Goal: Task Accomplishment & Management: Complete application form

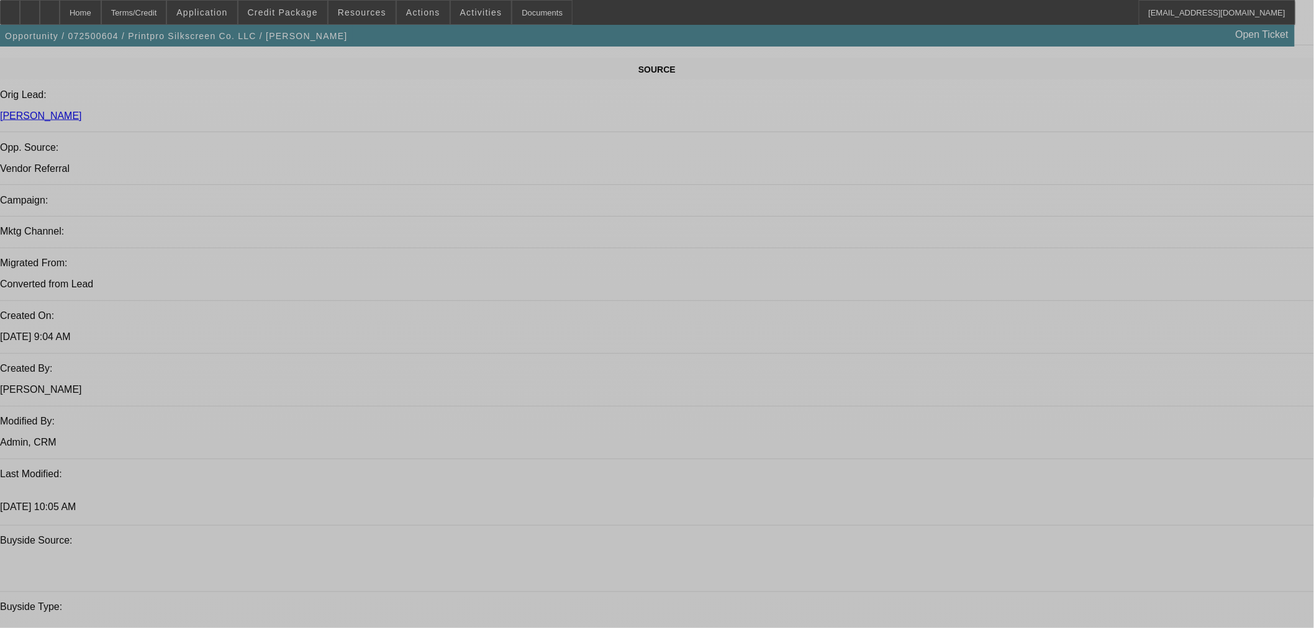
select select "0"
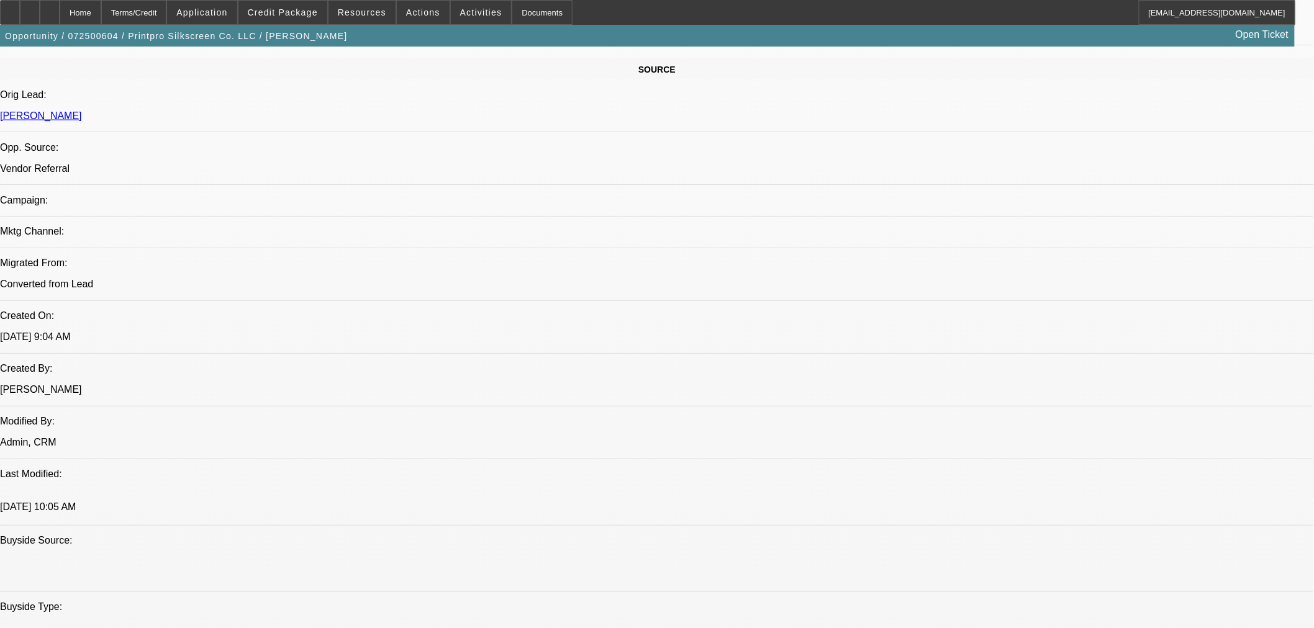
select select "0"
select select "6"
select select "0"
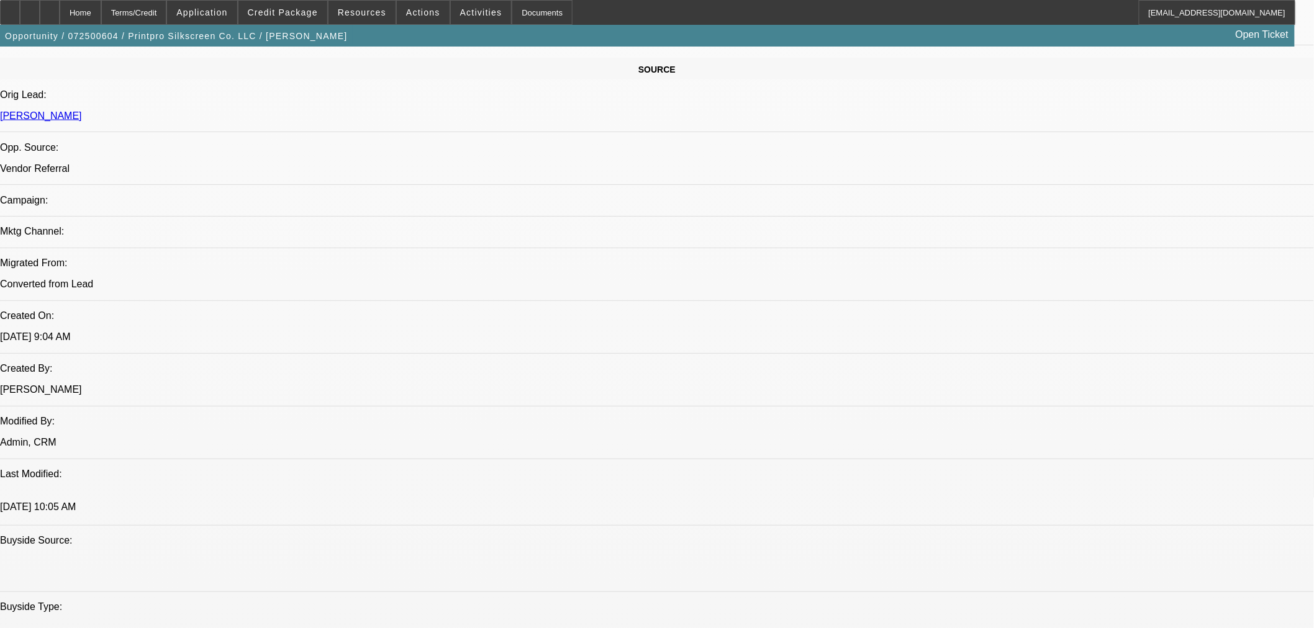
select select "0"
select select "6"
select select "0"
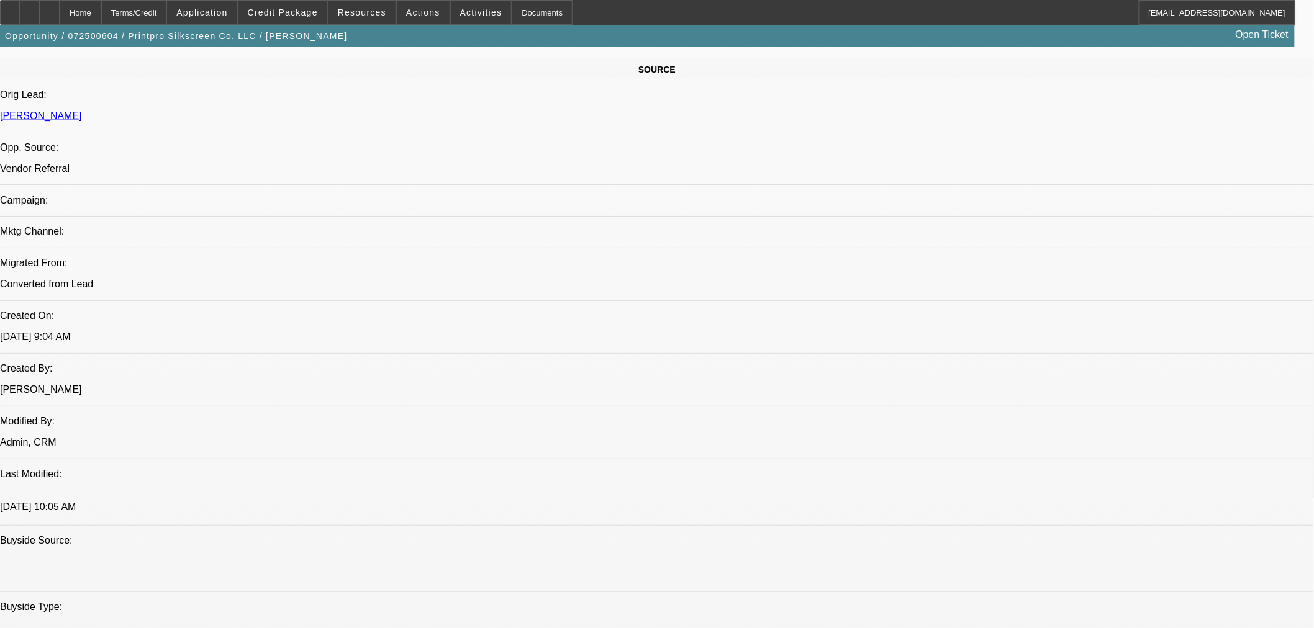
select select "6"
select select "0"
select select "6"
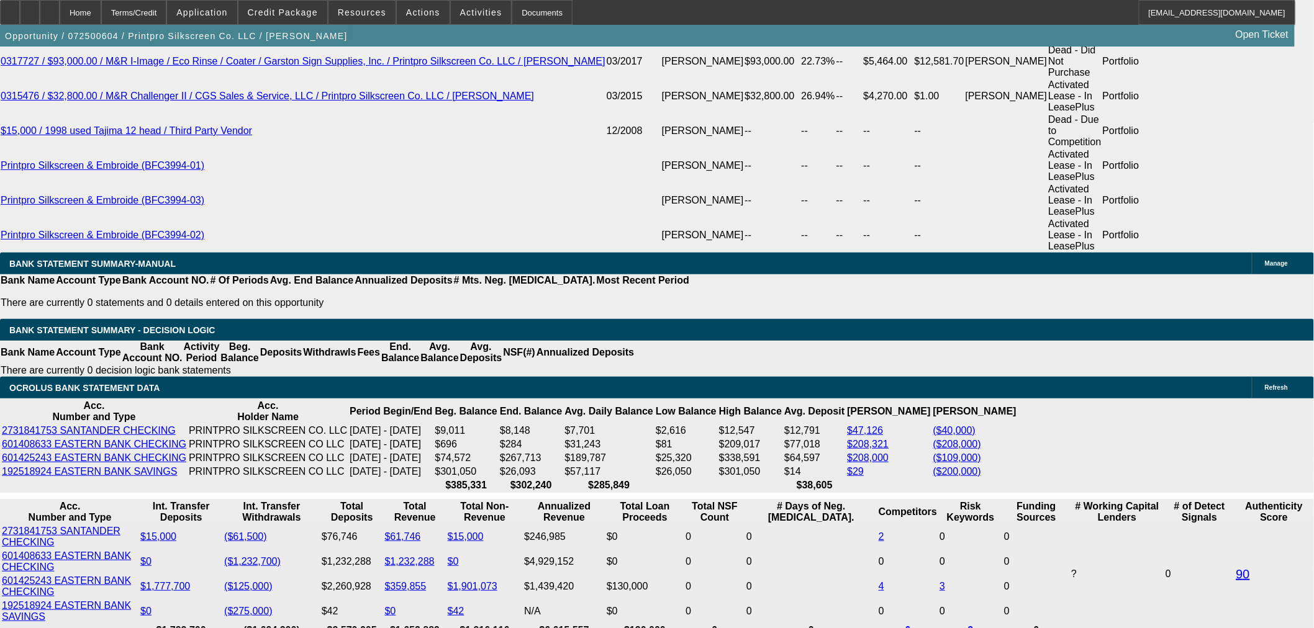
scroll to position [2483, 0]
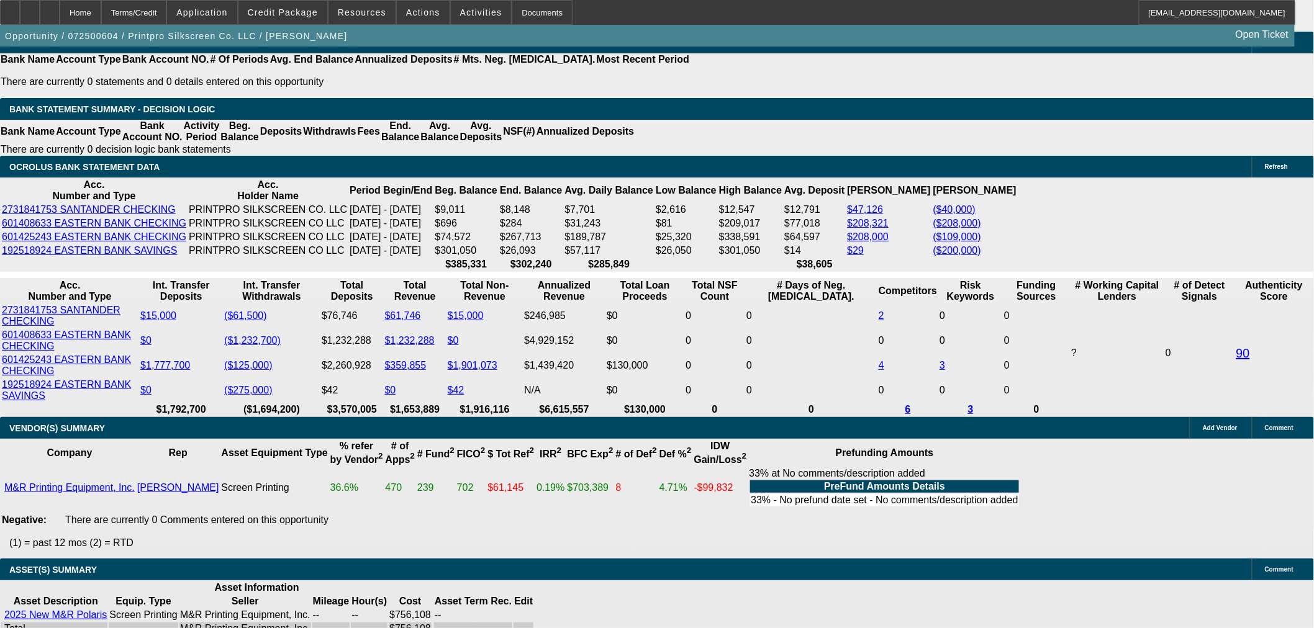
scroll to position [2621, 0]
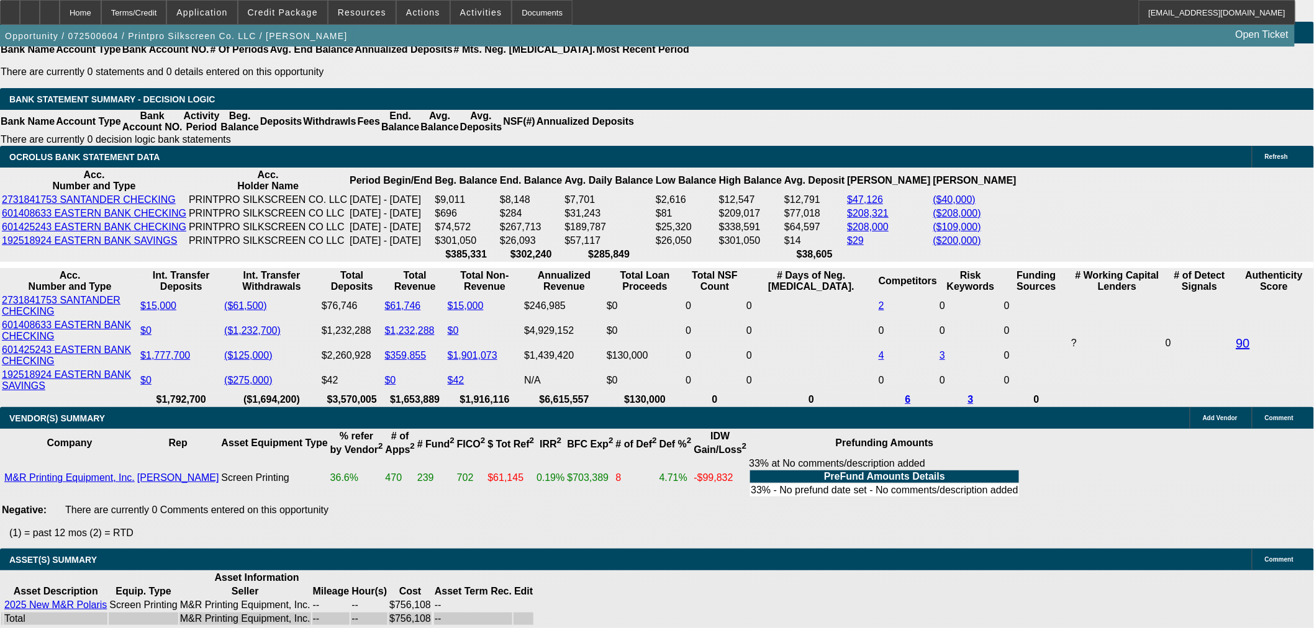
select select "9"
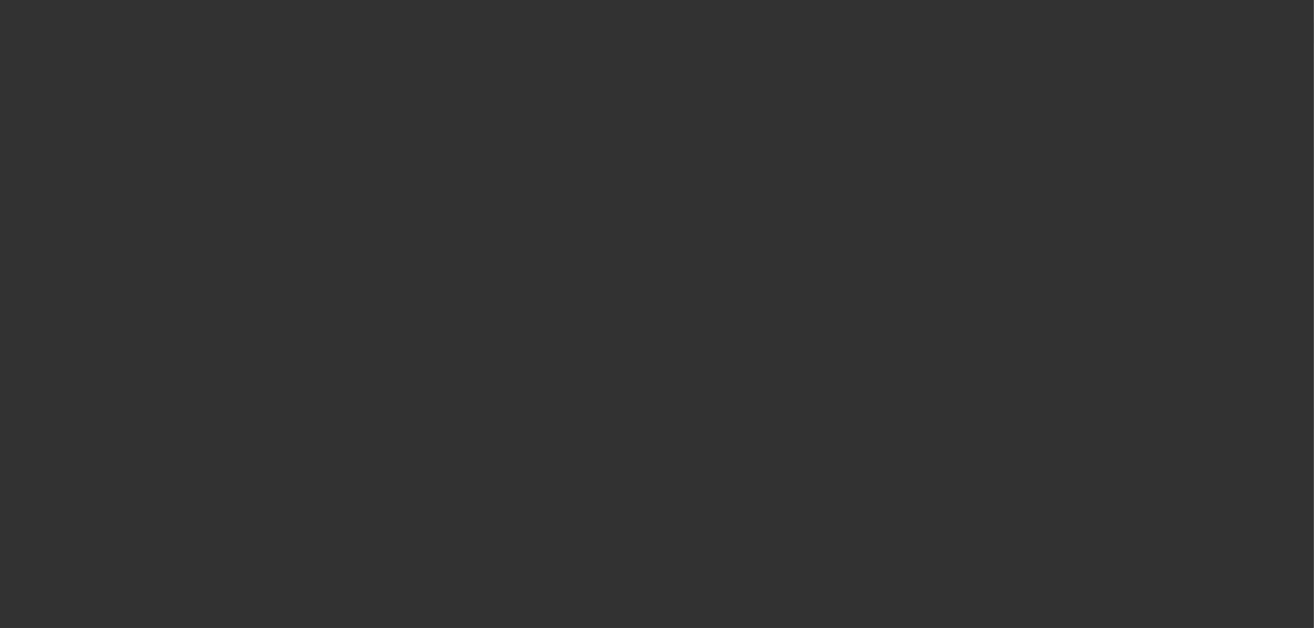
scroll to position [0, 0]
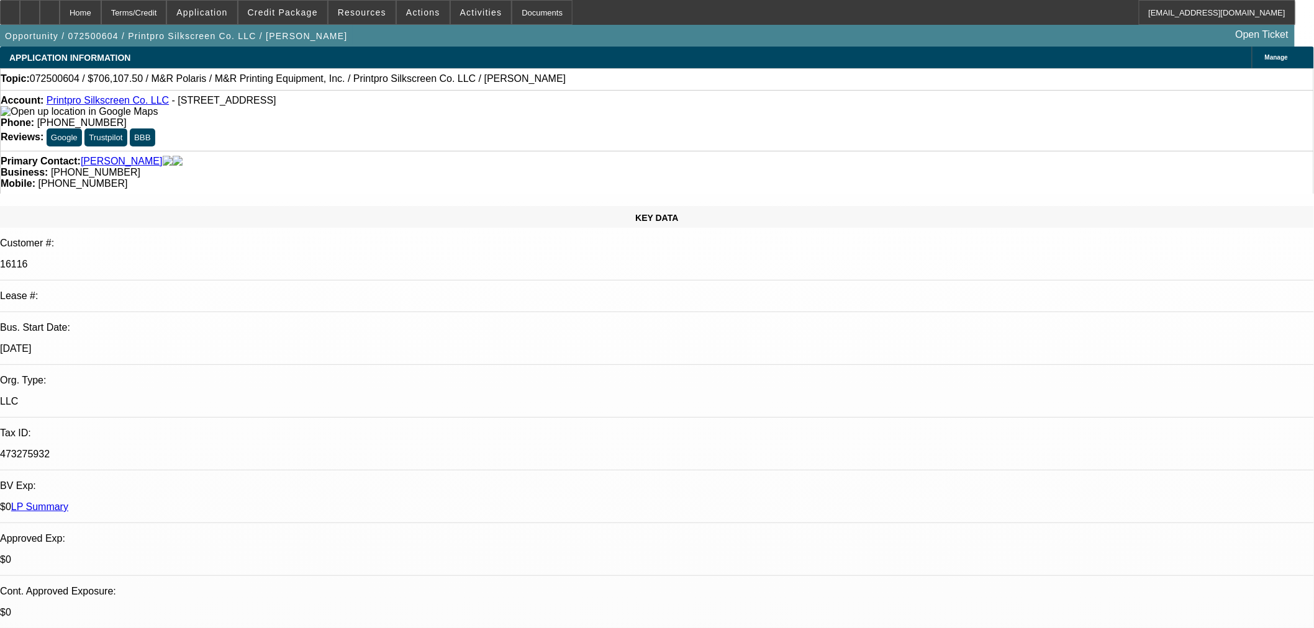
type input "12/4/2025"
drag, startPoint x: 1101, startPoint y: 520, endPoint x: 1107, endPoint y: 521, distance: 6.5
paste input "2109107723"
type input "2109107723"
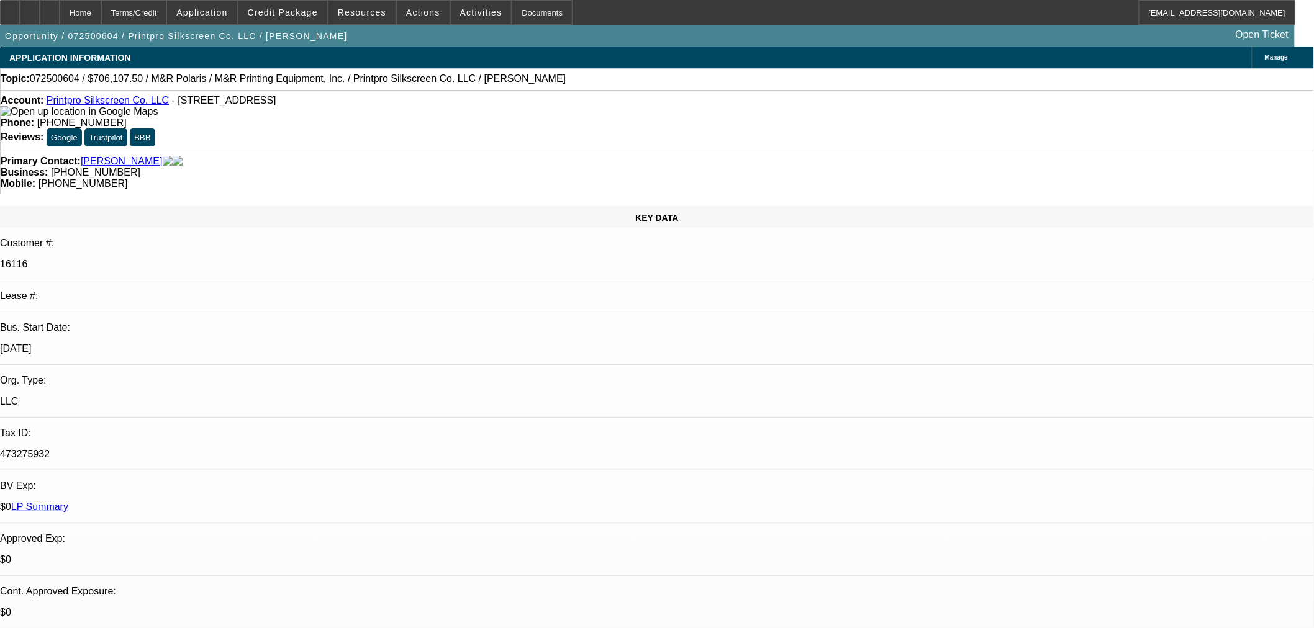
paste input "2109107723"
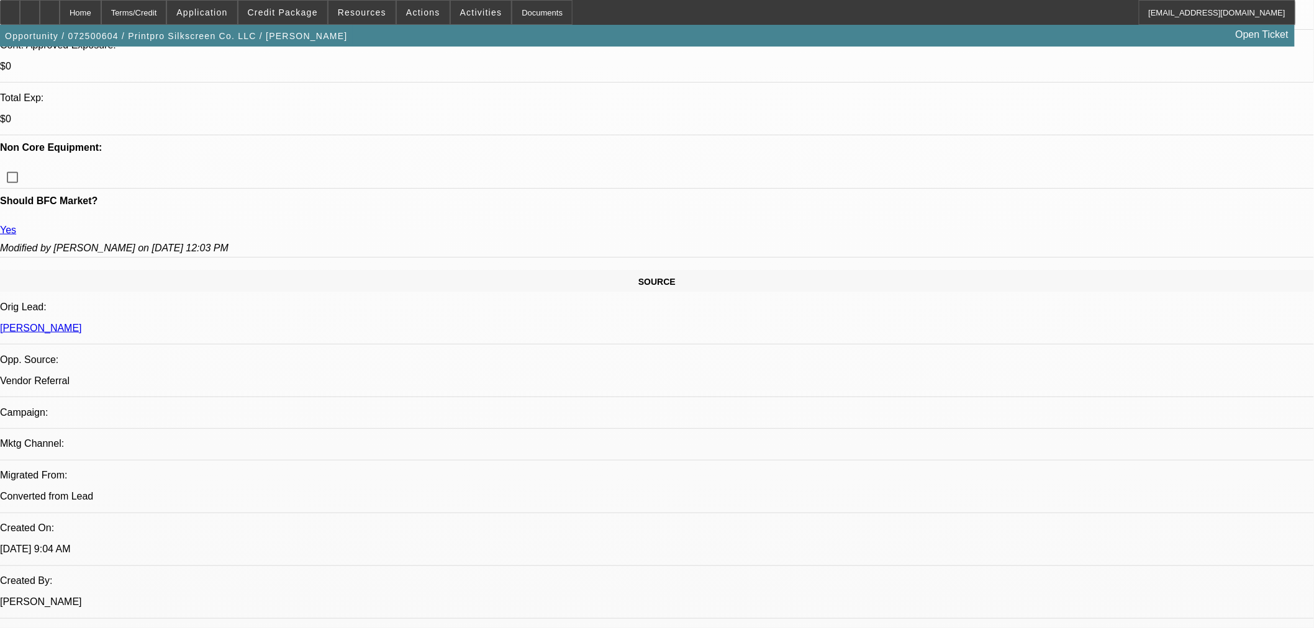
scroll to position [551, 0]
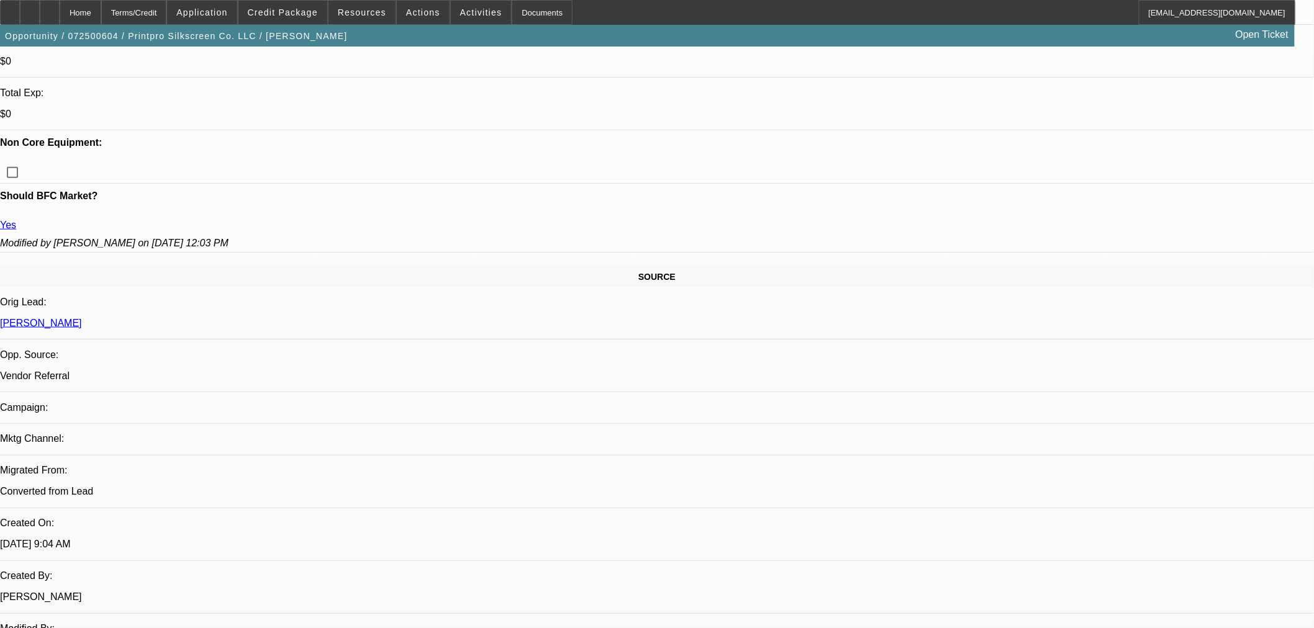
type input "2109107723"
click at [975, 541] on span "Cashiers/Certified Check" at bounding box center [963, 548] width 117 height 15
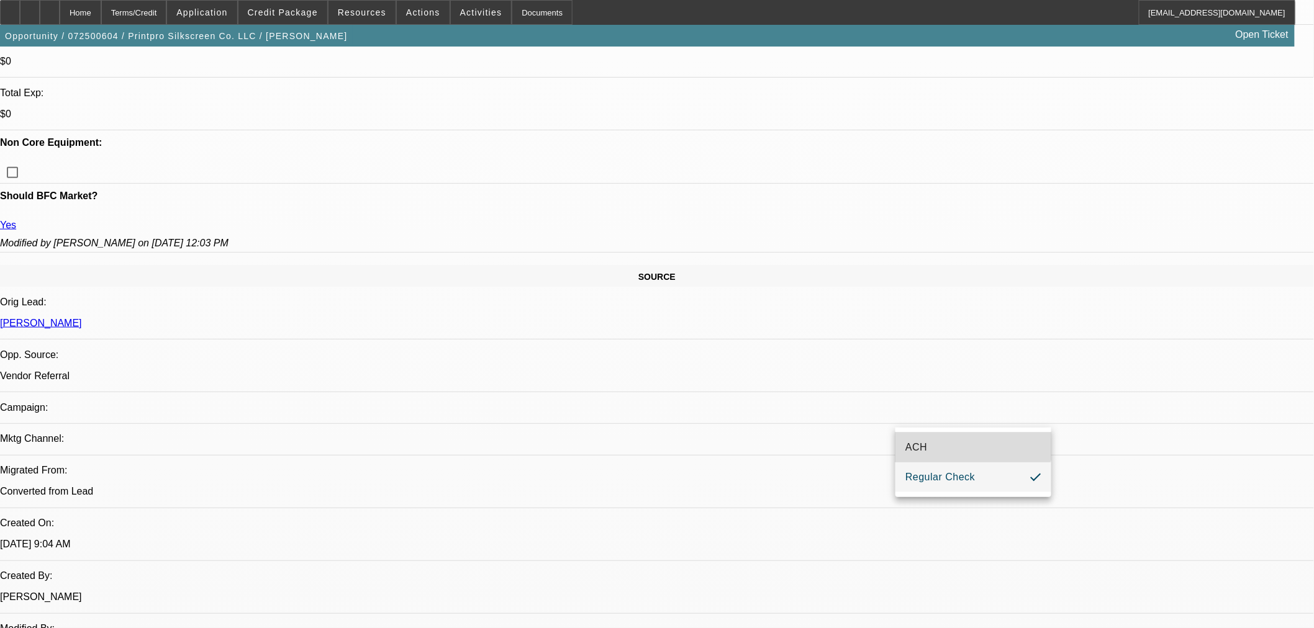
click at [954, 441] on mat-option "ACH" at bounding box center [973, 448] width 156 height 30
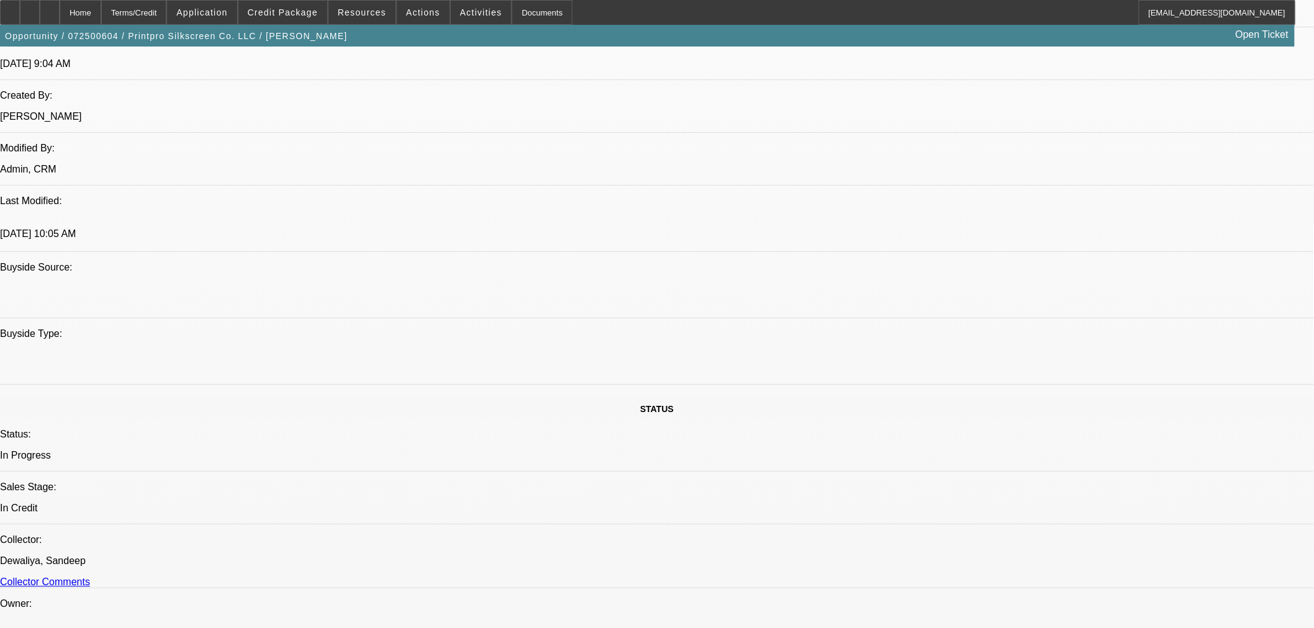
scroll to position [1034, 0]
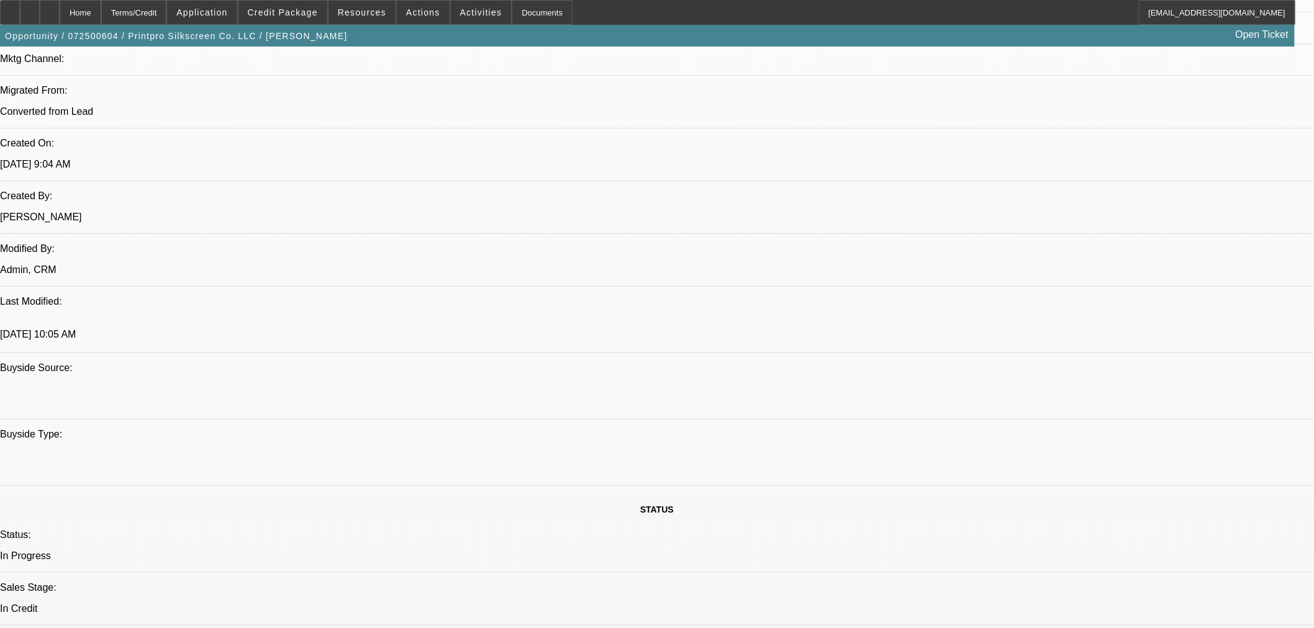
scroll to position [965, 0]
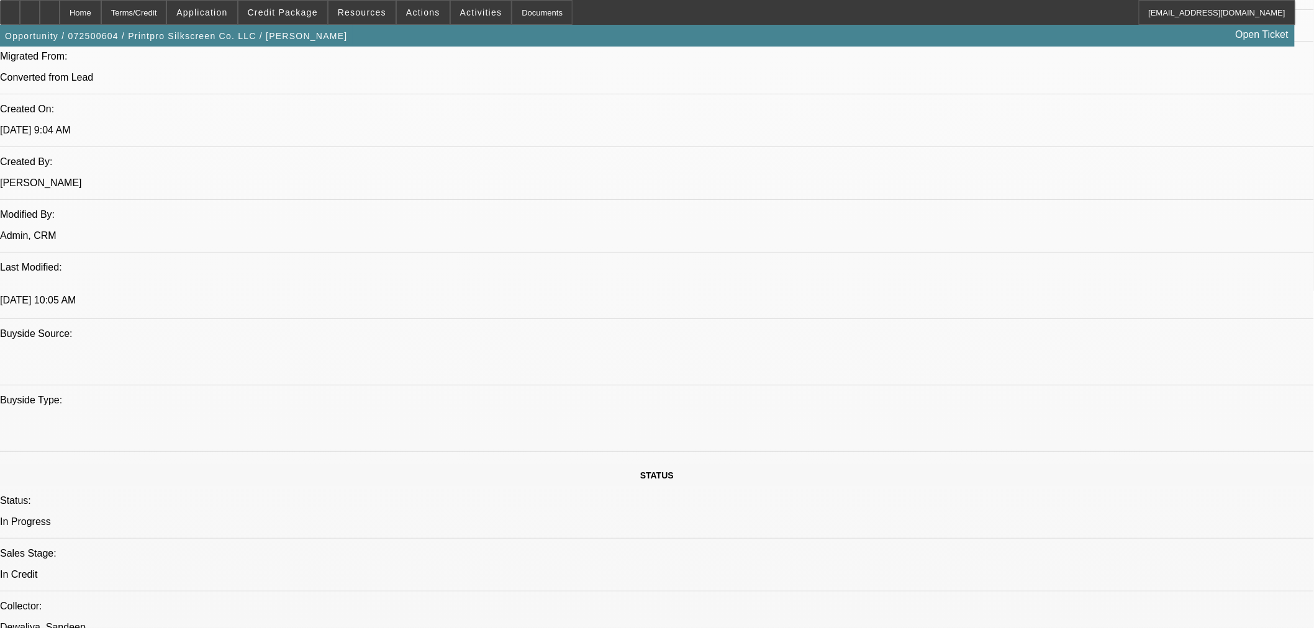
paste textarea "2025 New M&R Polaris $756,107.50"
drag, startPoint x: 1039, startPoint y: 445, endPoint x: 1046, endPoint y: 452, distance: 9.7
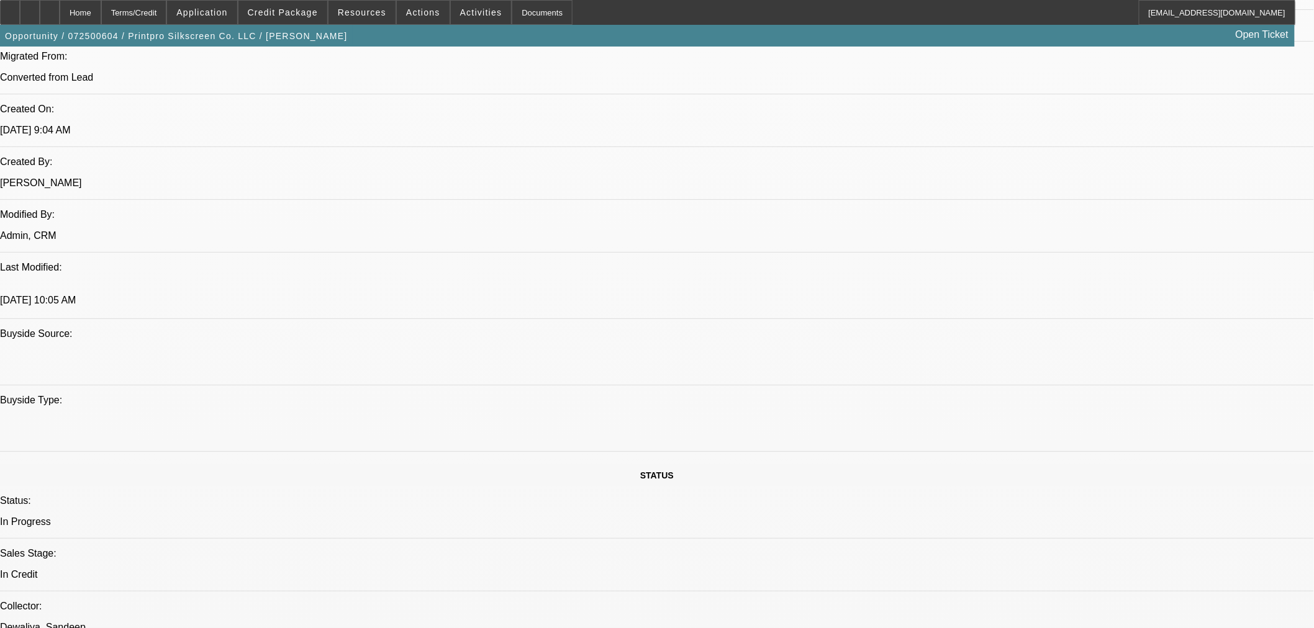
paste textarea "Down Payment"
paste textarea "$50,000.00"
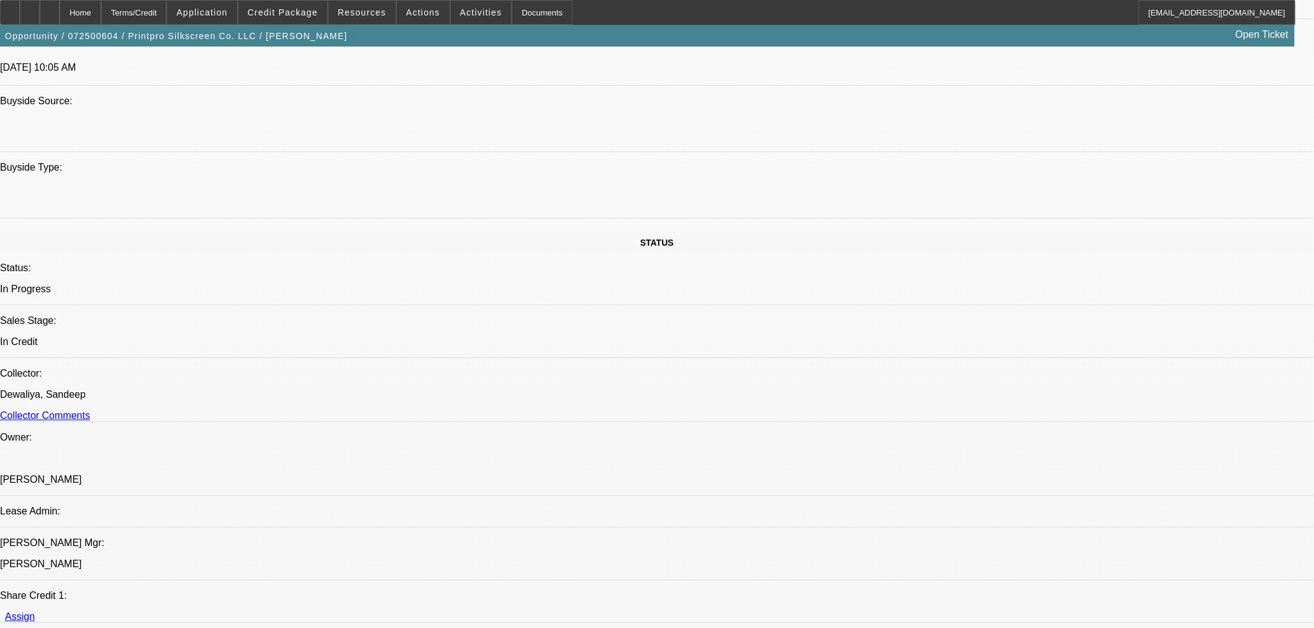
scroll to position [1172, 0]
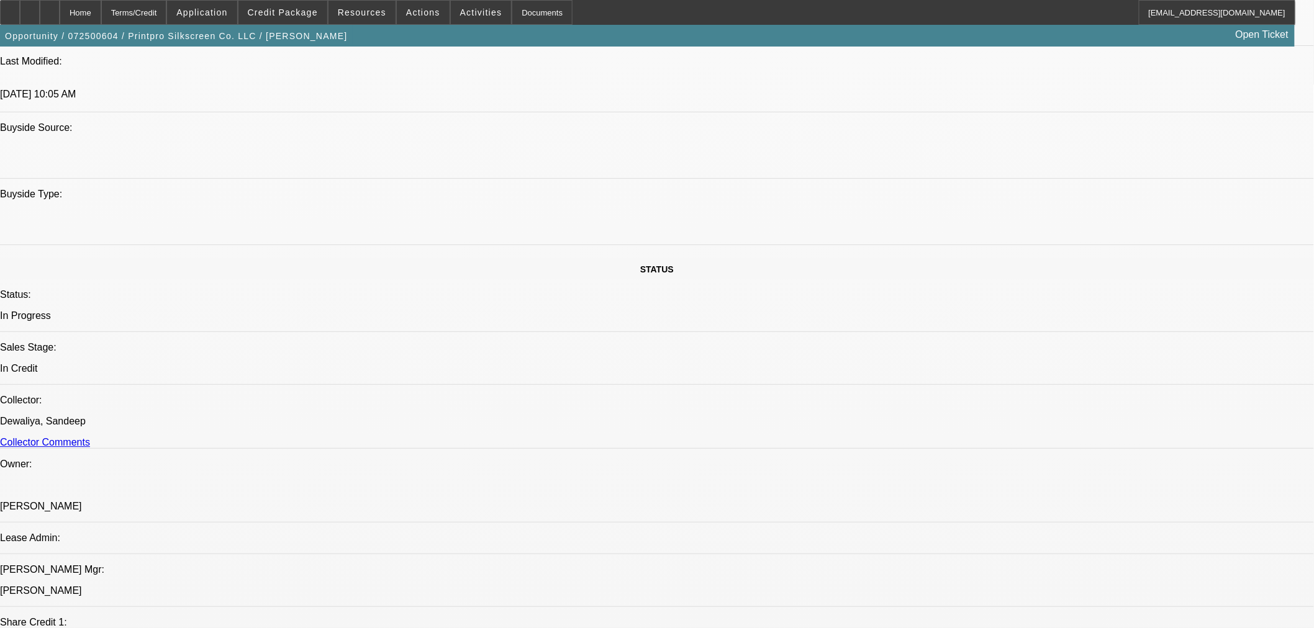
paste textarea "to be paid to OCS"
drag, startPoint x: 1106, startPoint y: 252, endPoint x: 1122, endPoint y: 253, distance: 15.5
paste textarea "Max Term"
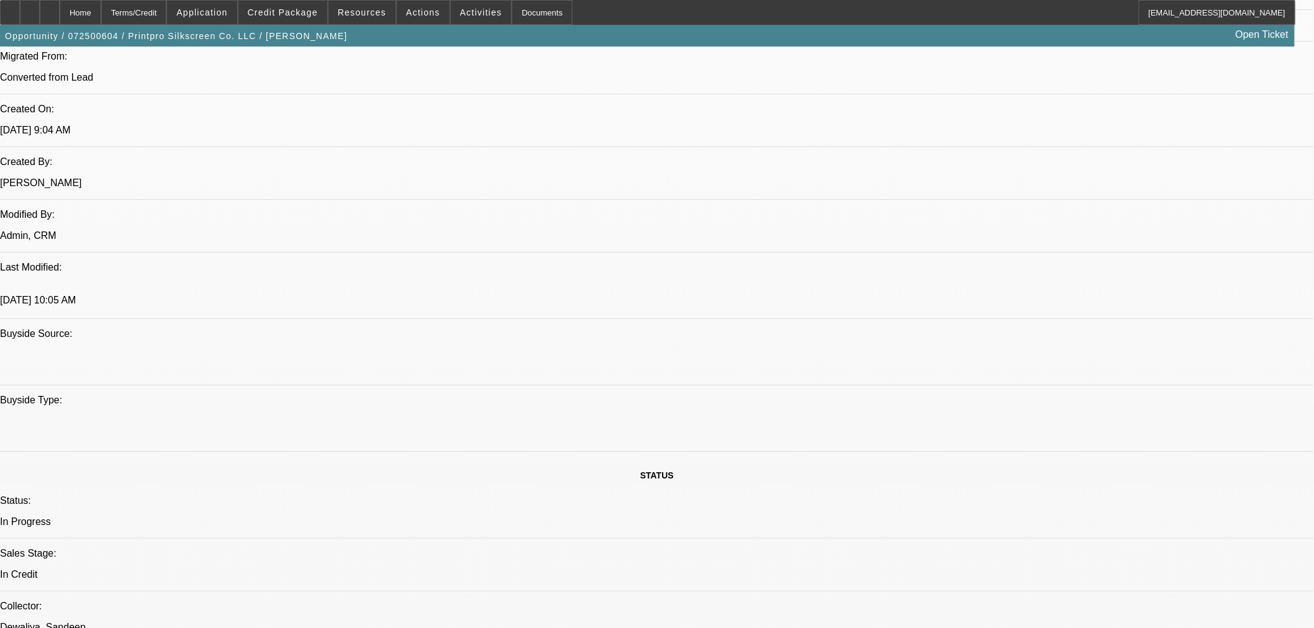
scroll to position [27, 0]
type textarea "APPROVED BY OAKMONT: 2025 New M&R Polaris. $756,107.50. Down Payment $50,000.00…"
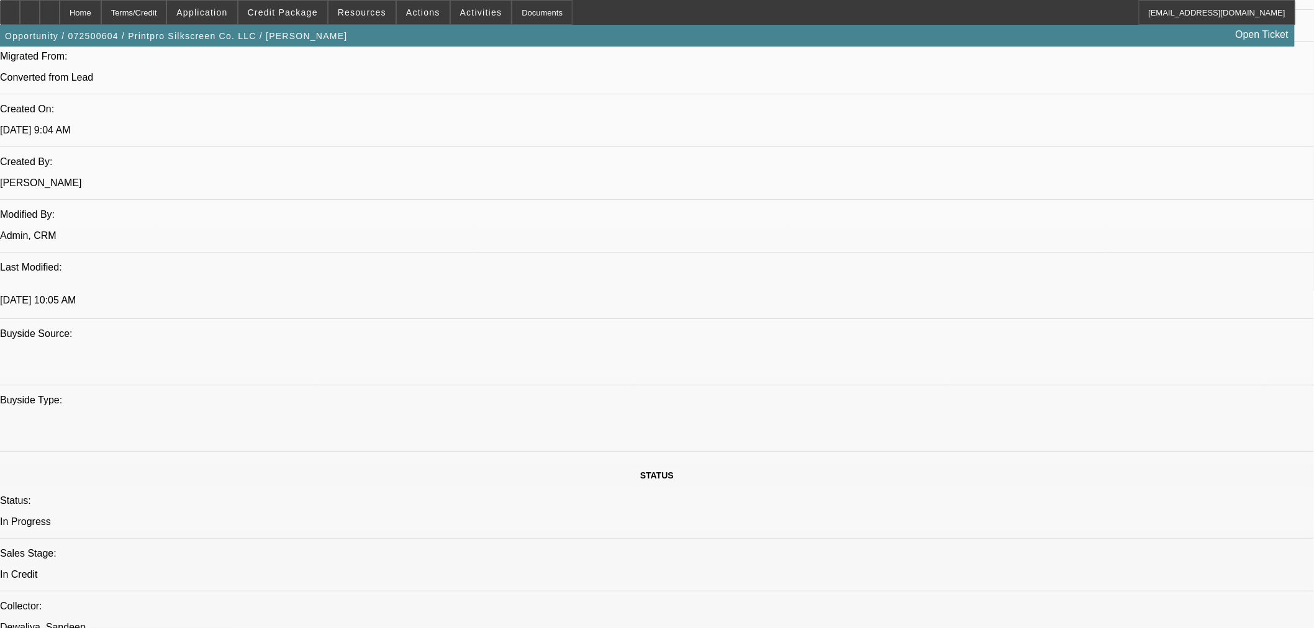
paste textarea "Confirm ownship % breakdown"
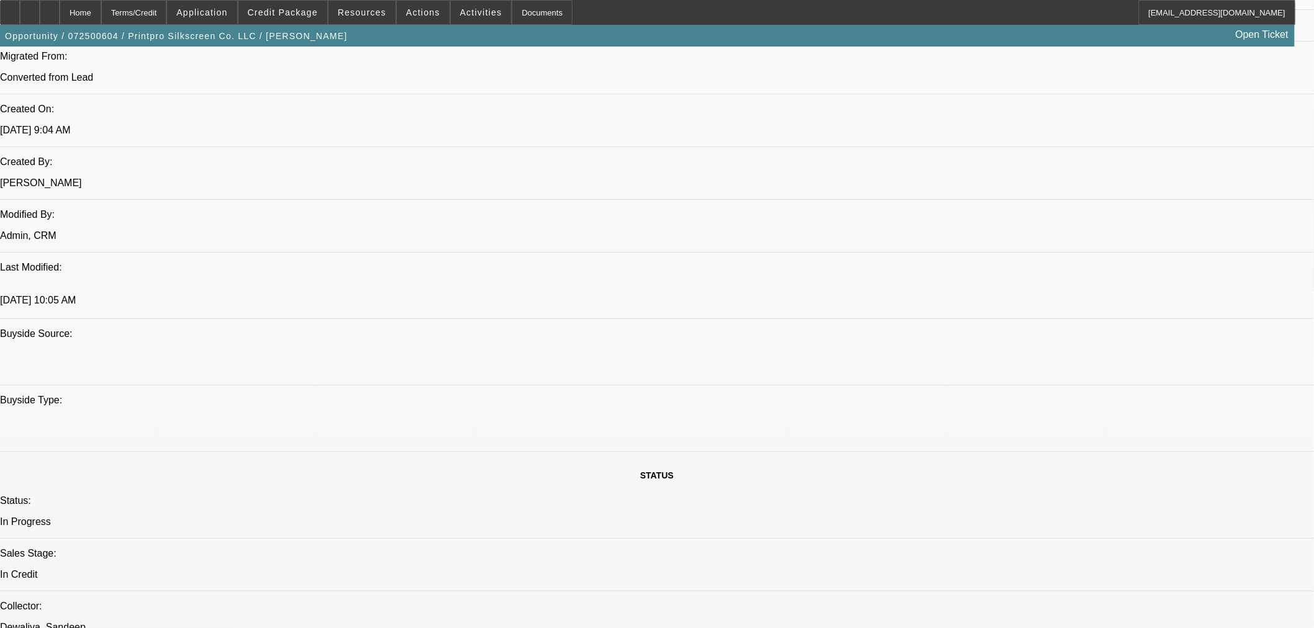
paste textarea "Does Peter Halperson have ownership?"
paste textarea "DL Front/Back"
paste textarea "US Citizenship"
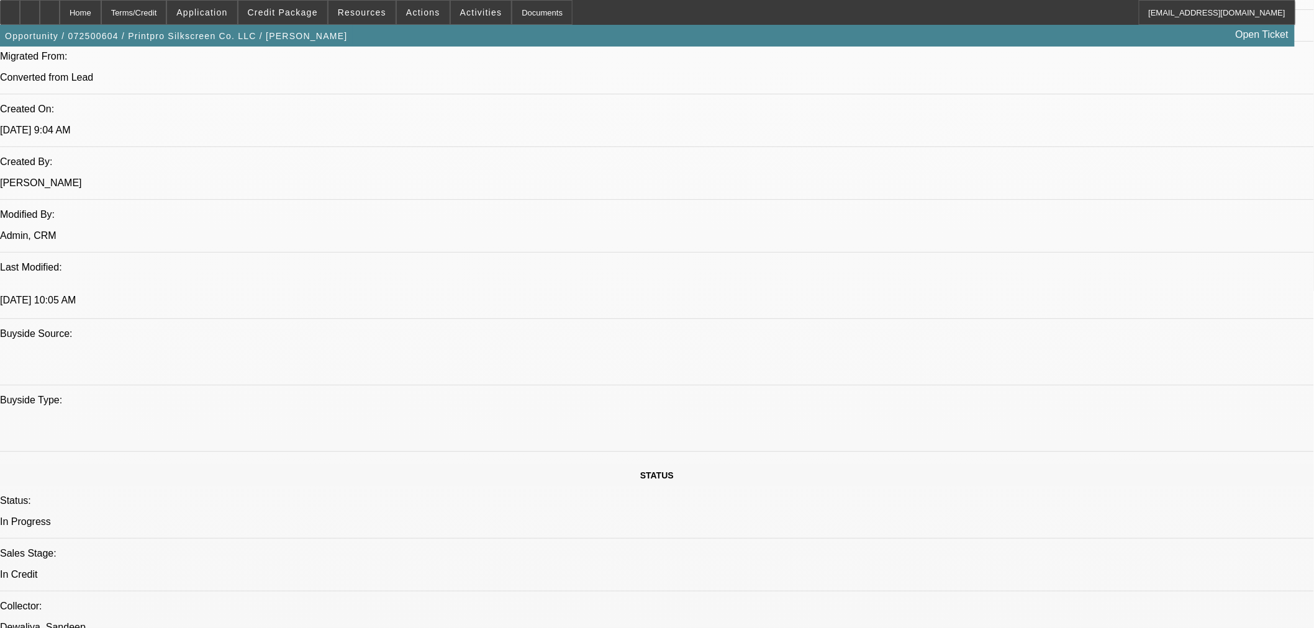
paste textarea "Newer Record found - do we have correct address?"
drag, startPoint x: 988, startPoint y: 577, endPoint x: 988, endPoint y: 569, distance: 8.7
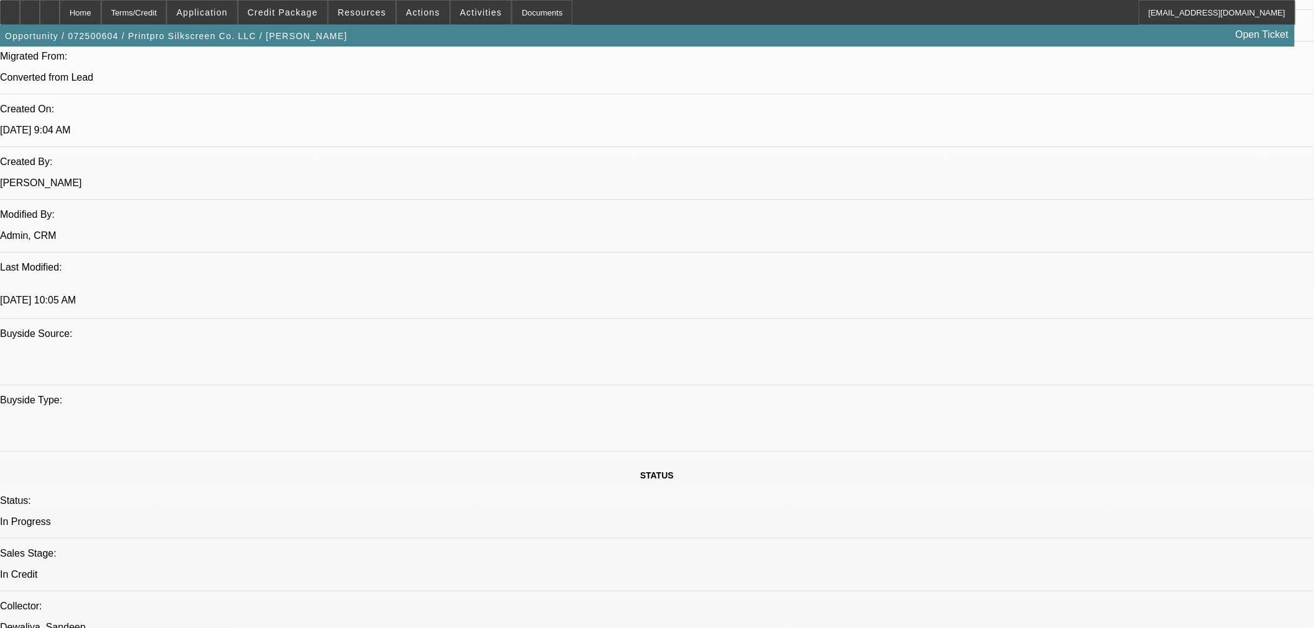
paste textarea "Are we okay to call on fraud alert?"
paste textarea "Updated banks to show ability to make down payment"
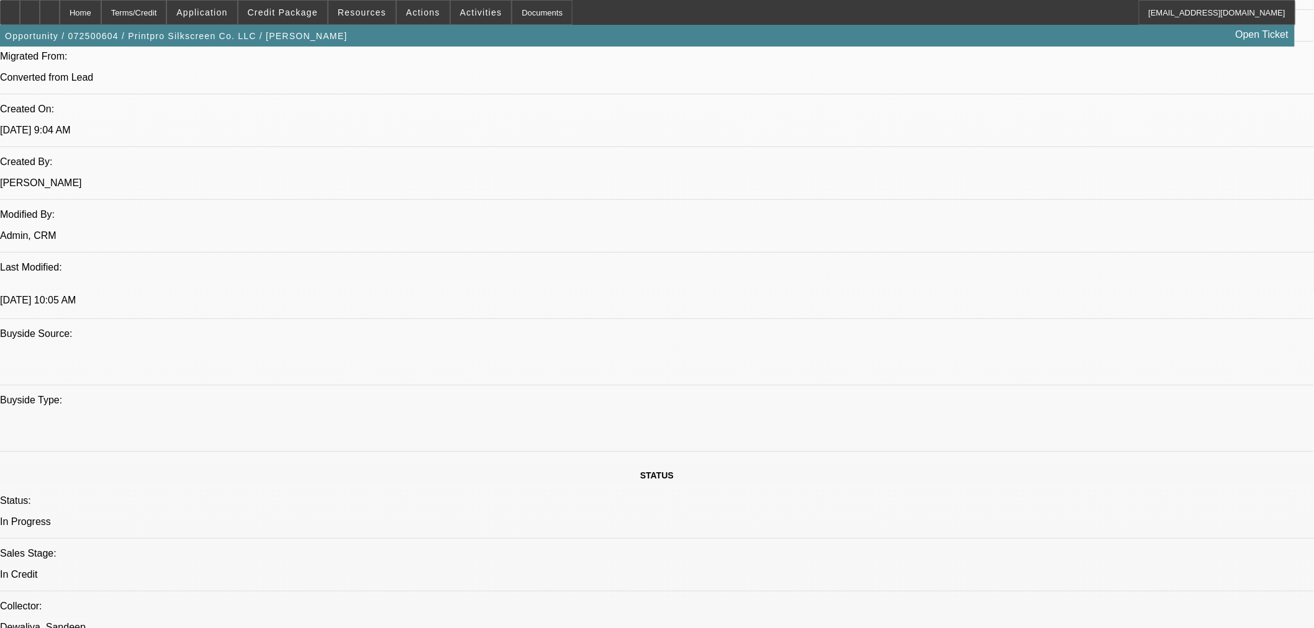
type textarea "-Confirm ownership % breakdown with proof. -Does Peter Halperson have ownership…"
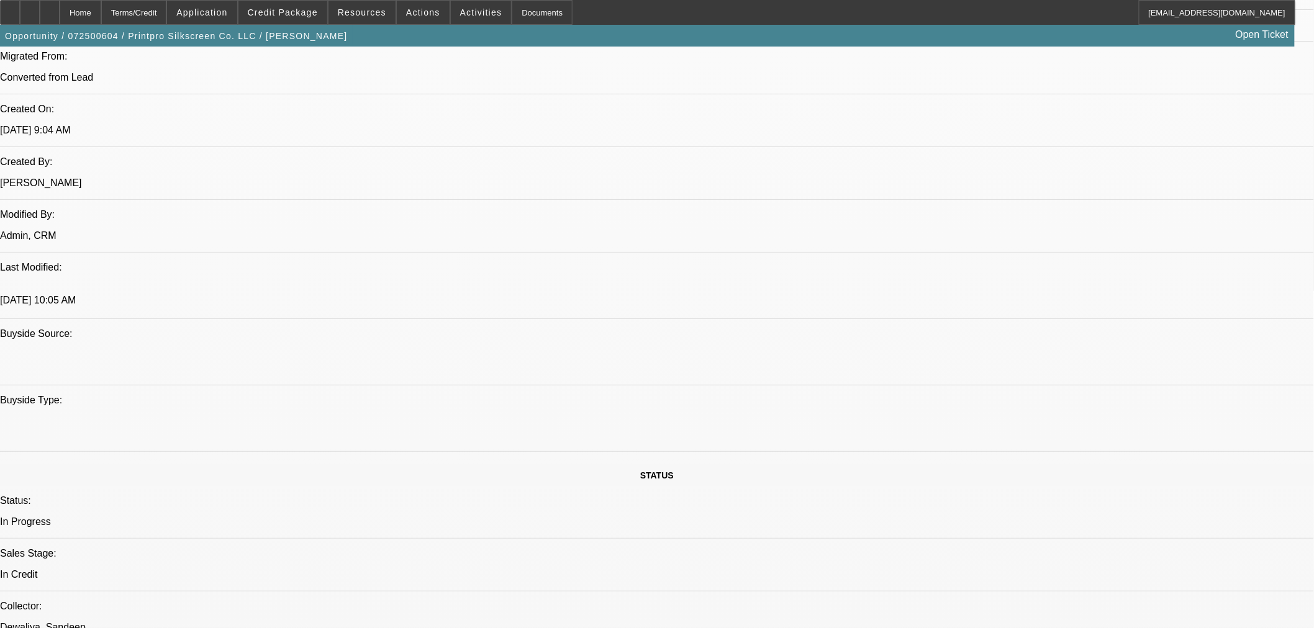
paste textarea "equired"
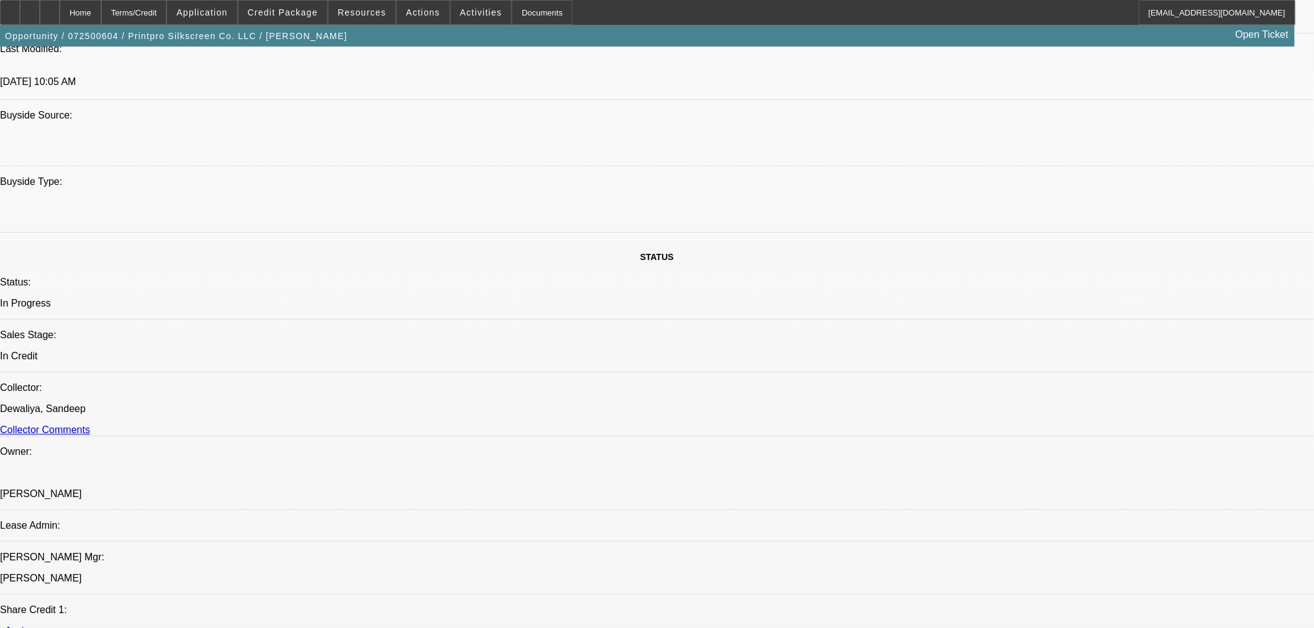
scroll to position [896, 0]
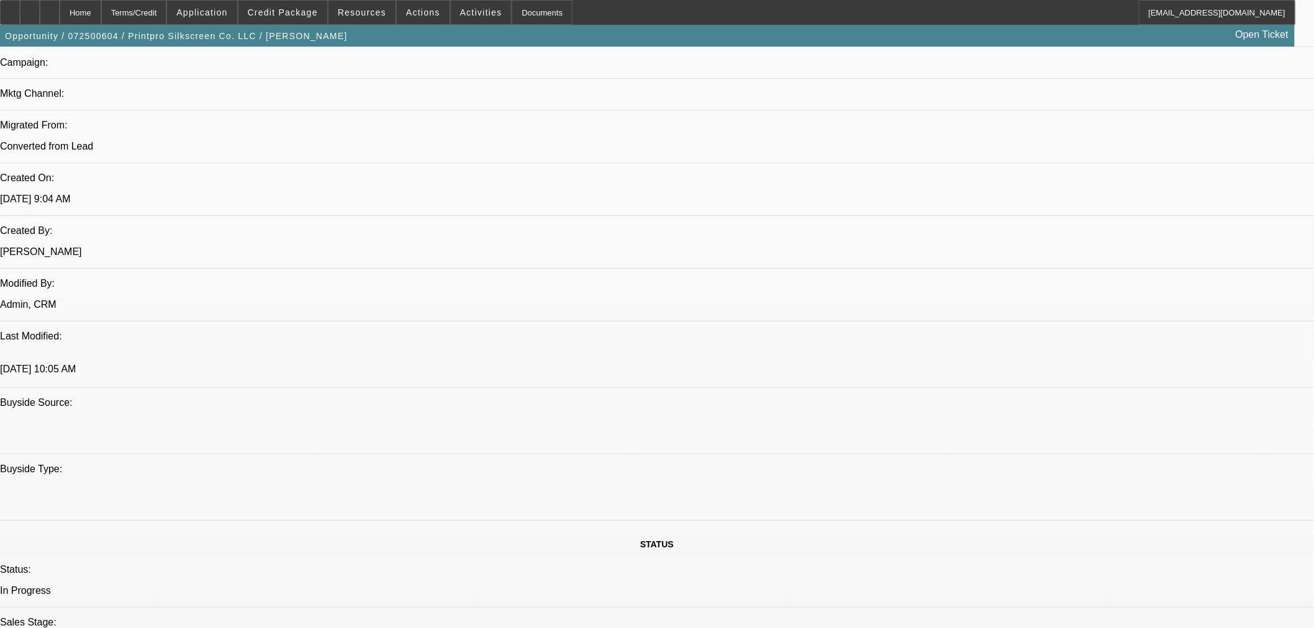
paste textarea "Equipment Price"
paste textarea "Description"
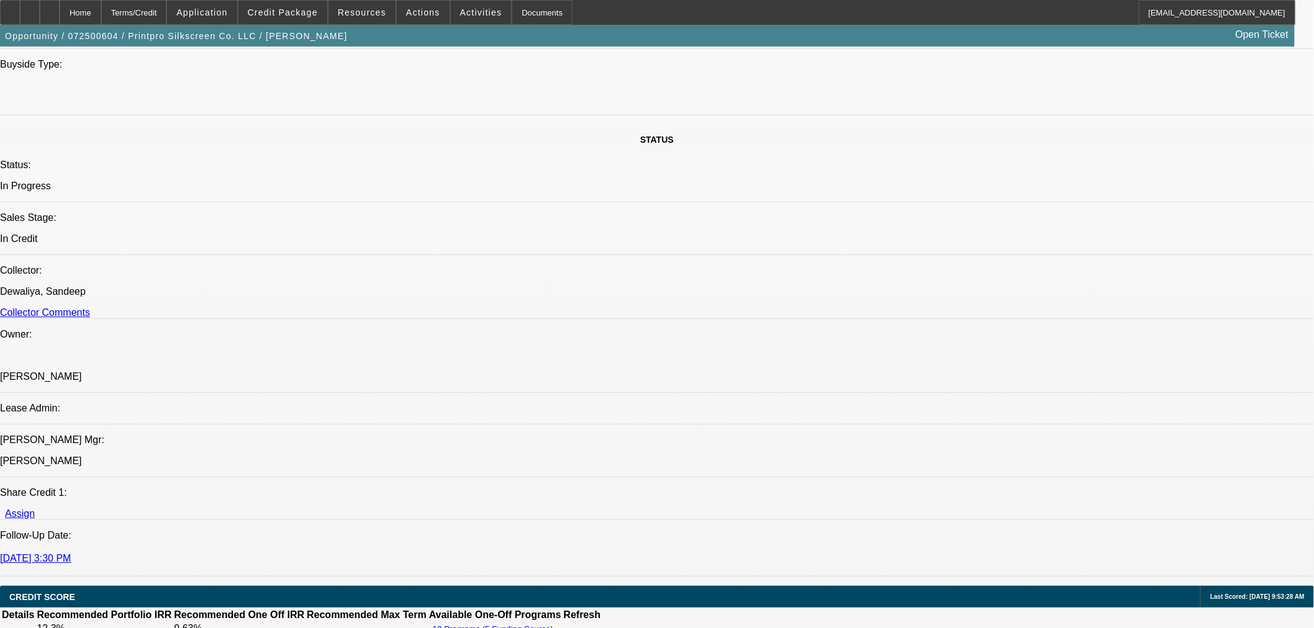
scroll to position [1310, 0]
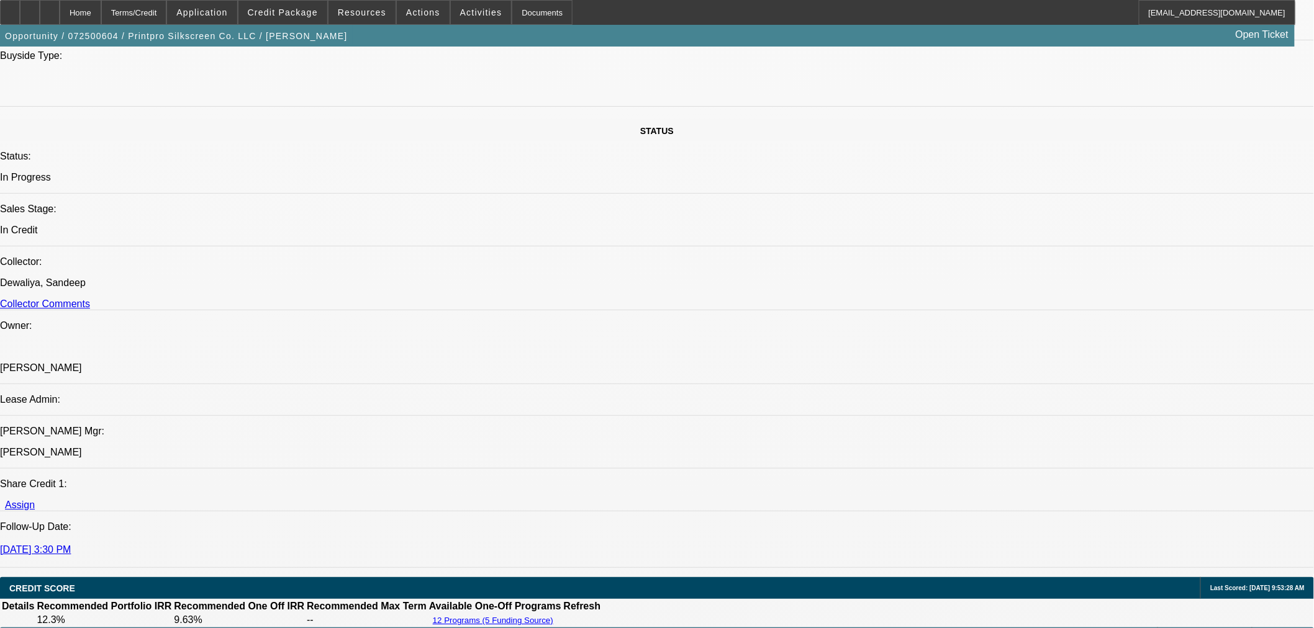
type textarea "APPROVED BY OAKMONT: Description 2025 New M&R Polaris. Equipment Price $756,107…"
drag, startPoint x: 1045, startPoint y: 295, endPoint x: 1045, endPoint y: 307, distance: 12.4
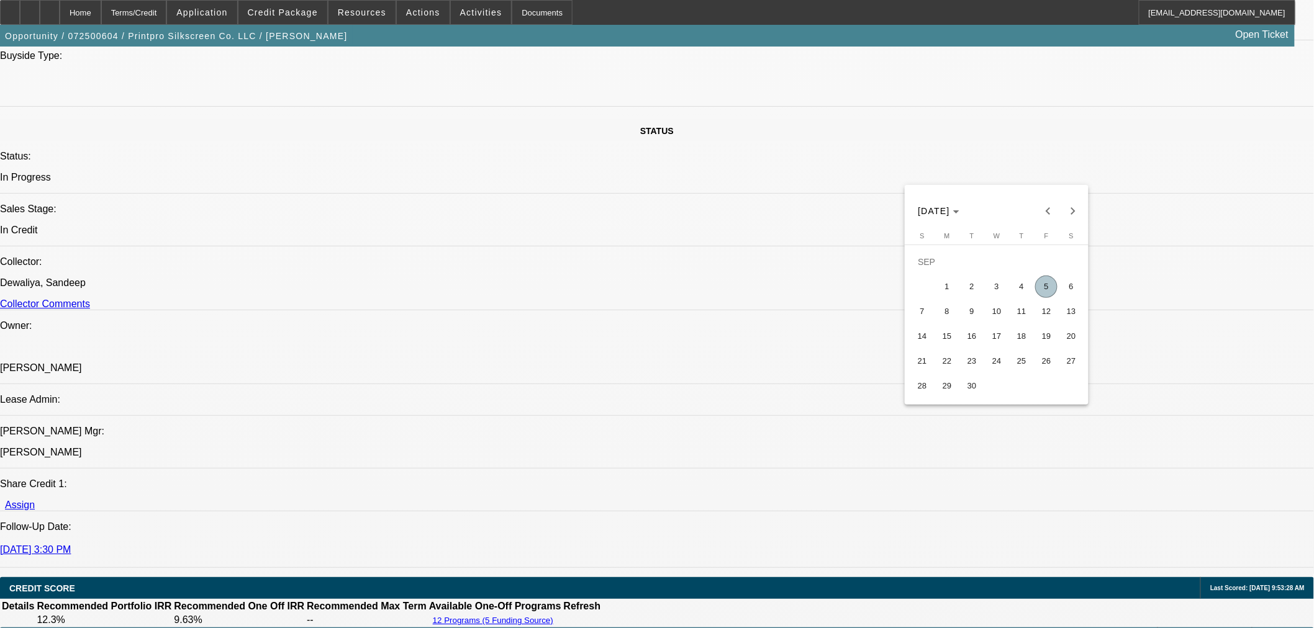
click at [1045, 295] on span "5" at bounding box center [1046, 287] width 22 height 22
click at [1022, 294] on span "4" at bounding box center [1021, 287] width 22 height 22
type input "9/4/2025"
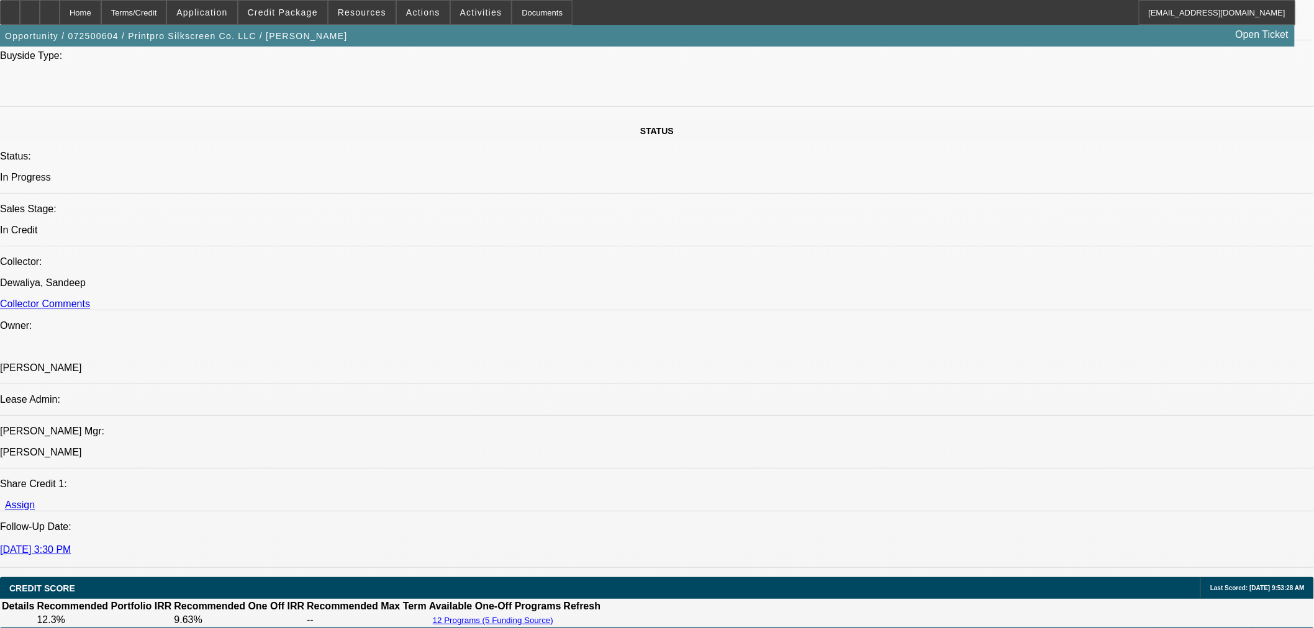
type input "11:34"
type input "12:25"
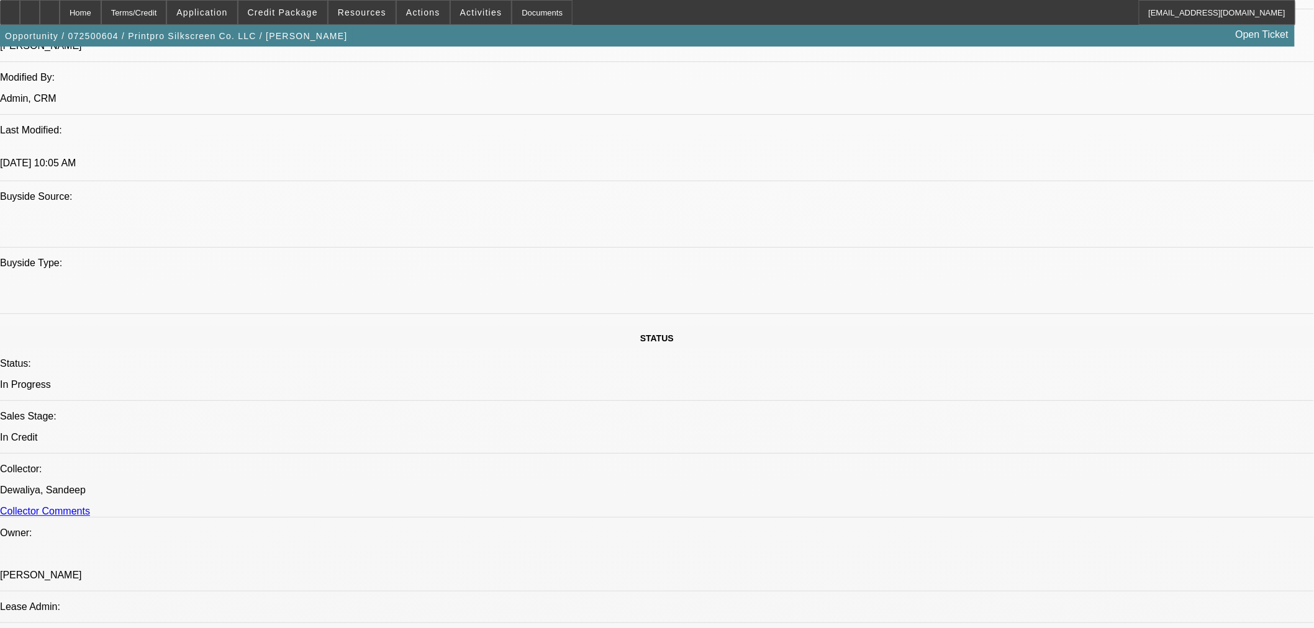
scroll to position [0, 0]
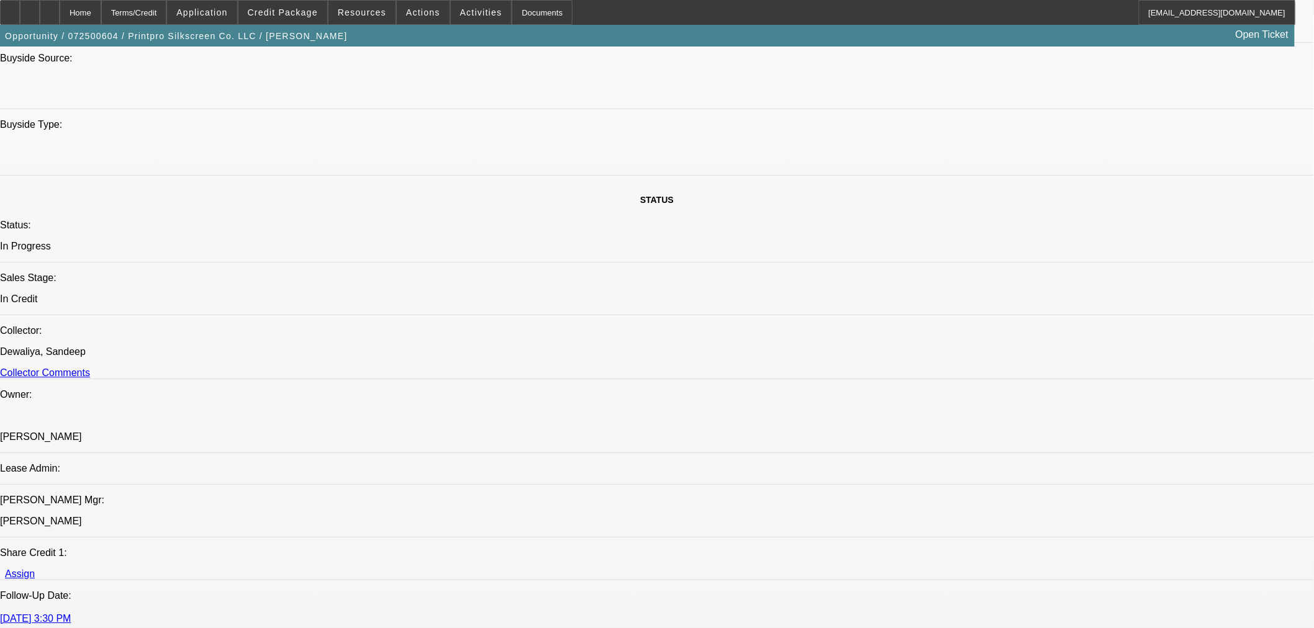
scroll to position [1172, 0]
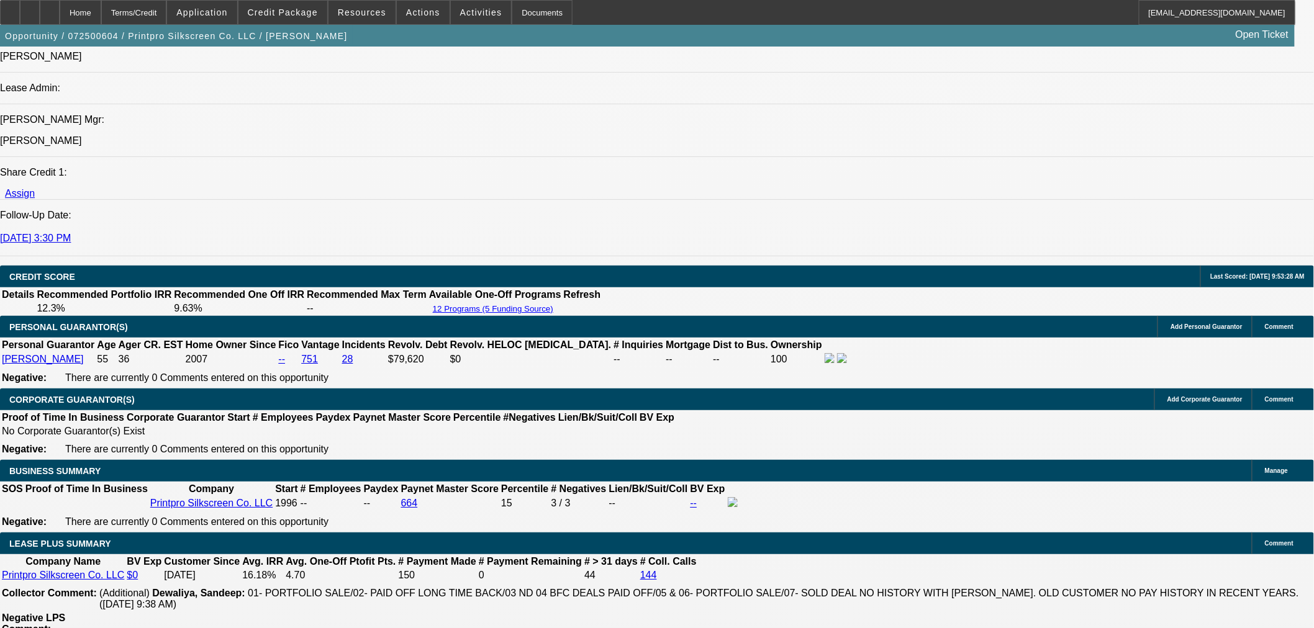
scroll to position [1448, 0]
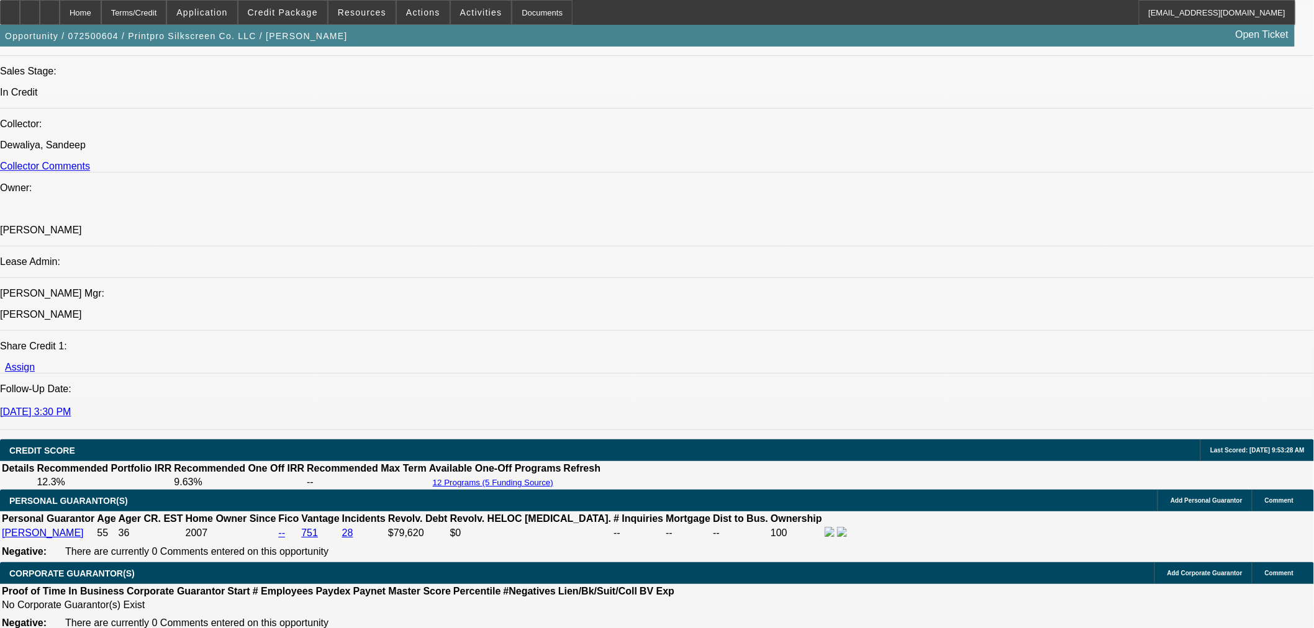
type textarea "-Confirm ownership % breakdown with proof. -Does Peter Halperson have ownership…"
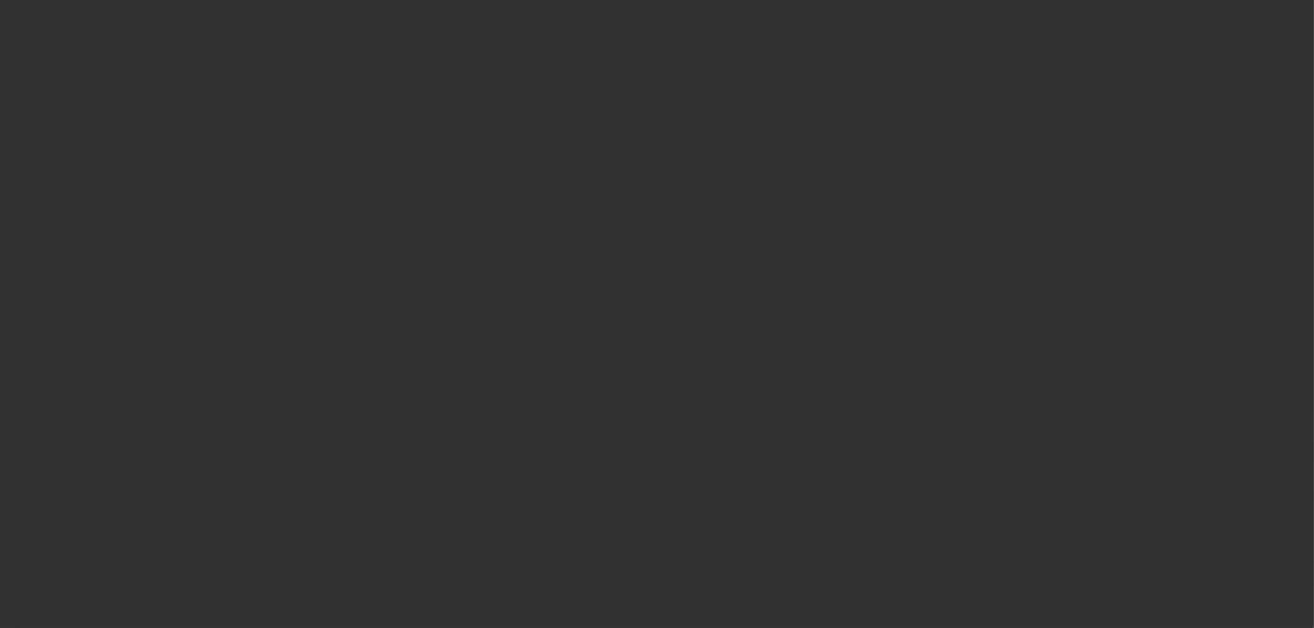
scroll to position [0, 0]
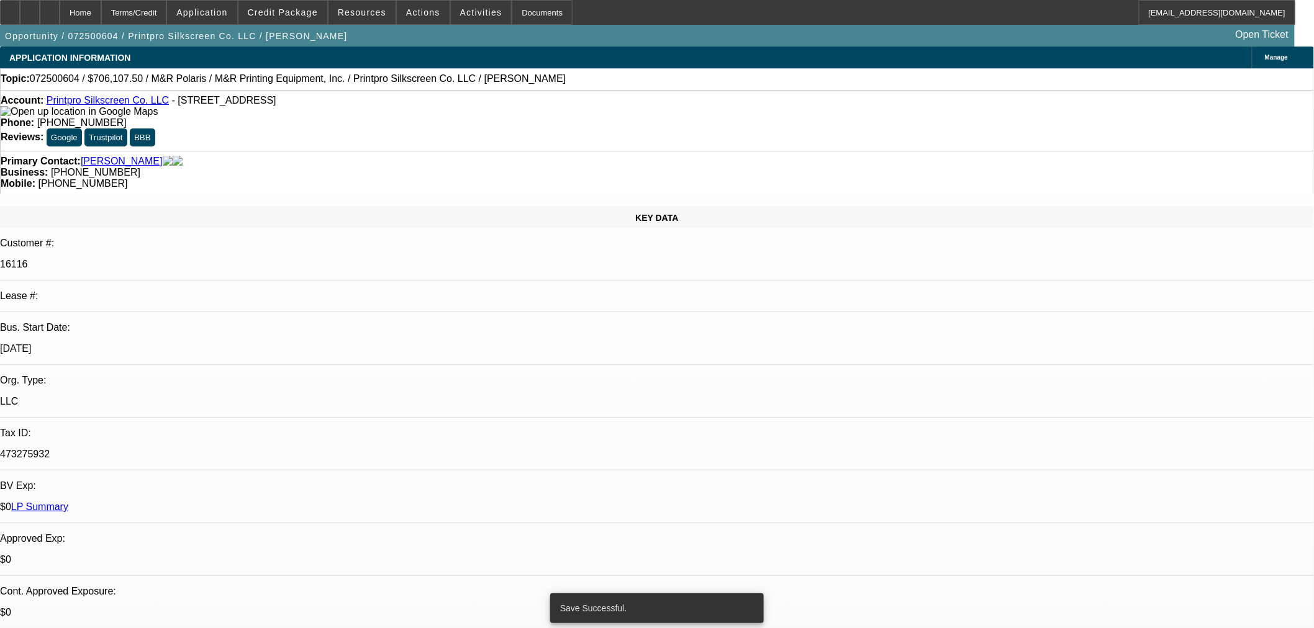
select select "0"
select select "6"
select select "0"
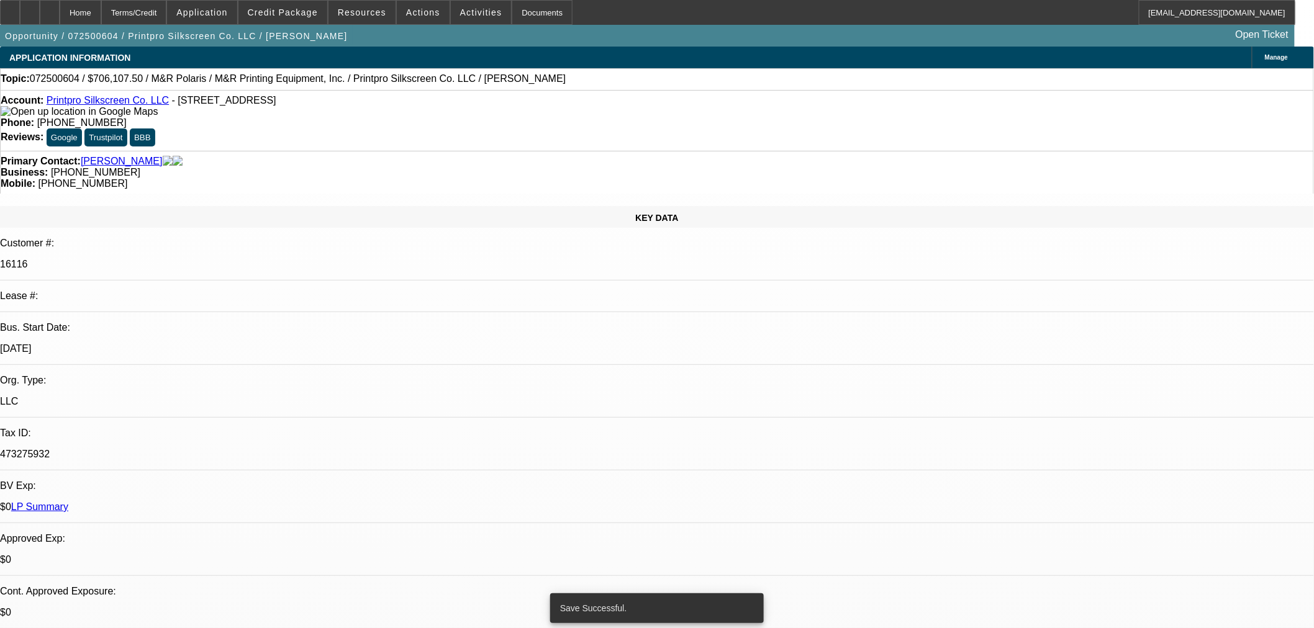
select select "0"
select select "6"
select select "0"
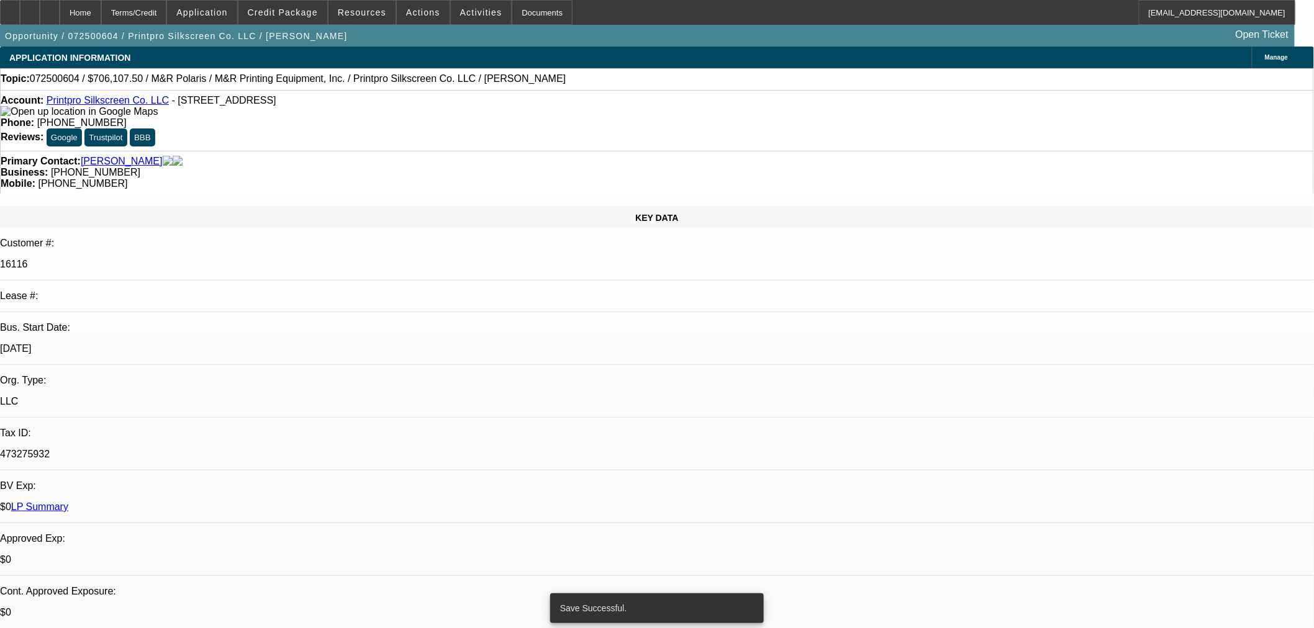
select select "0"
select select "6"
select select "0"
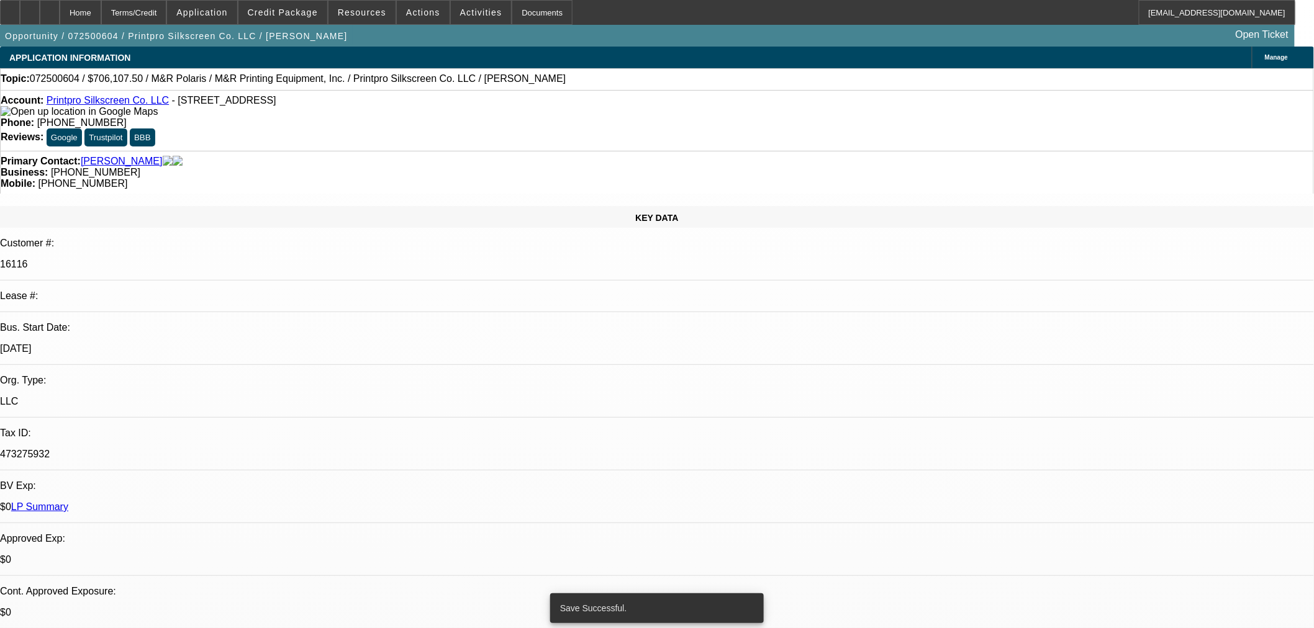
select select "6"
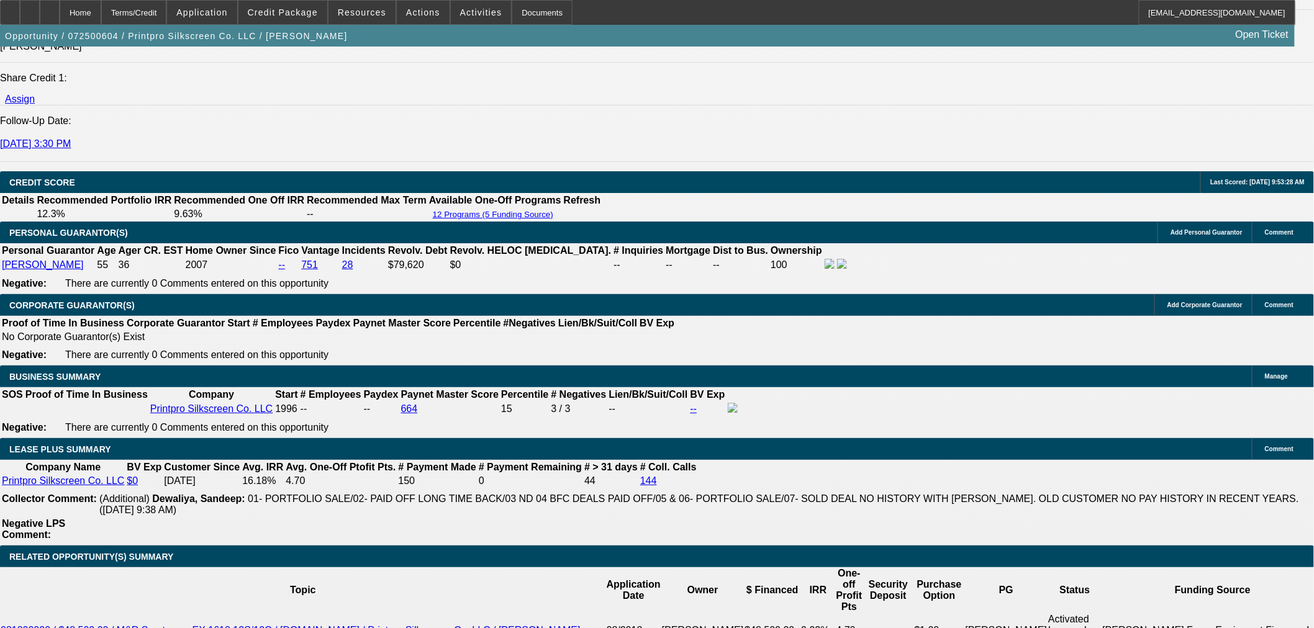
scroll to position [1655, 0]
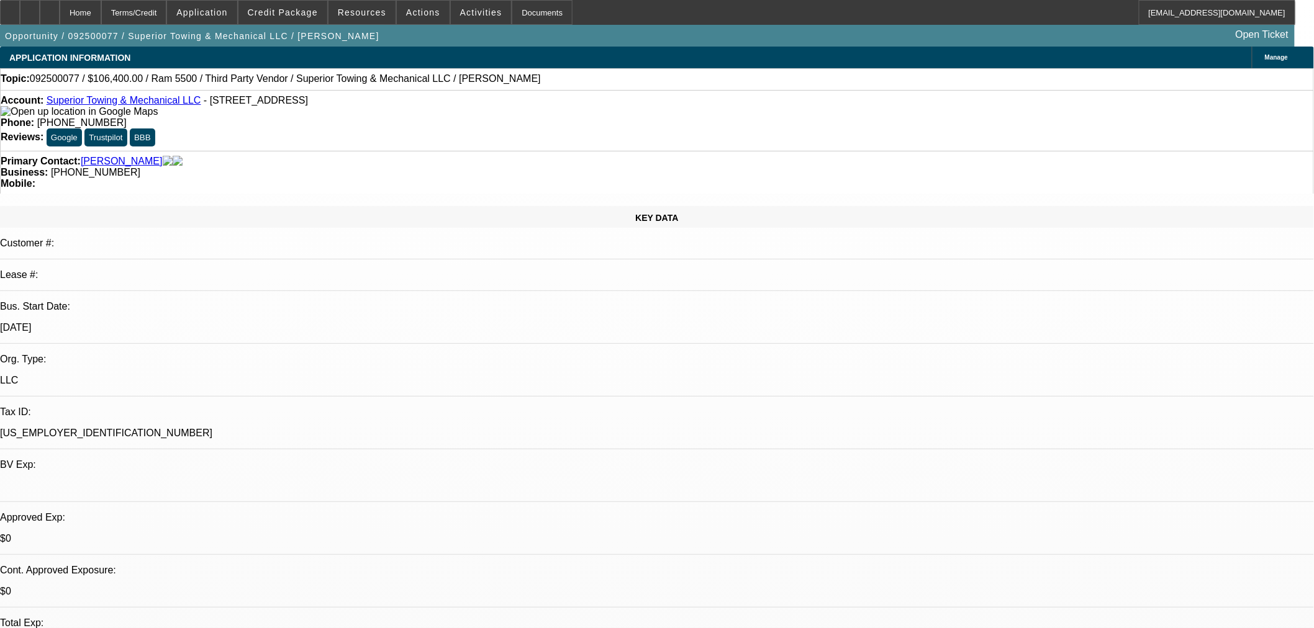
select select "2"
select select "0"
select select "6"
select select "0"
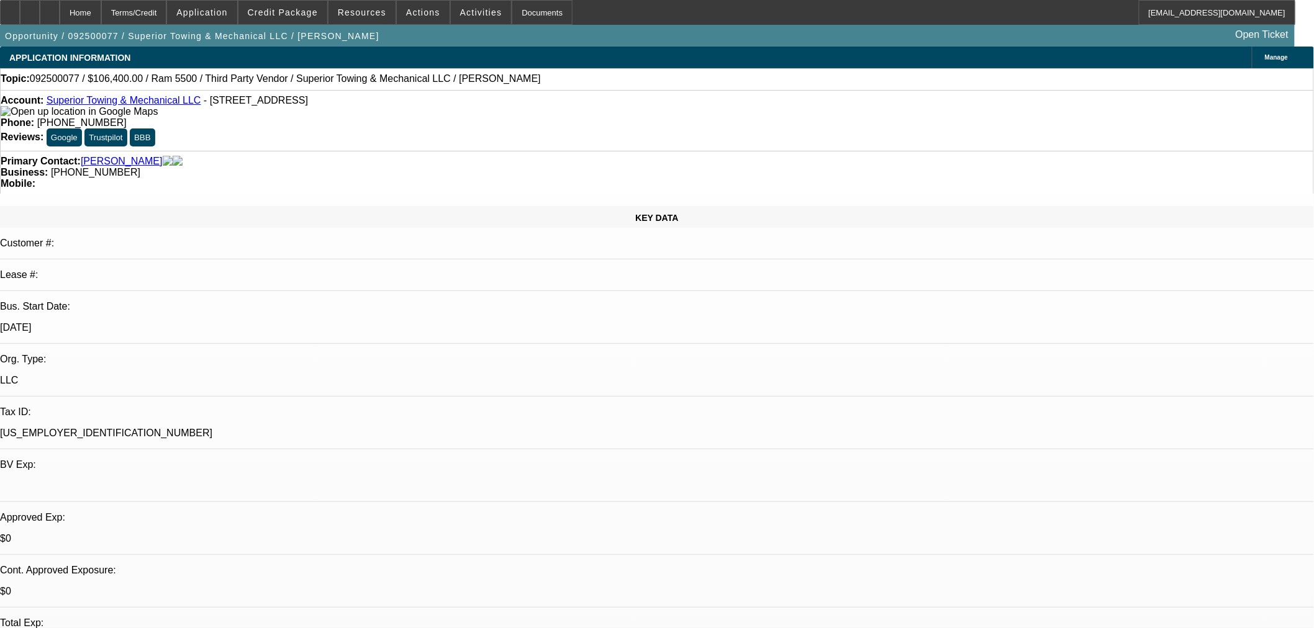
select select "0"
select select "3"
select select "0"
select select "6"
select select "0"
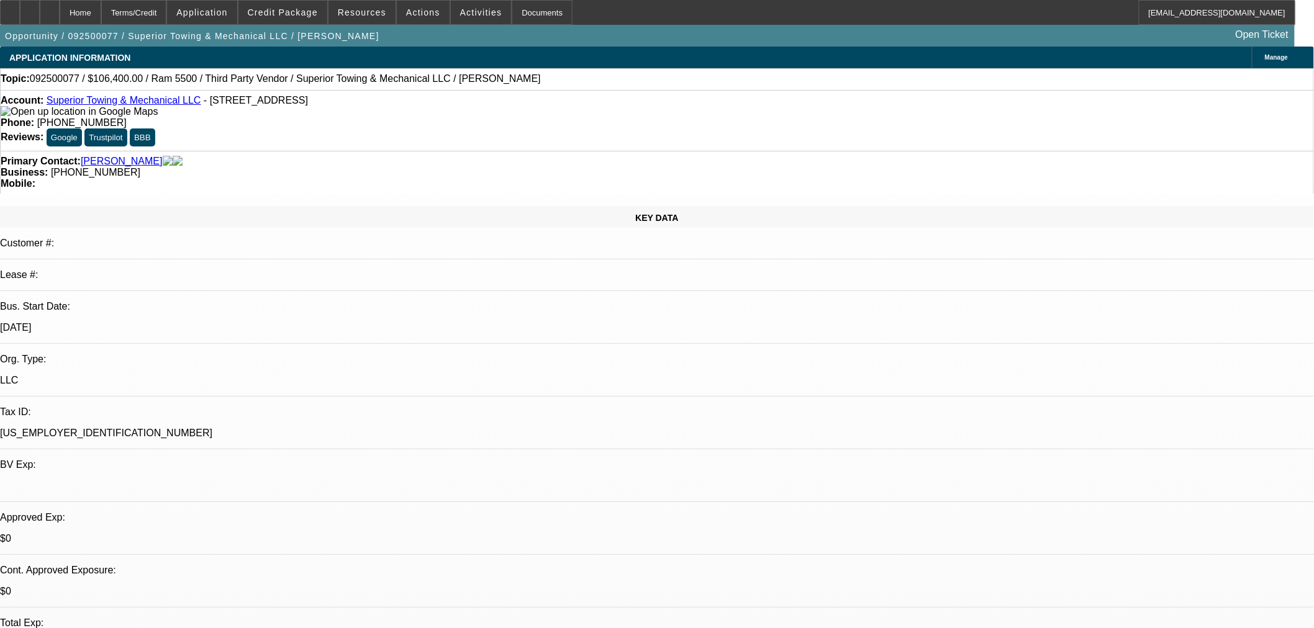
select select "0"
select select "3"
select select "0"
select select "6"
select select "0"
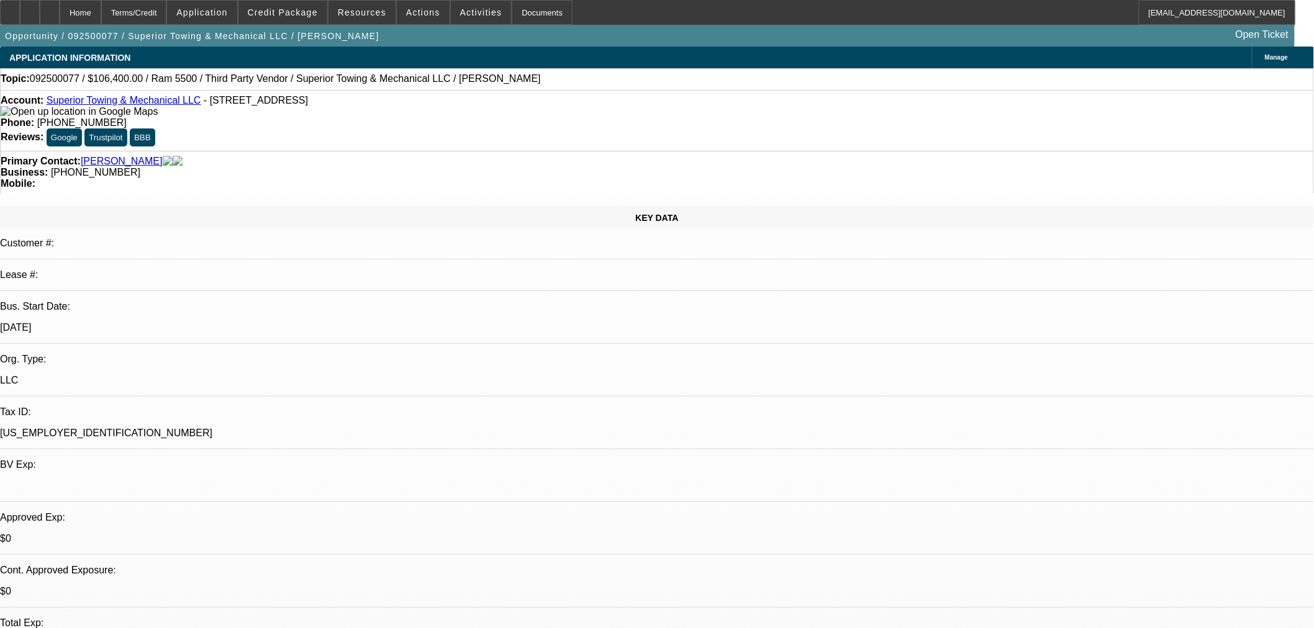
select select "0"
select select "2"
select select "0"
select select "6"
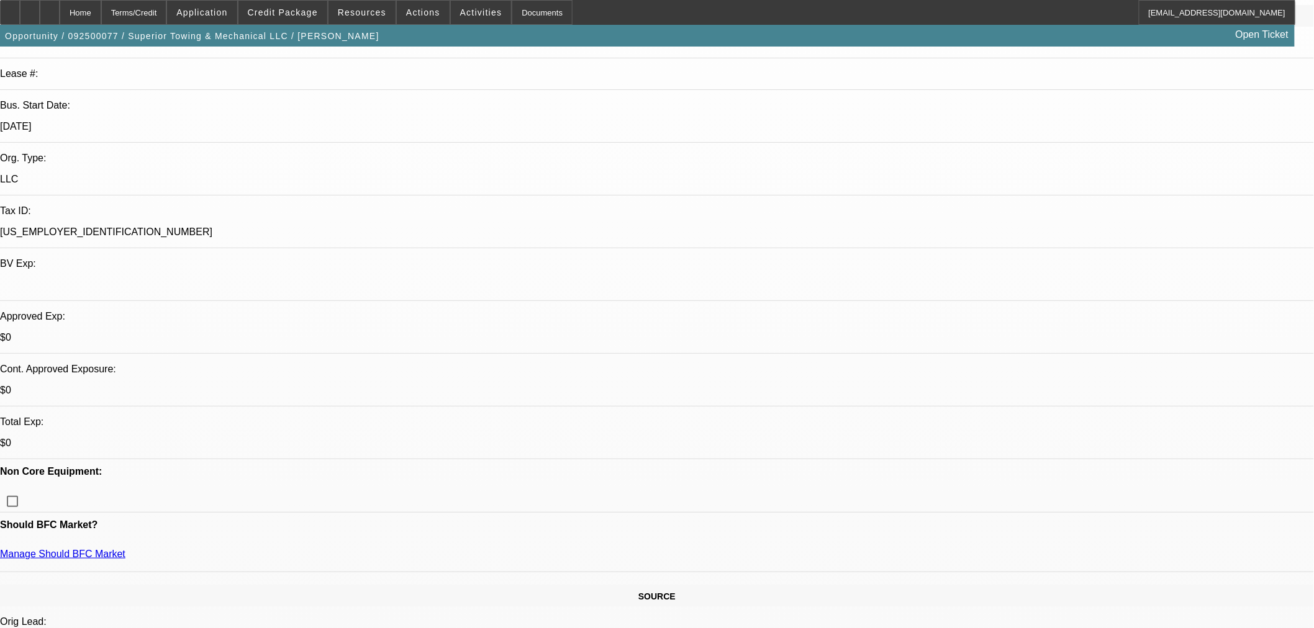
scroll to position [207, 0]
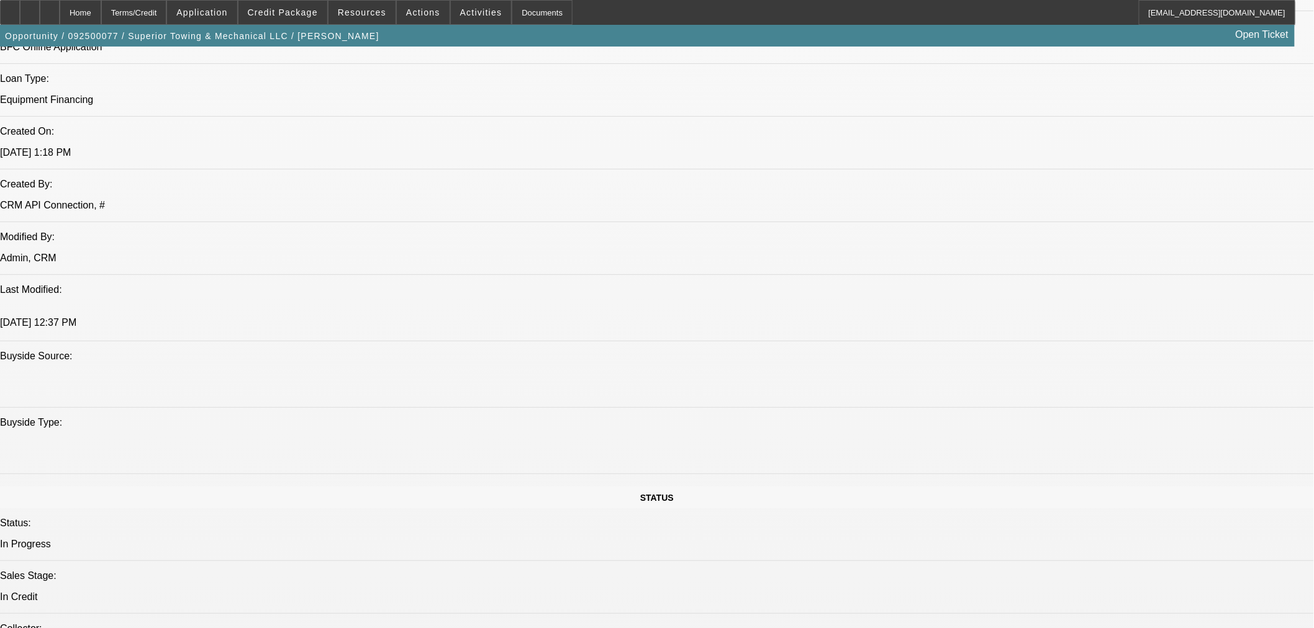
scroll to position [69, 0]
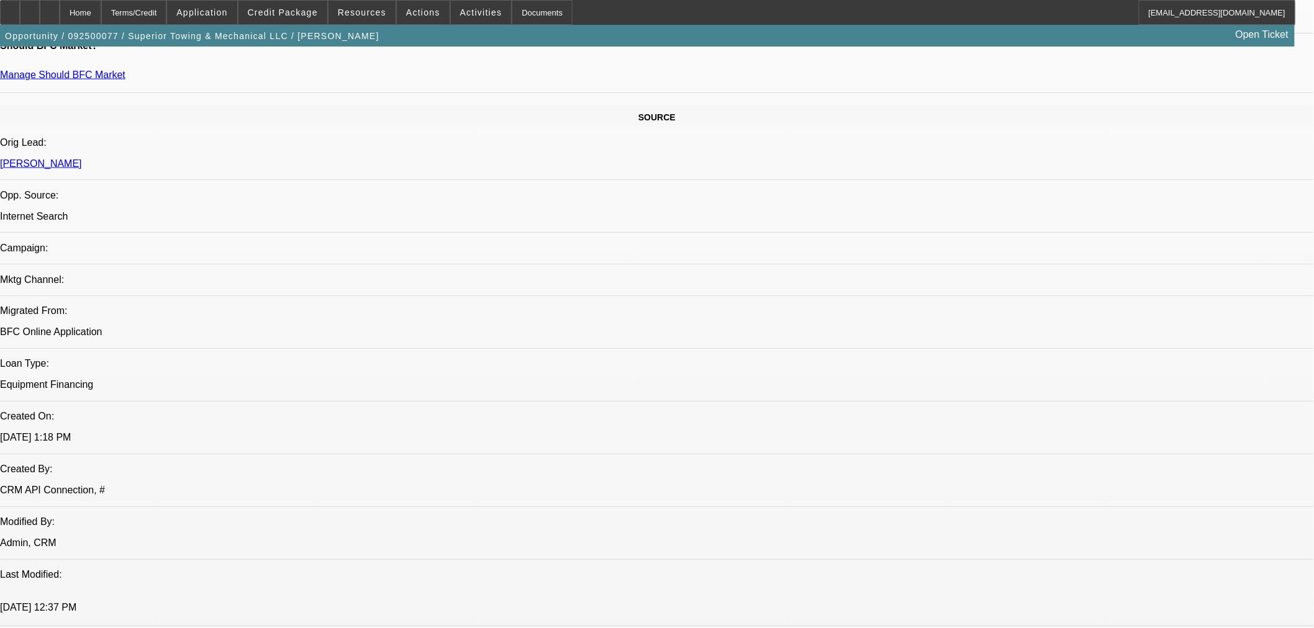
scroll to position [482, 0]
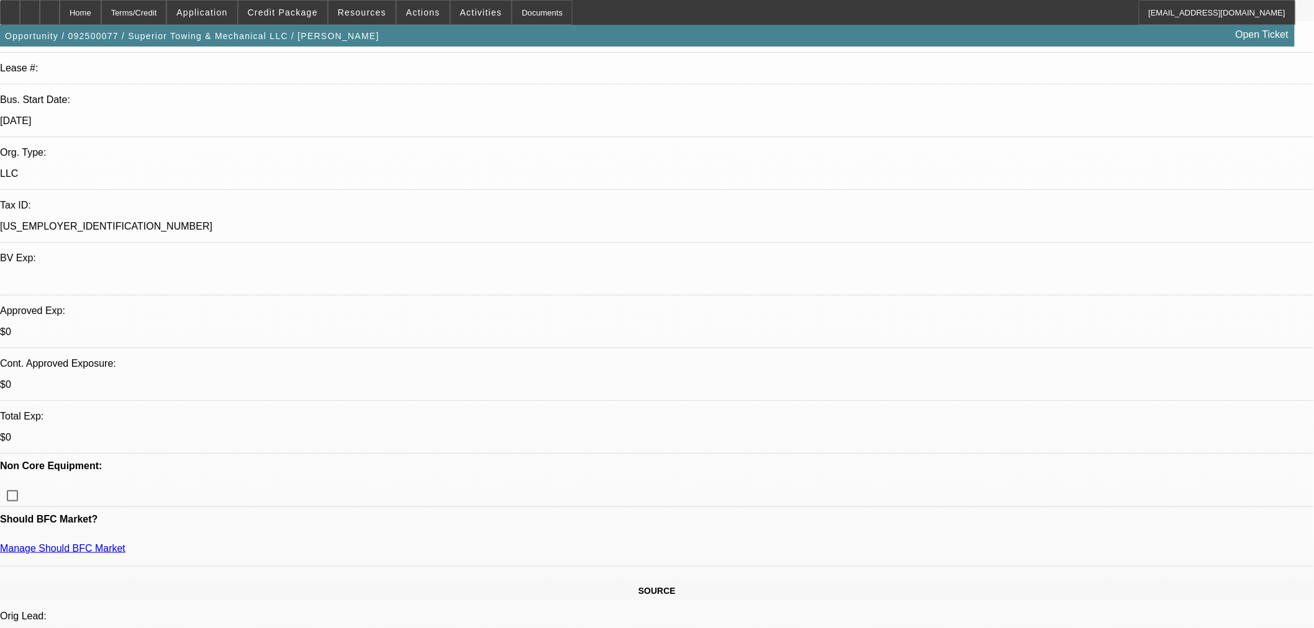
scroll to position [0, 0]
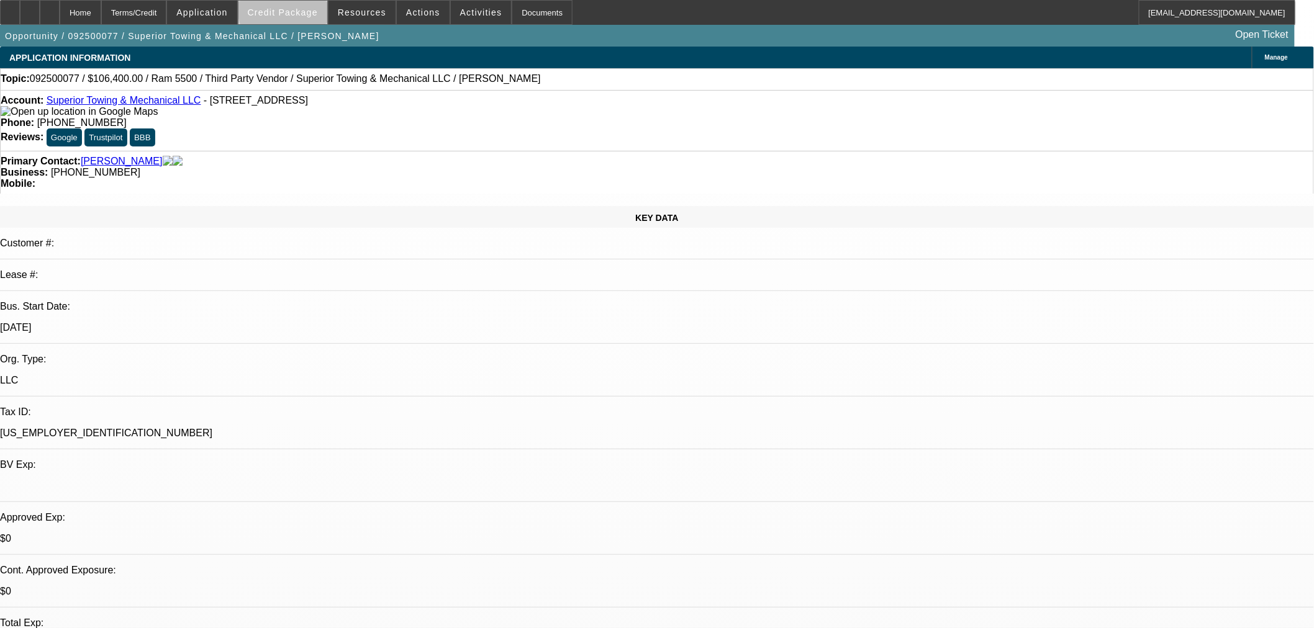
click at [312, 10] on span "Credit Package" at bounding box center [283, 12] width 70 height 10
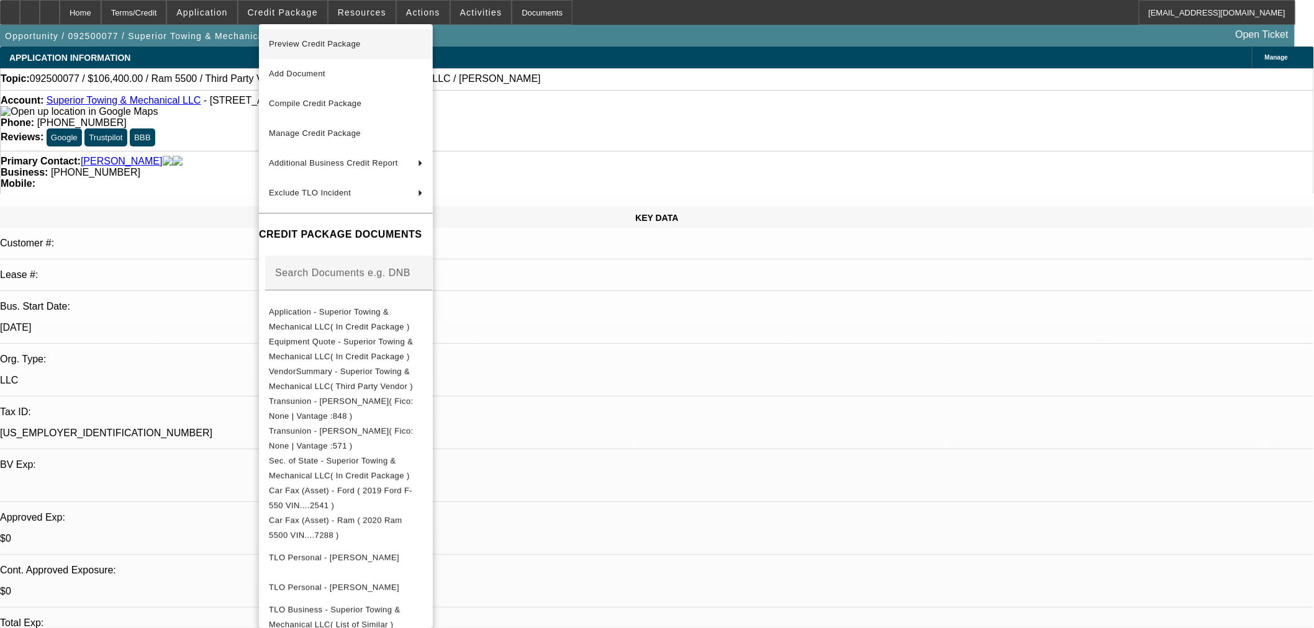
click at [313, 41] on span "Preview Credit Package" at bounding box center [315, 43] width 92 height 9
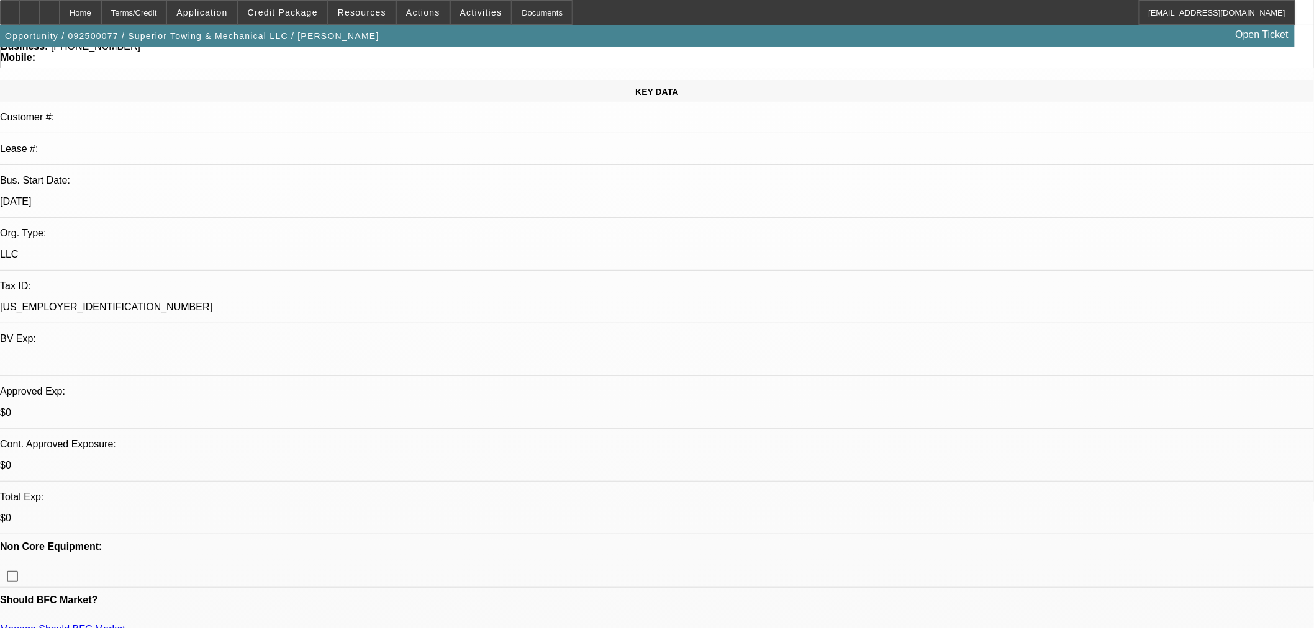
scroll to position [138, 0]
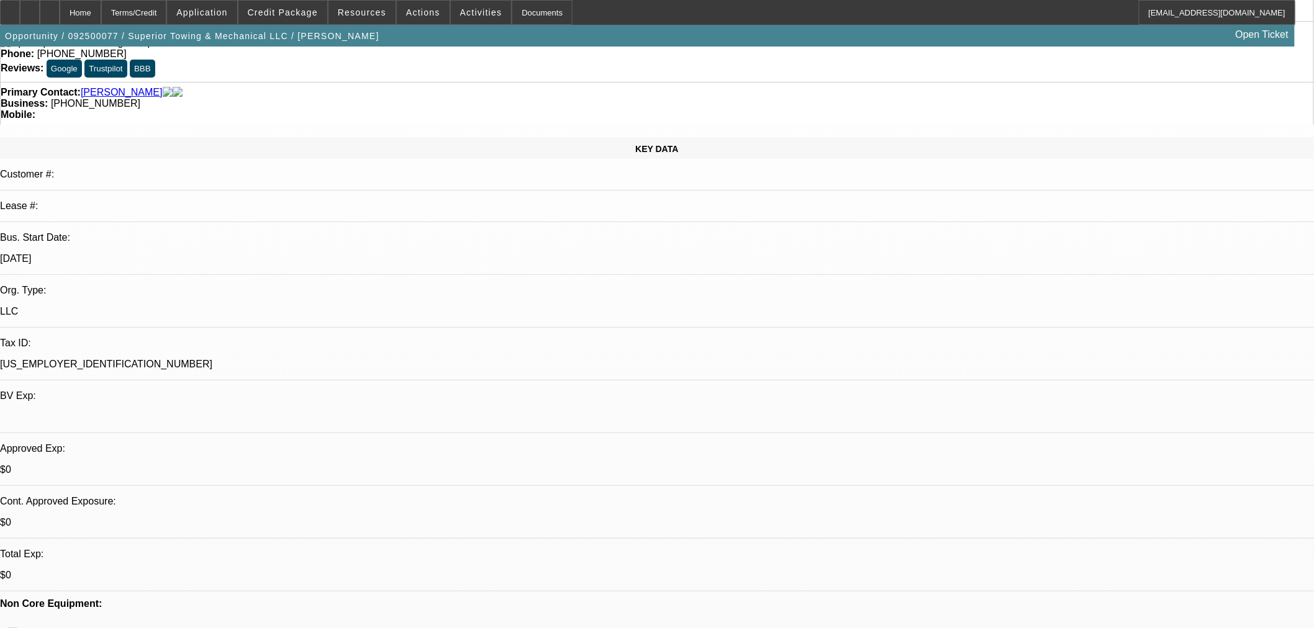
scroll to position [12, 0]
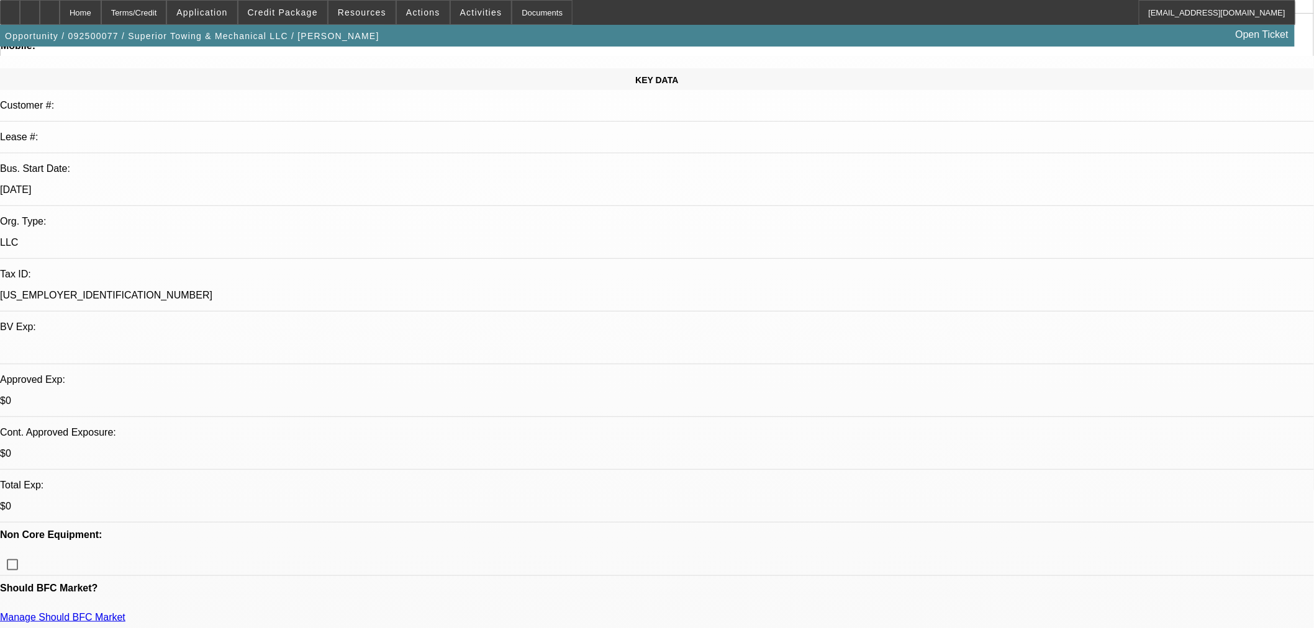
scroll to position [27, 0]
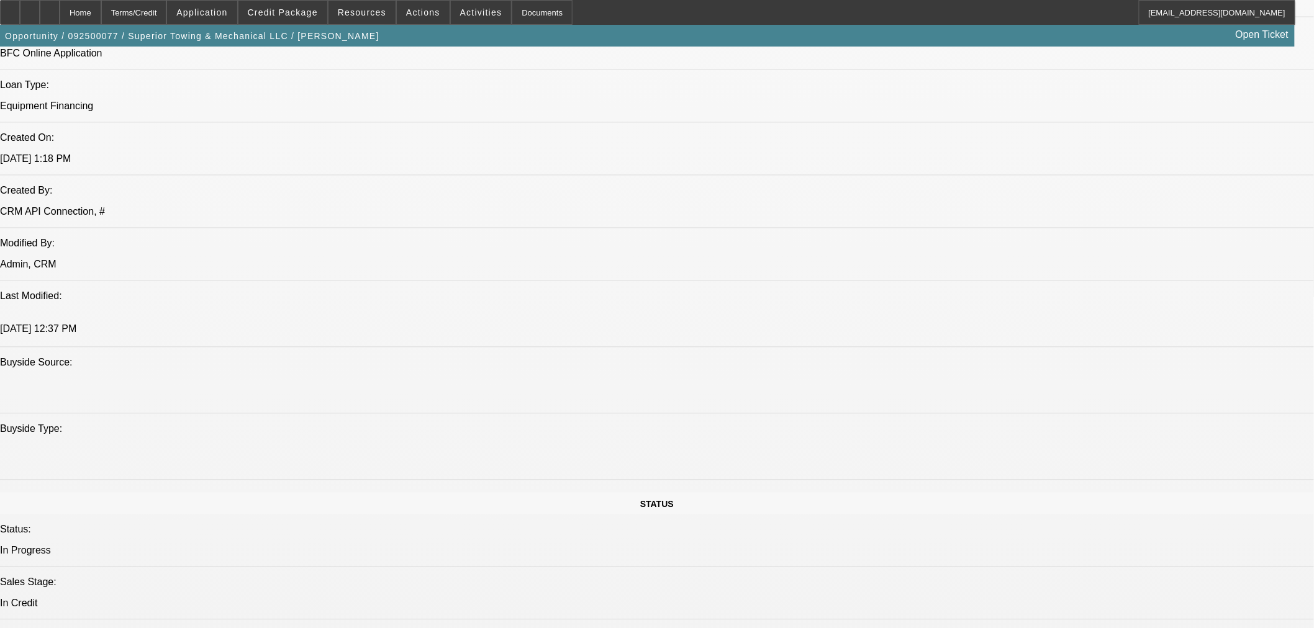
scroll to position [965, 0]
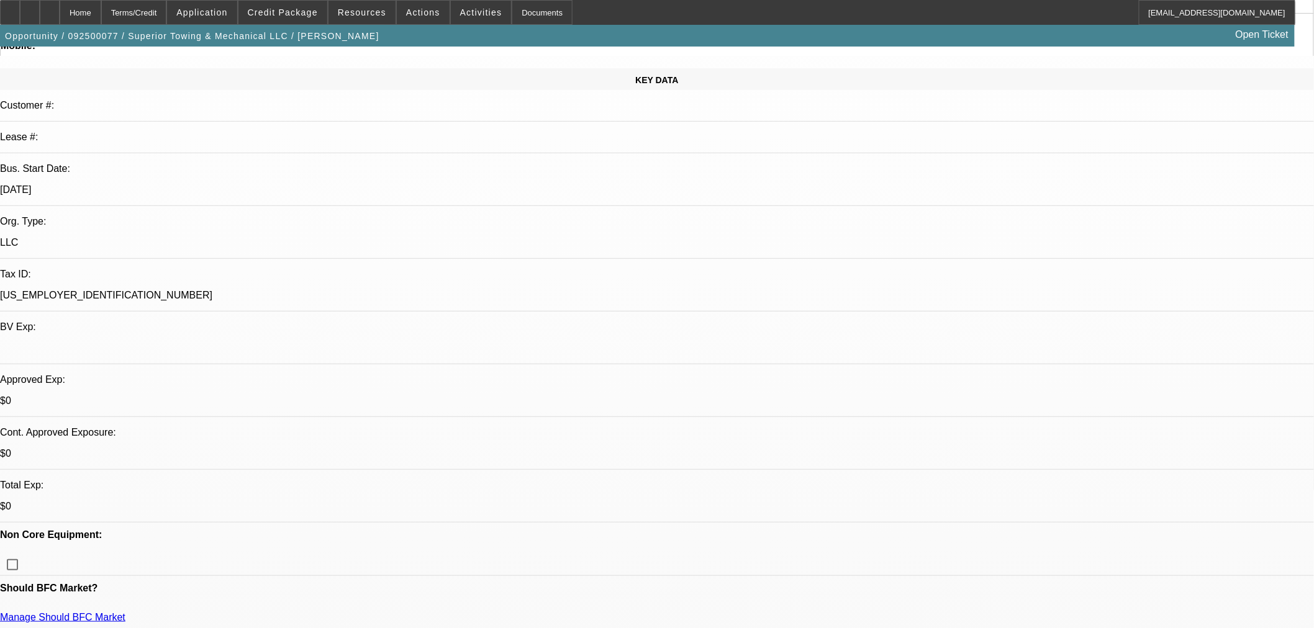
scroll to position [0, 0]
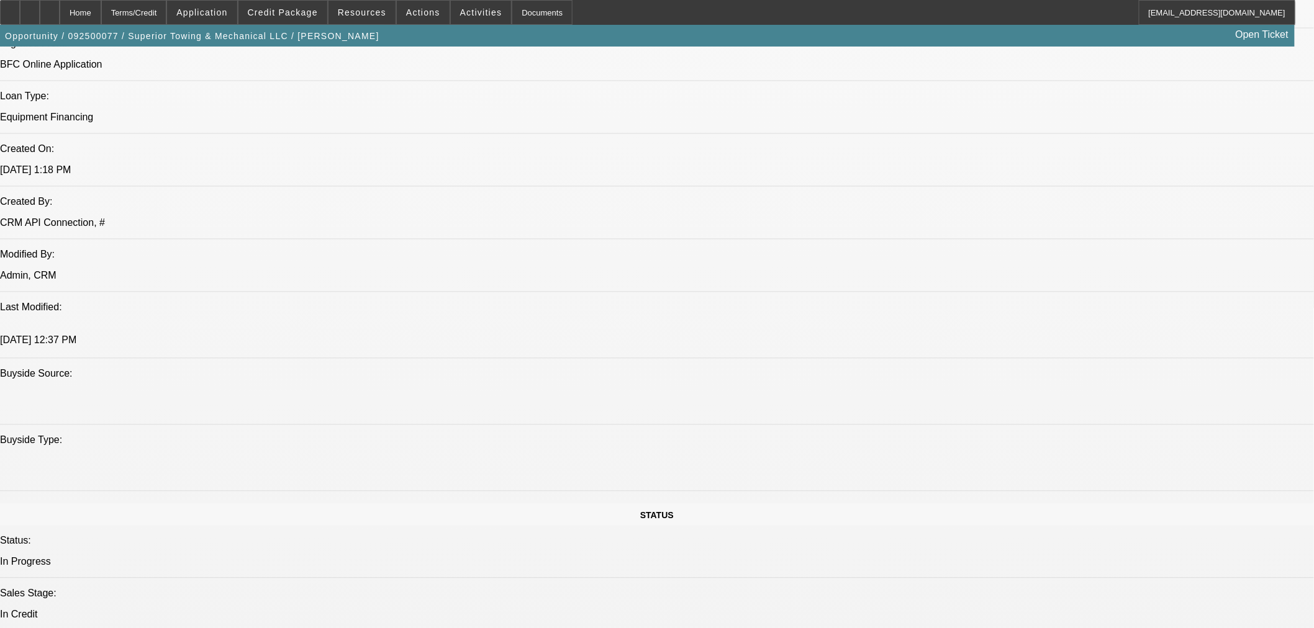
scroll to position [896, 0]
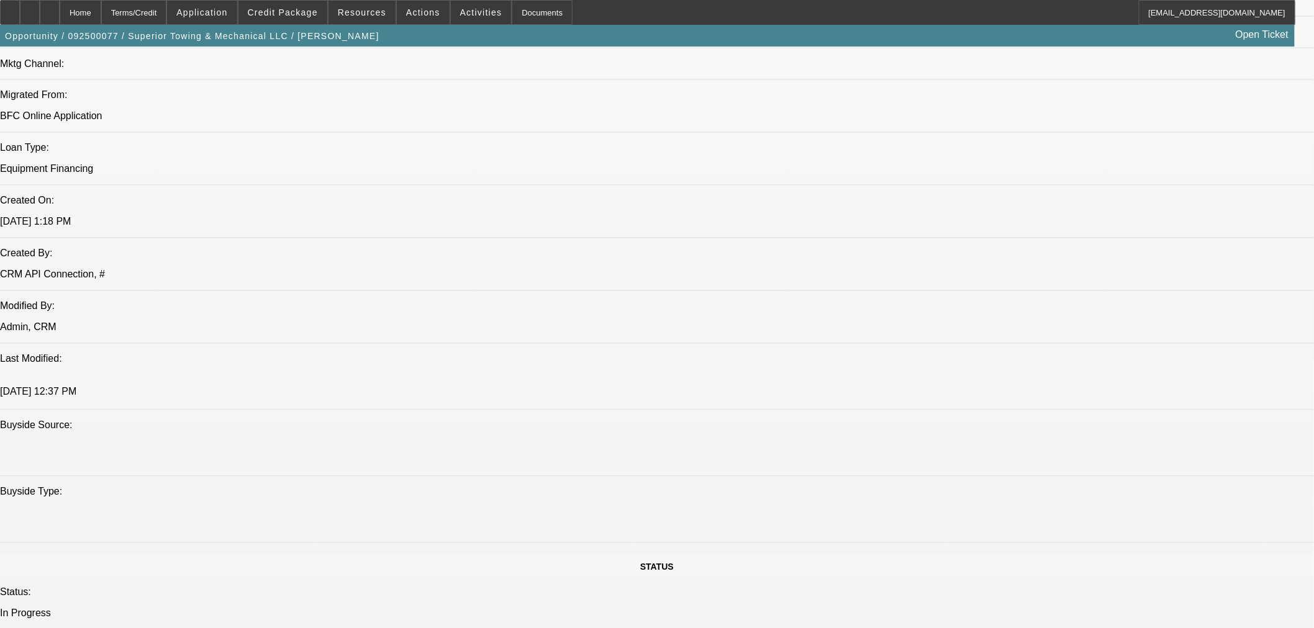
type textarea "65 YEAR OLD CHARLES IS A MACHINE OPERATOR, SEEMS LIKE POOR CREDIT FURATE WITH P…"
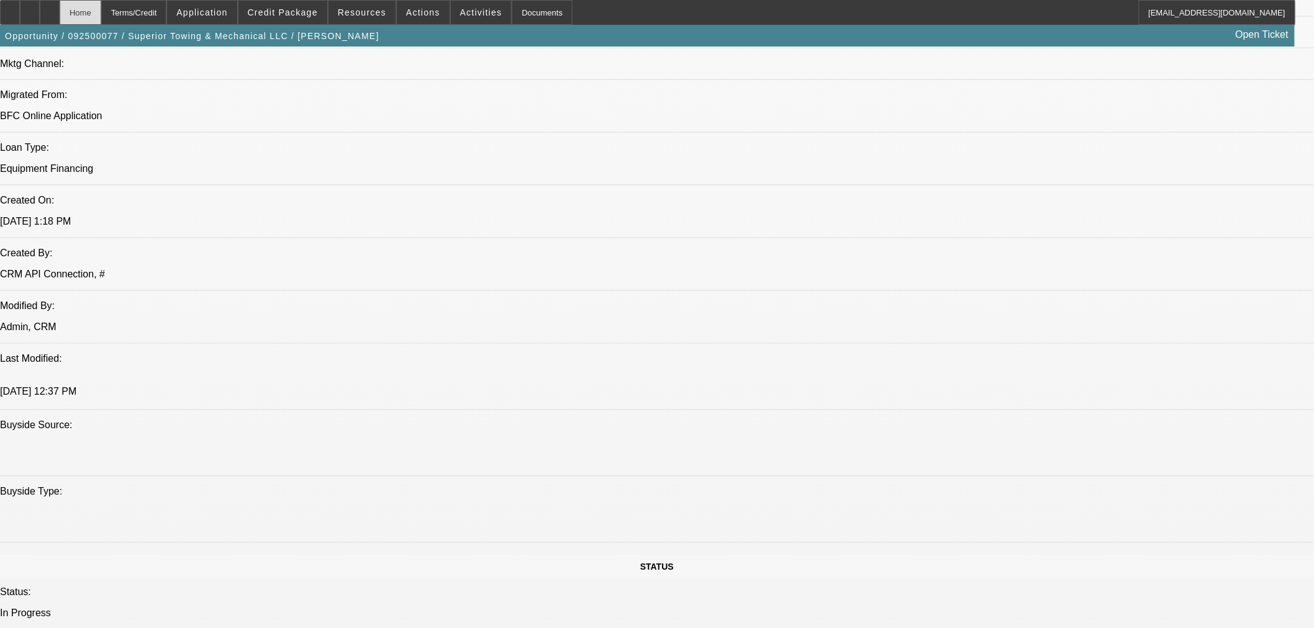
click at [101, 15] on div "Home" at bounding box center [81, 12] width 42 height 25
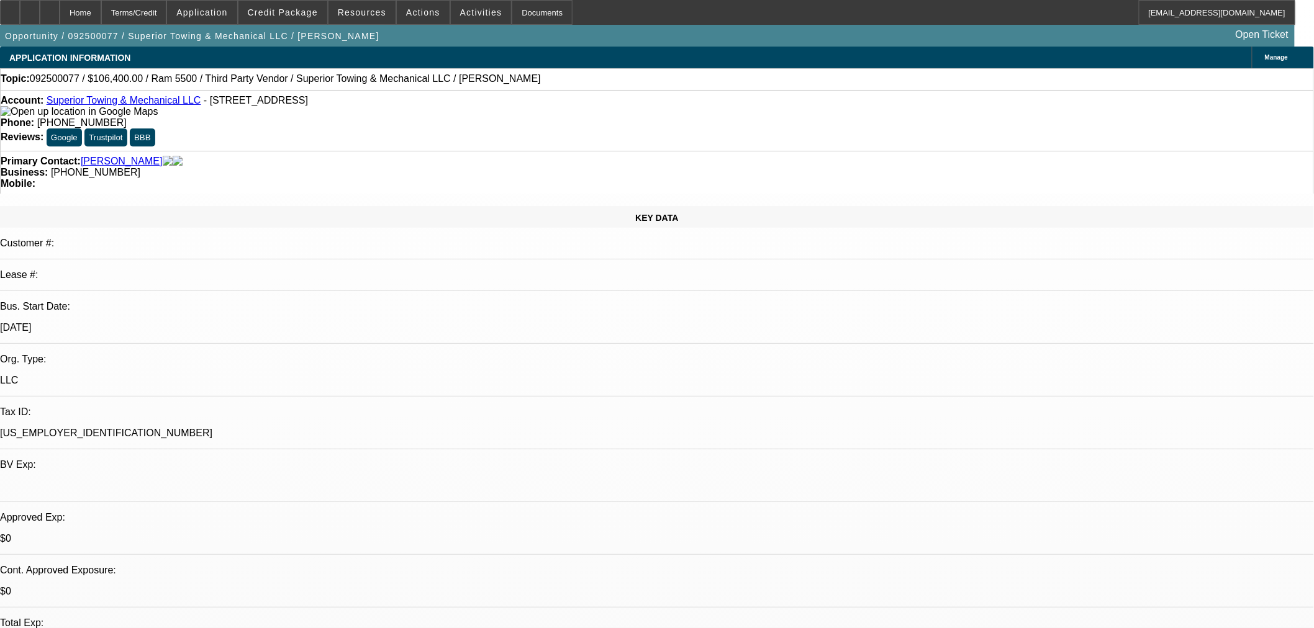
select select "2"
select select "0"
select select "6"
select select "0"
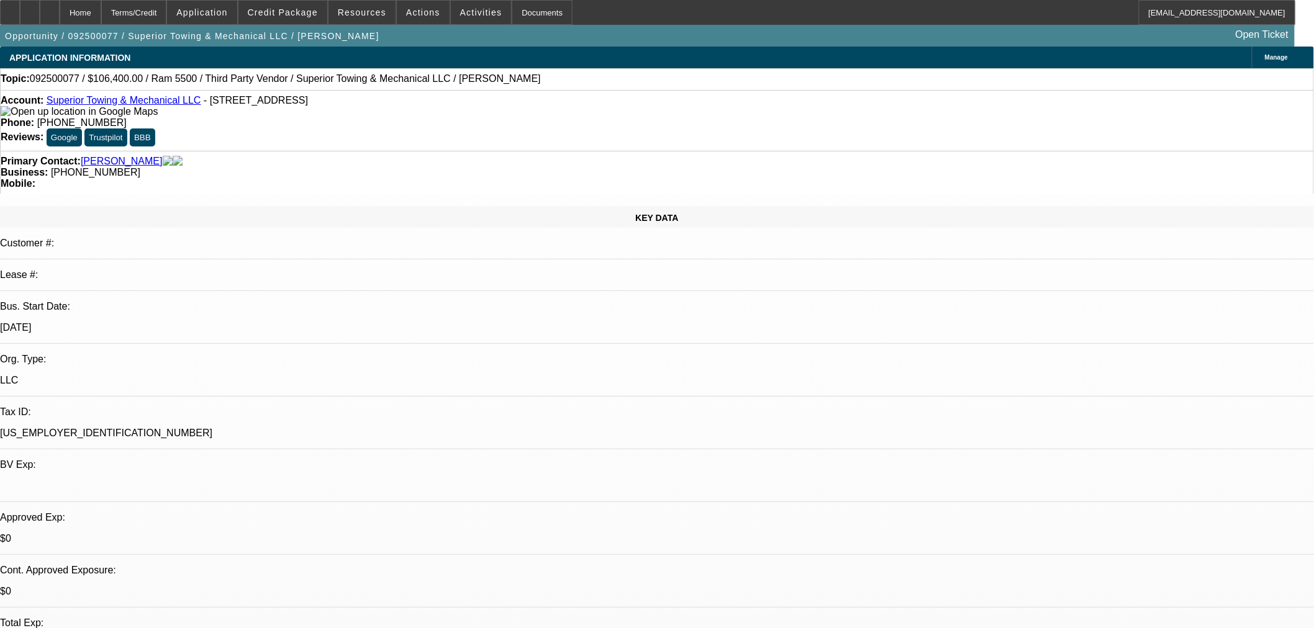
select select "0"
select select "3"
select select "0"
select select "6"
select select "0"
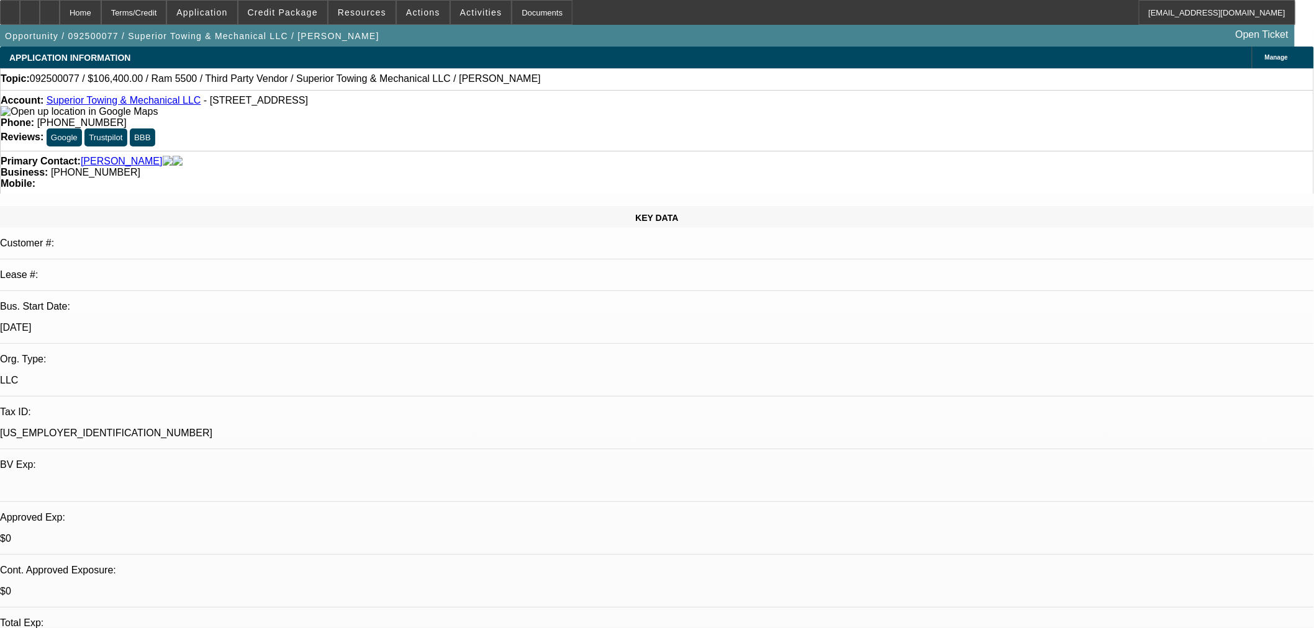
select select "0"
select select "3"
select select "0"
select select "6"
select select "0"
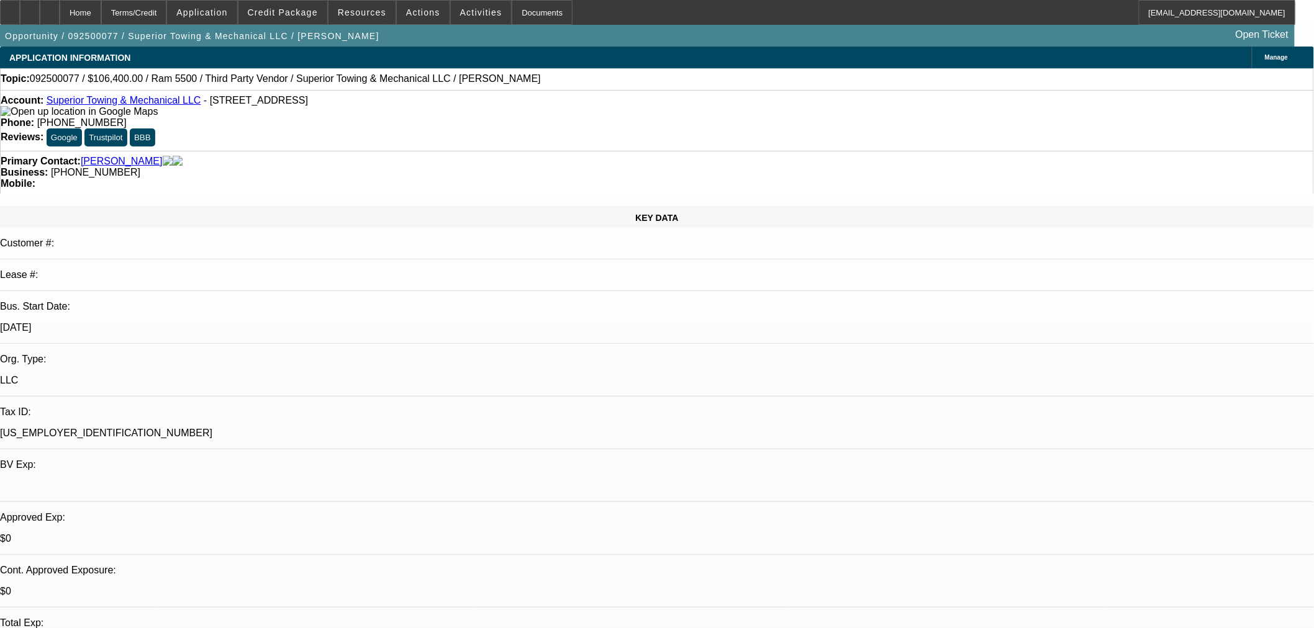
select select "0"
select select "2"
select select "0"
select select "6"
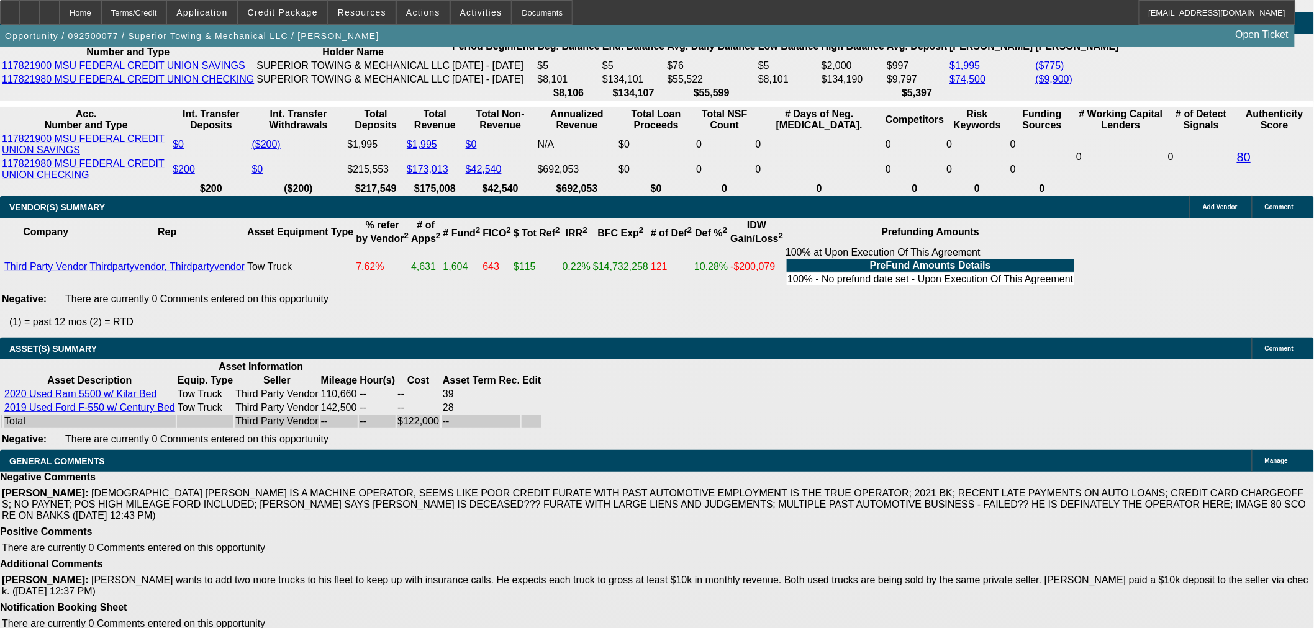
scroll to position [509, 0]
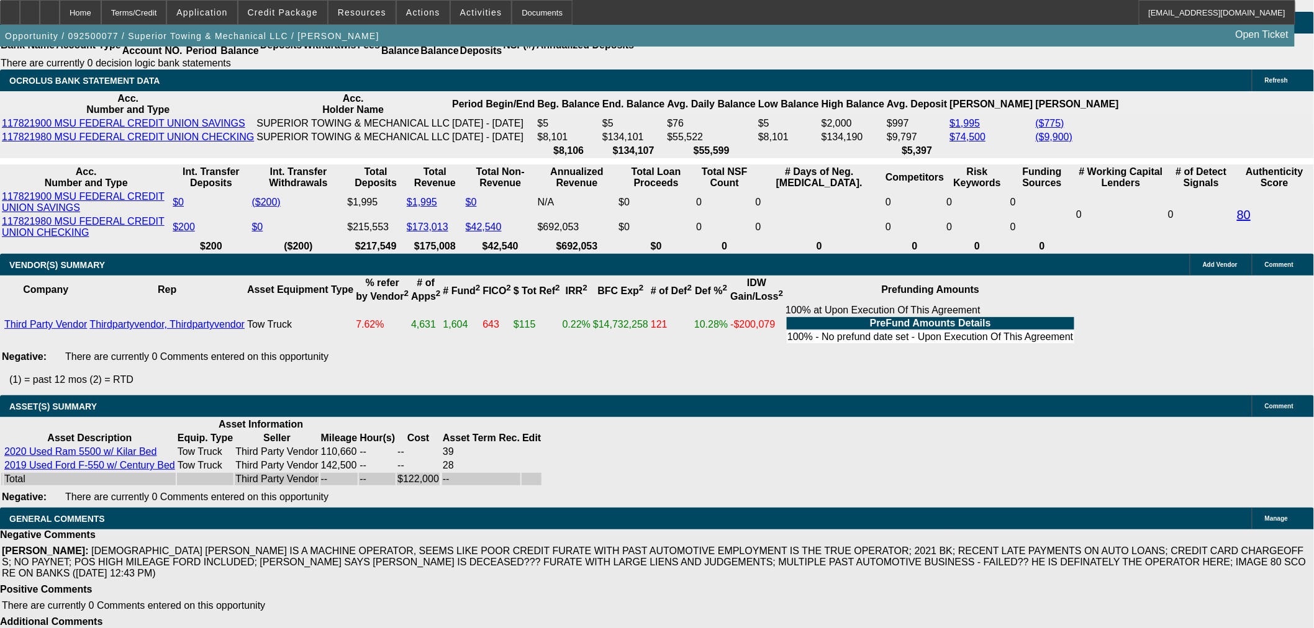
scroll to position [2411, 0]
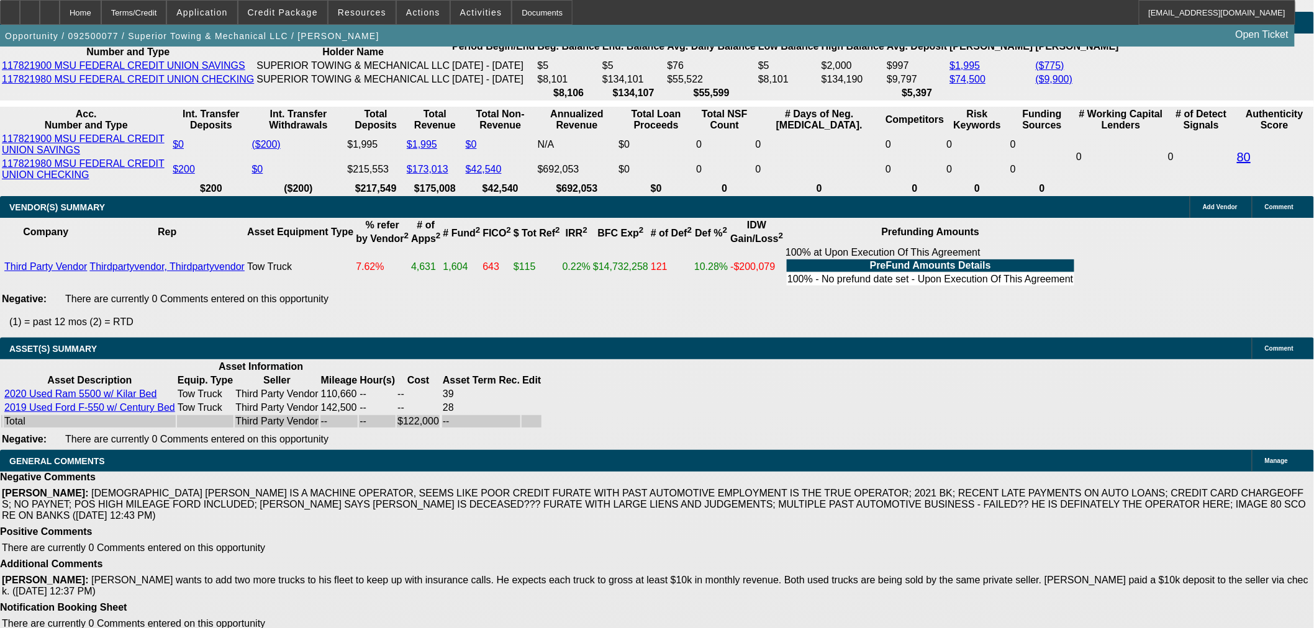
select select "4"
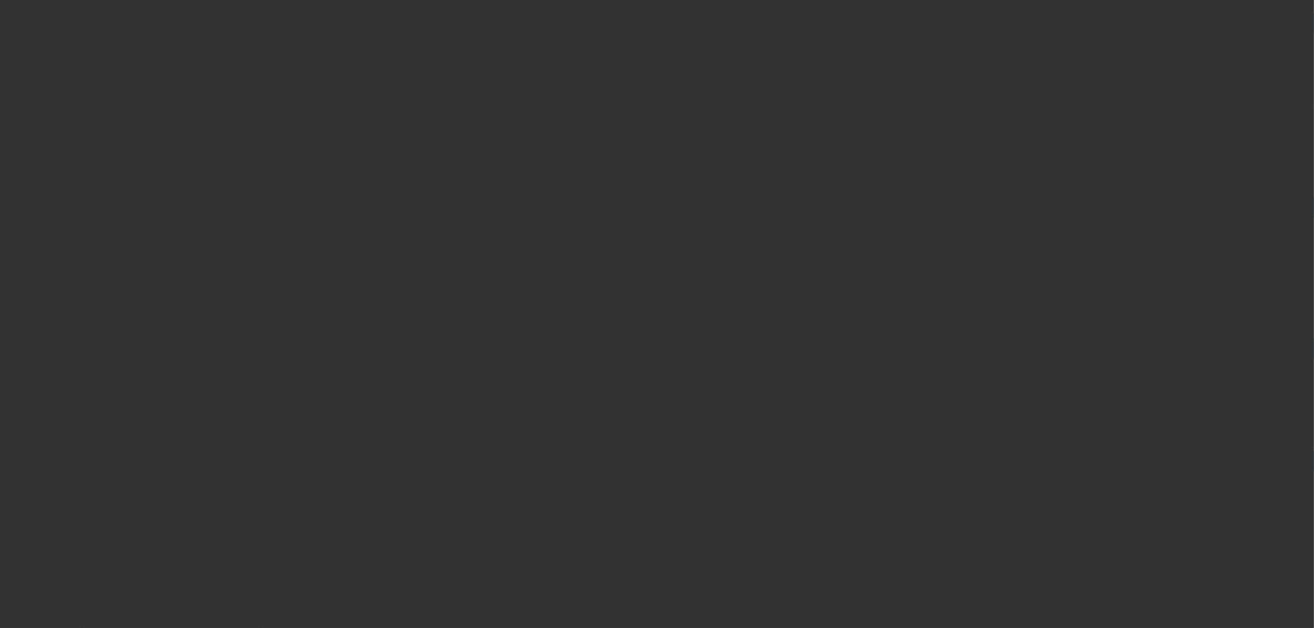
scroll to position [0, 0]
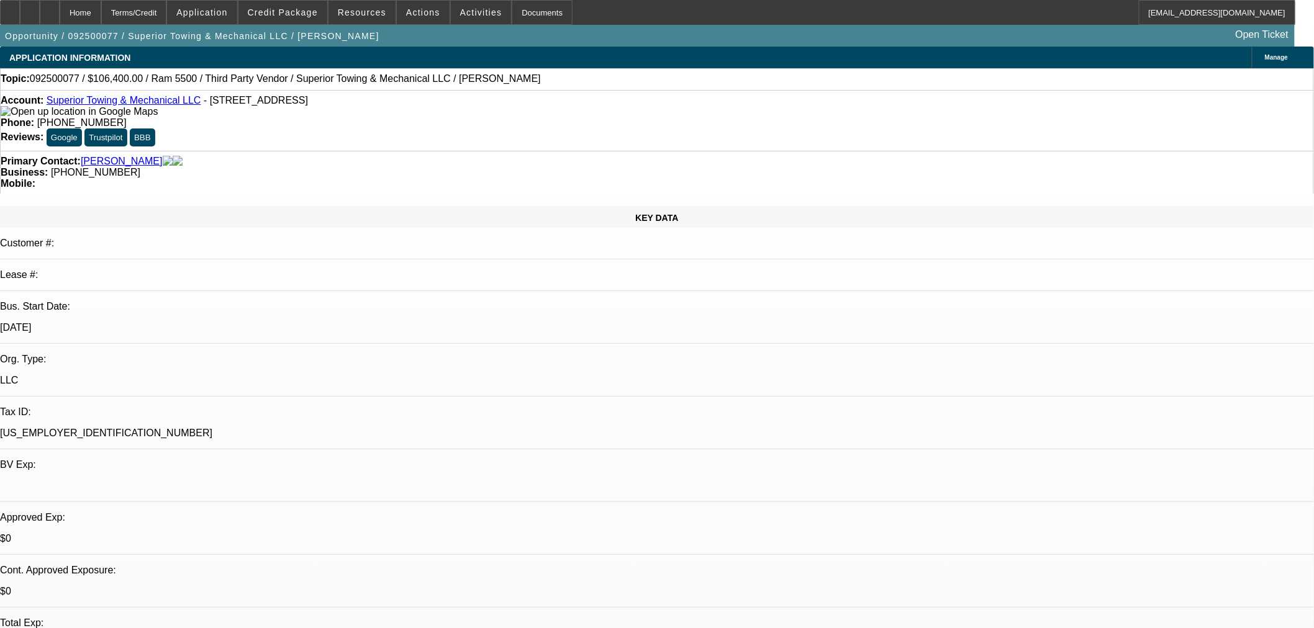
type textarea "DECLINED, TOO MANY NEGATIVES. CLEAR TO ME THE POOR CREDIT PG IS THE TRUE OPERAT…"
select select "2"
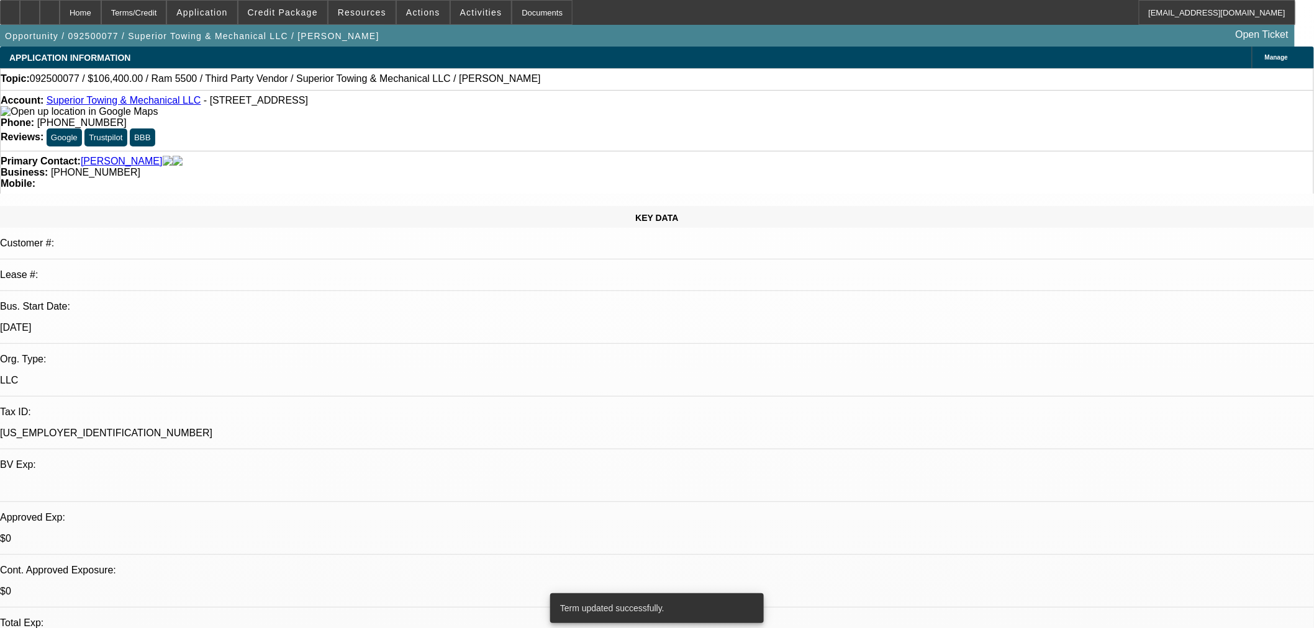
select select "0"
select select "6"
select select "0"
select select "3"
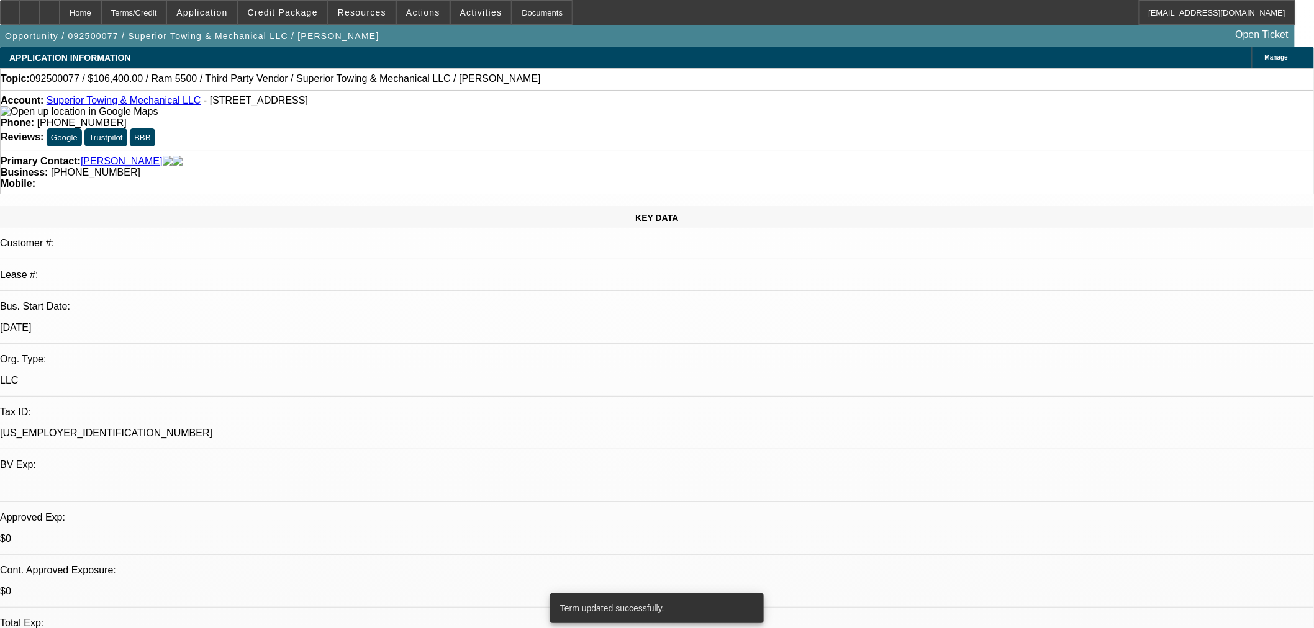
select select "0"
select select "6"
select select "0"
select select "3"
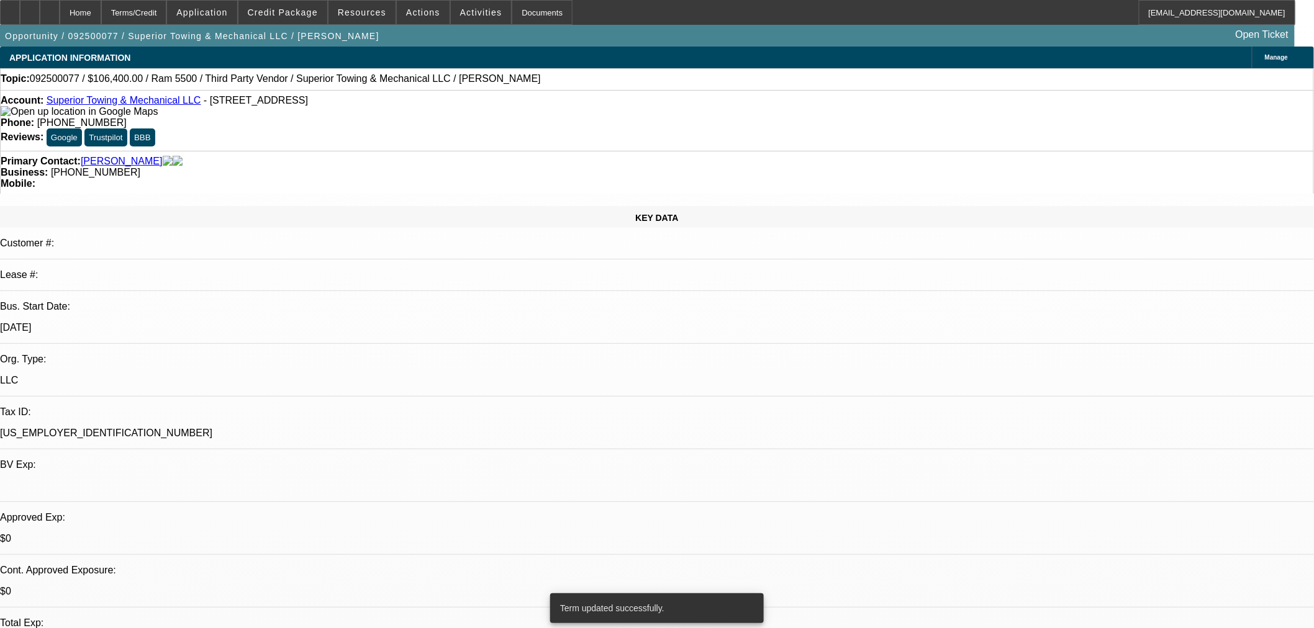
select select "0"
select select "6"
select select "0"
select select "2"
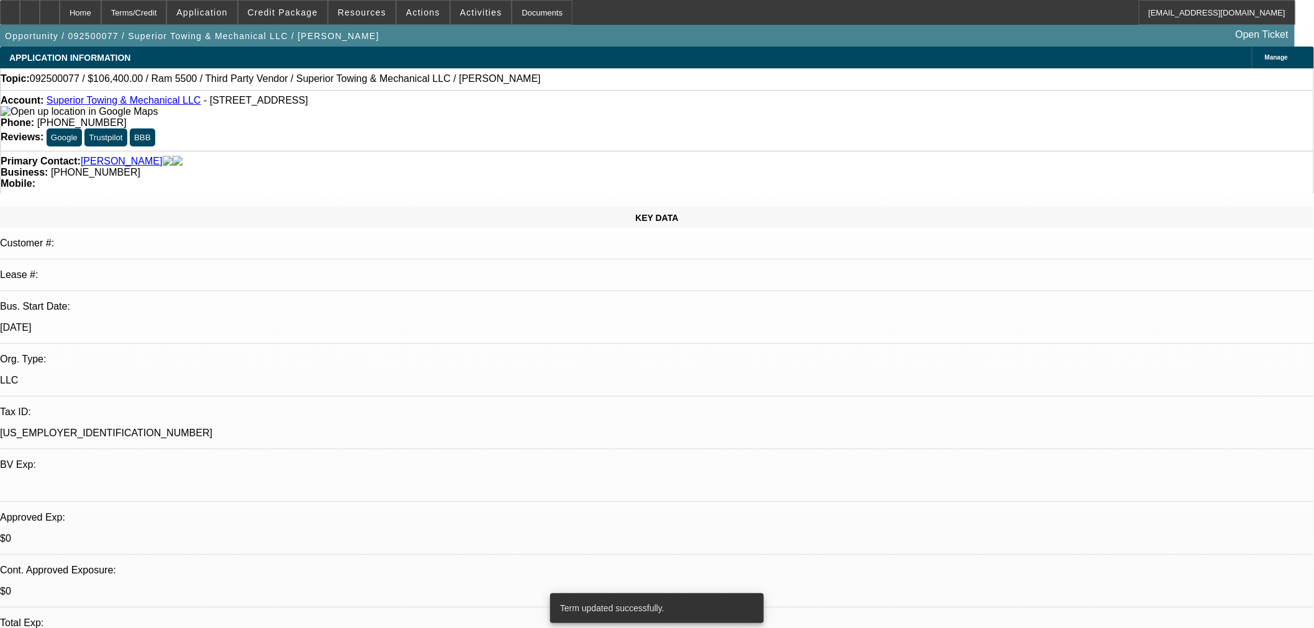
select select "0"
select select "6"
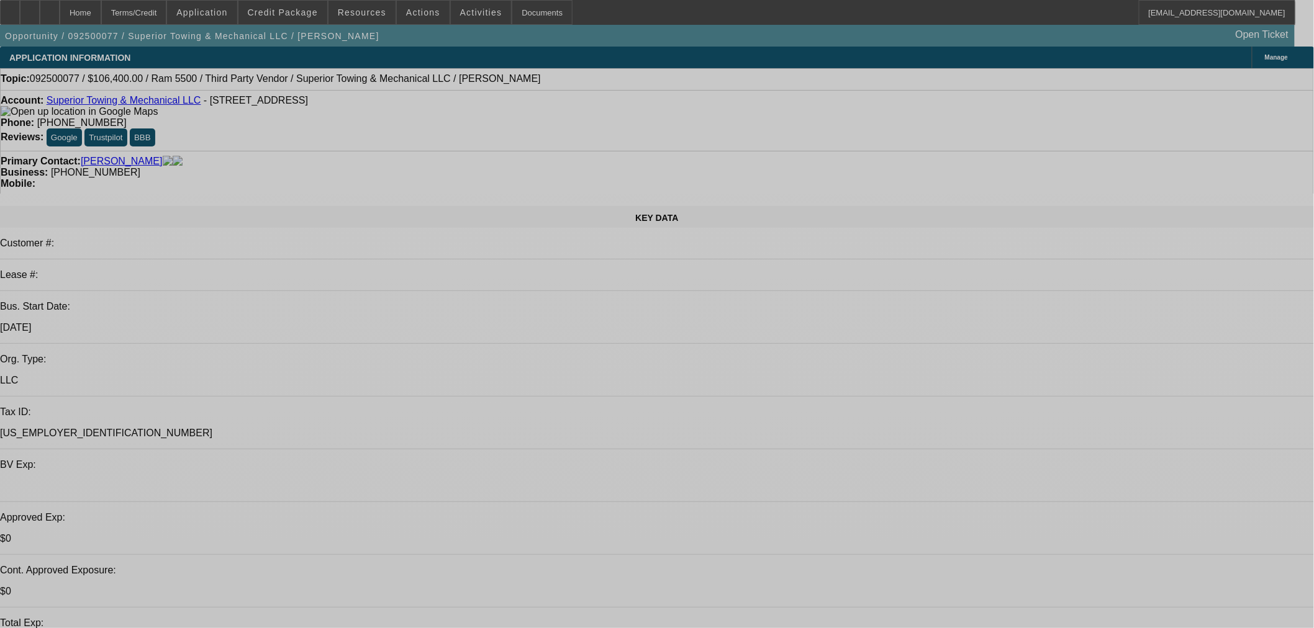
select select "2"
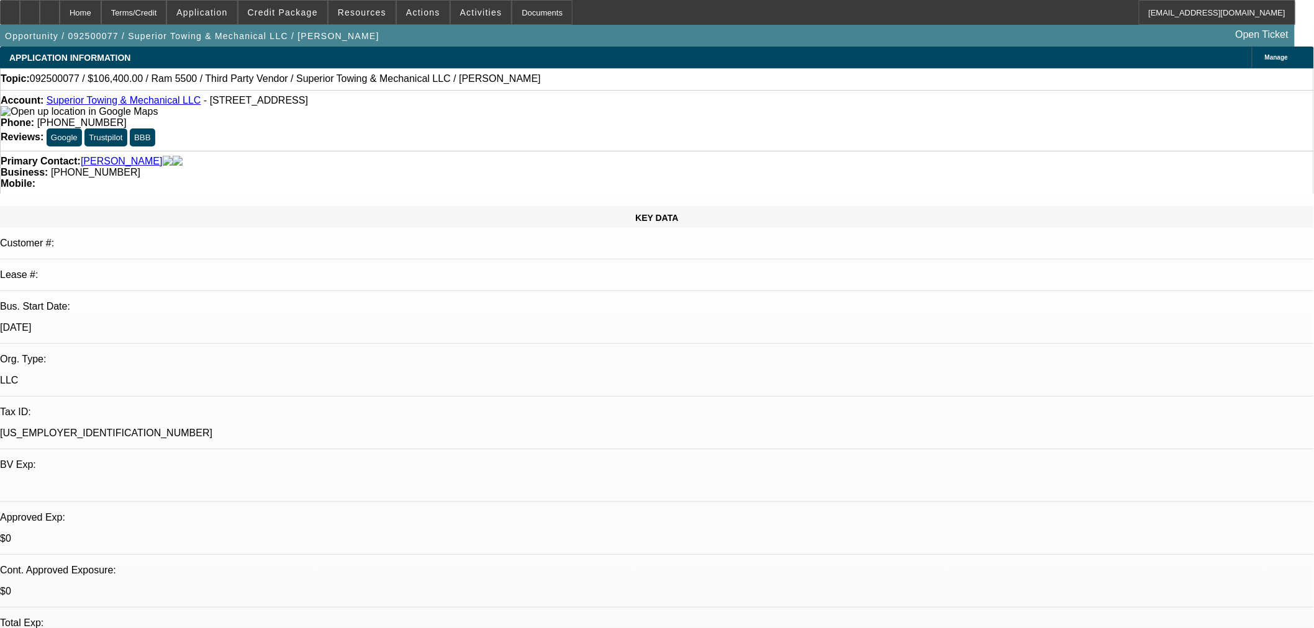
select select "0"
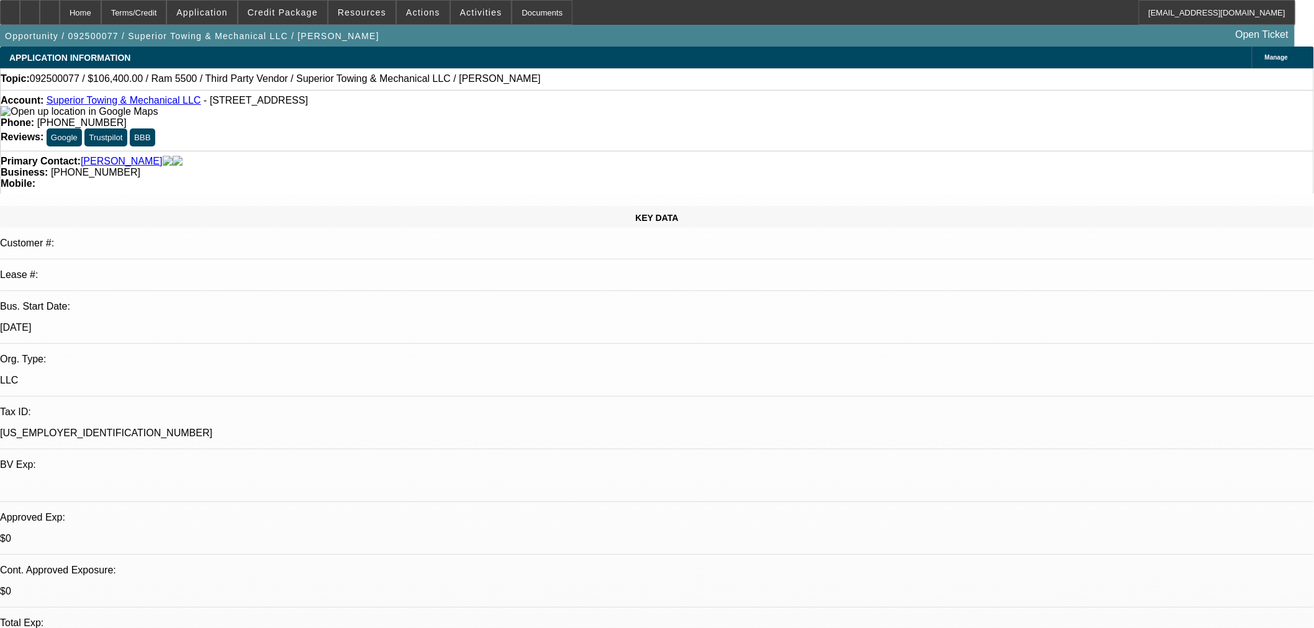
select select "0"
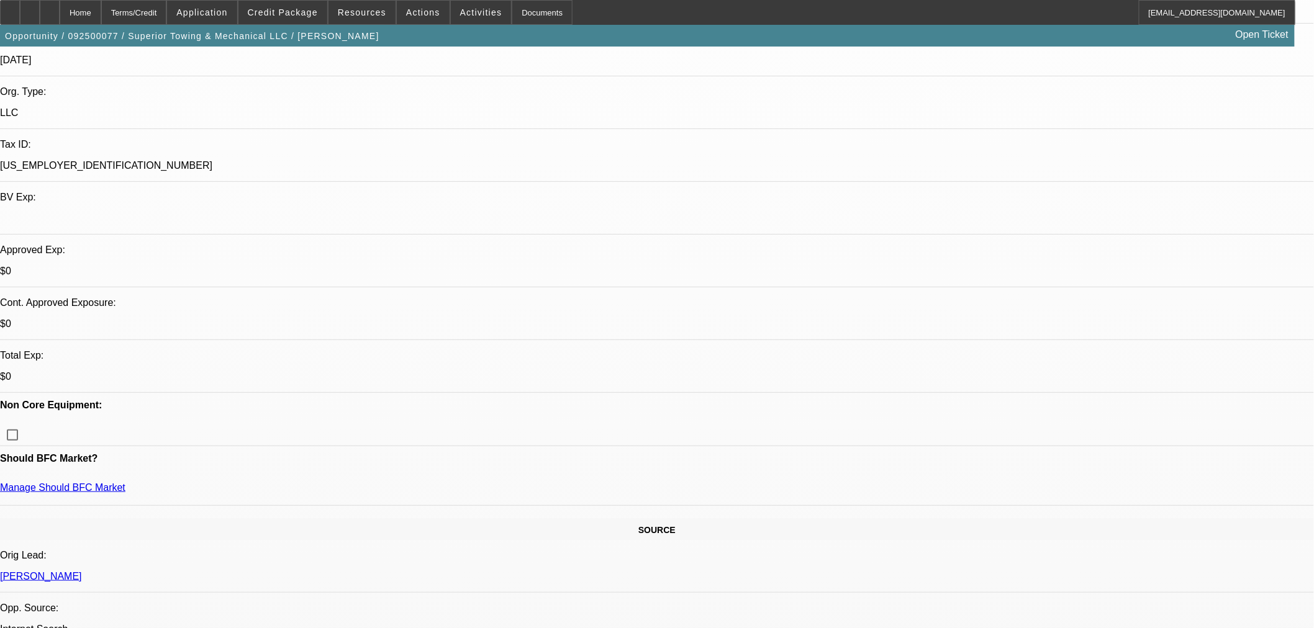
scroll to position [276, 0]
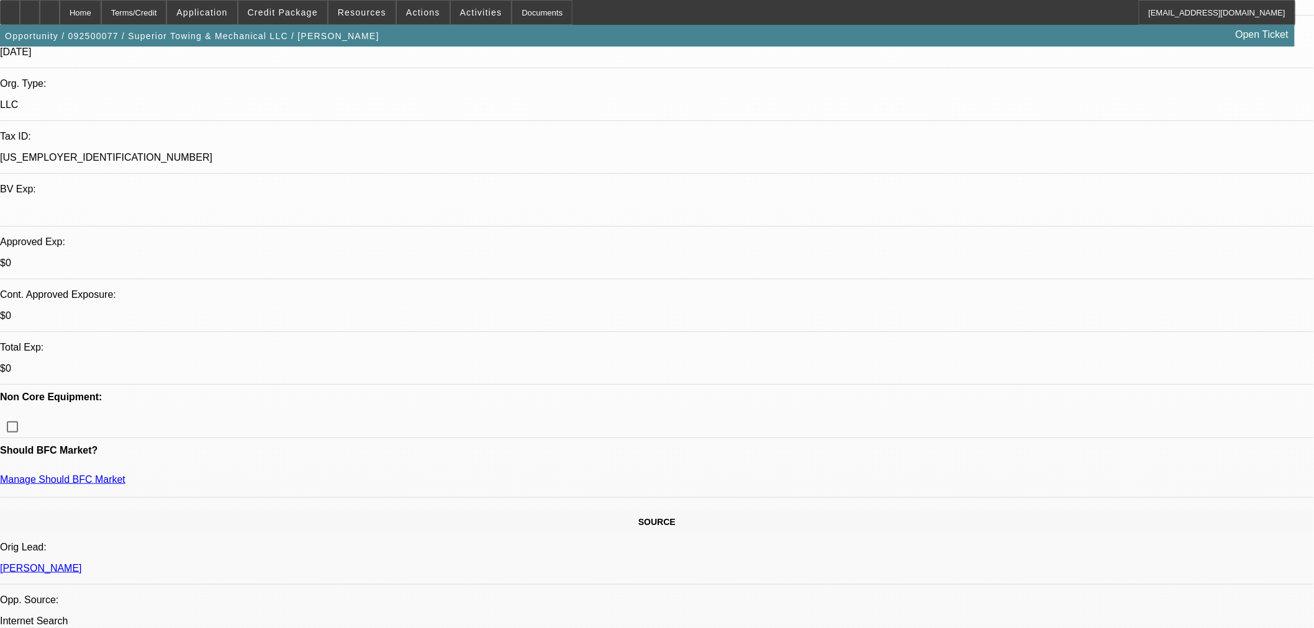
select select "1"
select select "2"
select select "6"
select select "1"
select select "3"
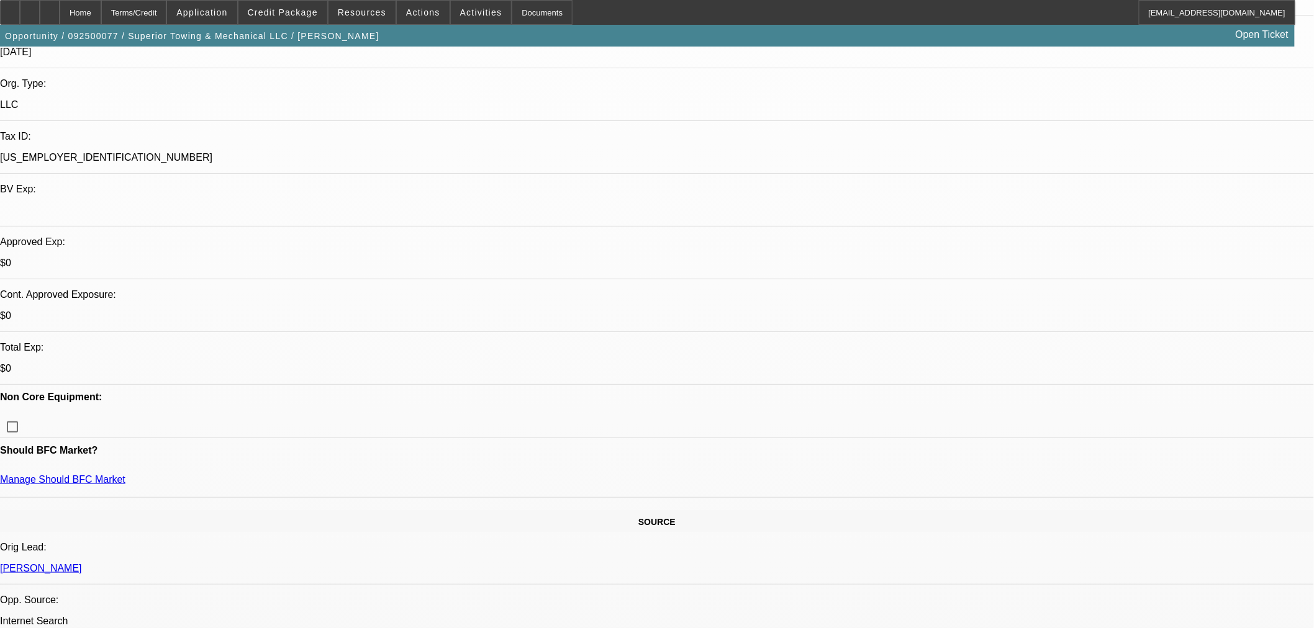
select select "6"
select select "1"
select select "3"
select select "6"
select select "1"
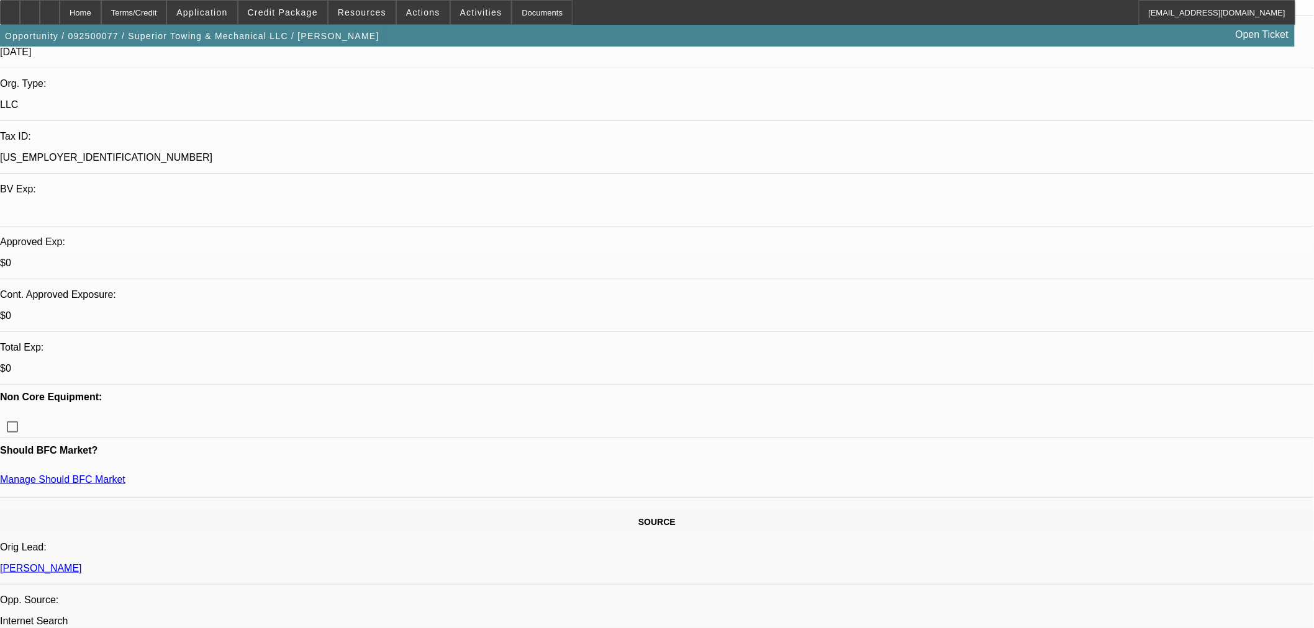
select select "2"
select select "6"
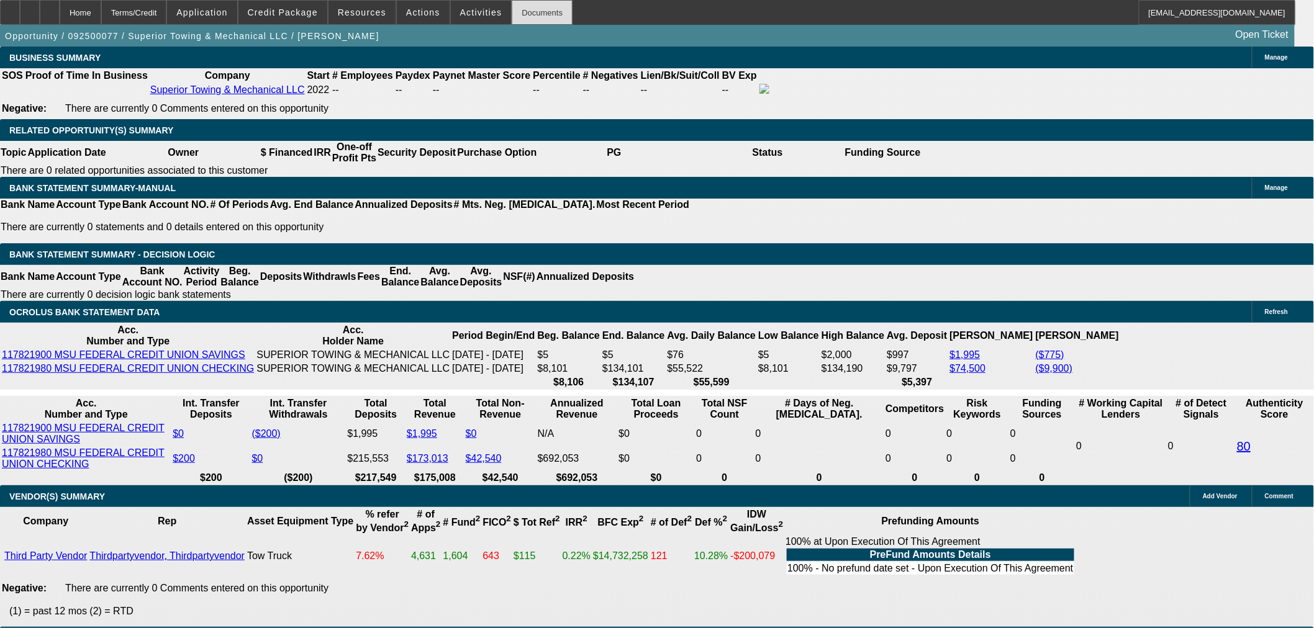
scroll to position [2207, 0]
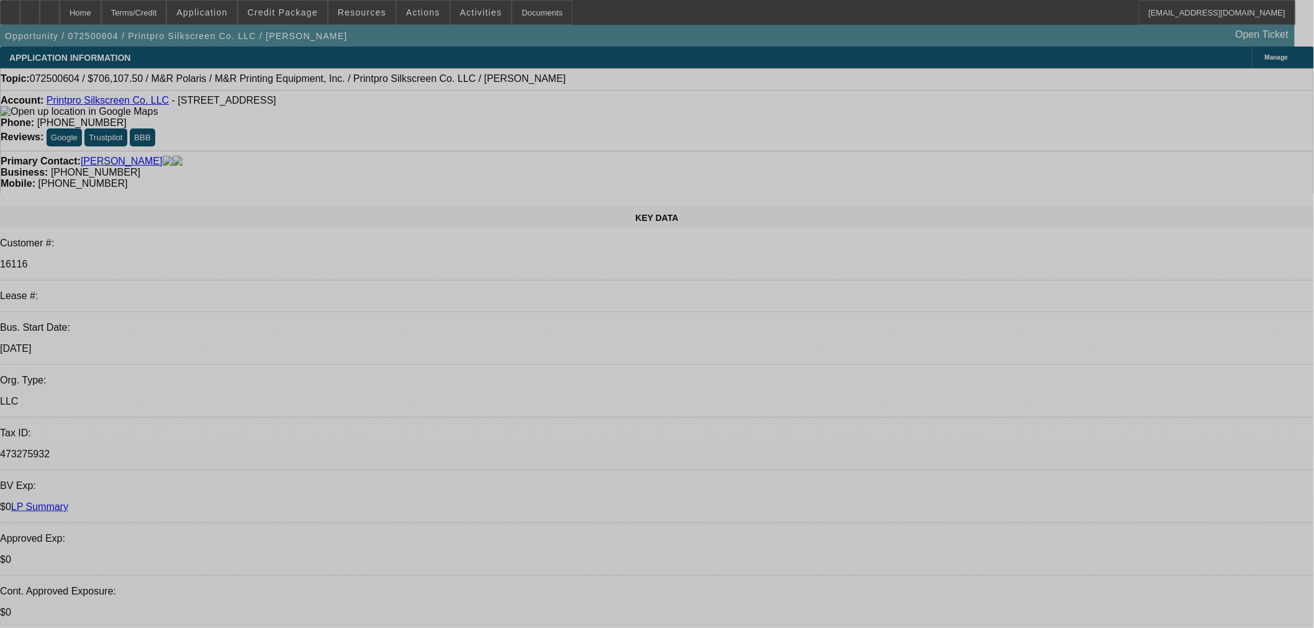
select select "0"
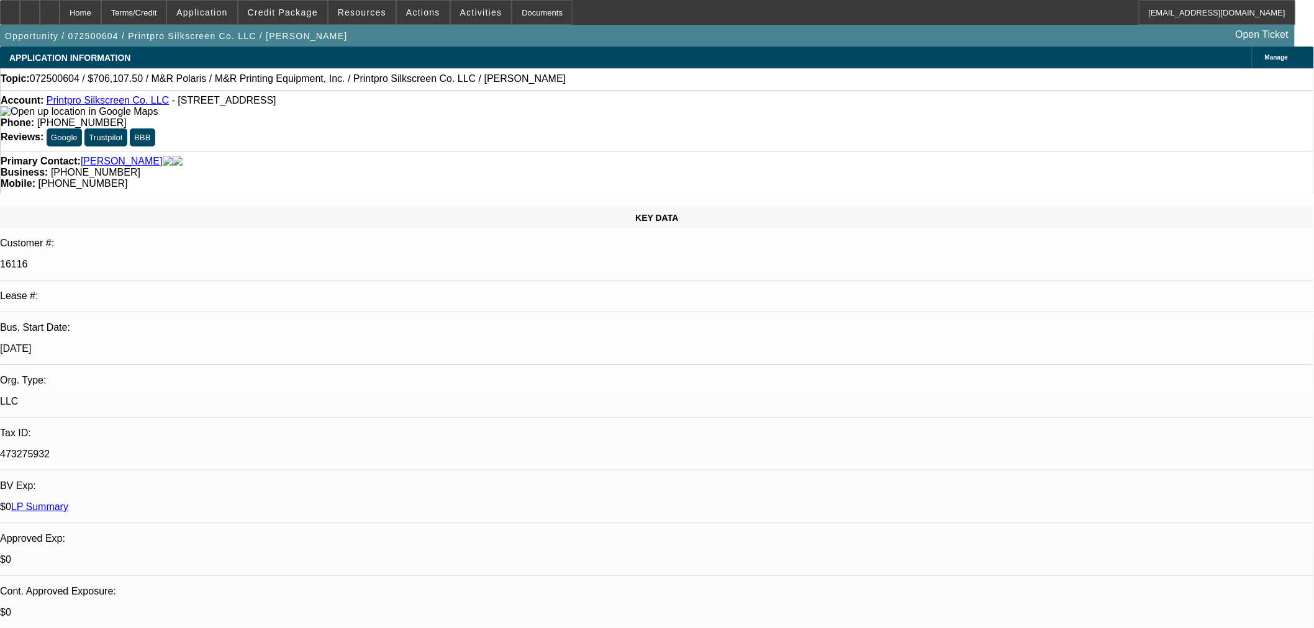
select select "0"
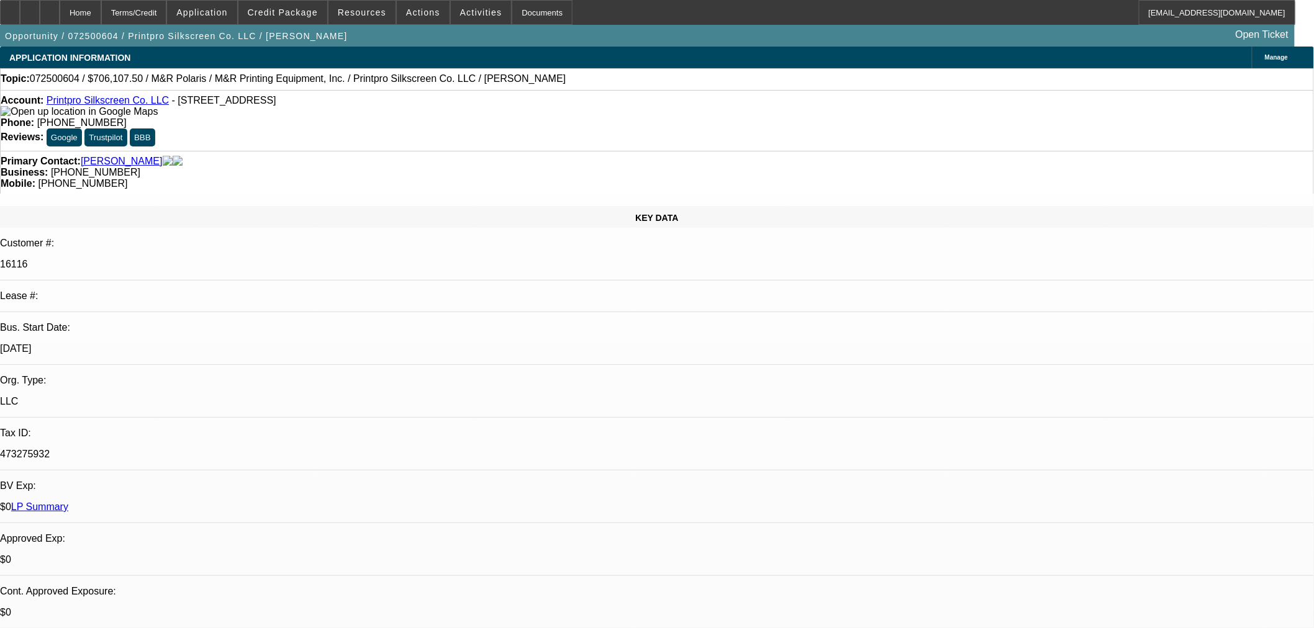
select select "0"
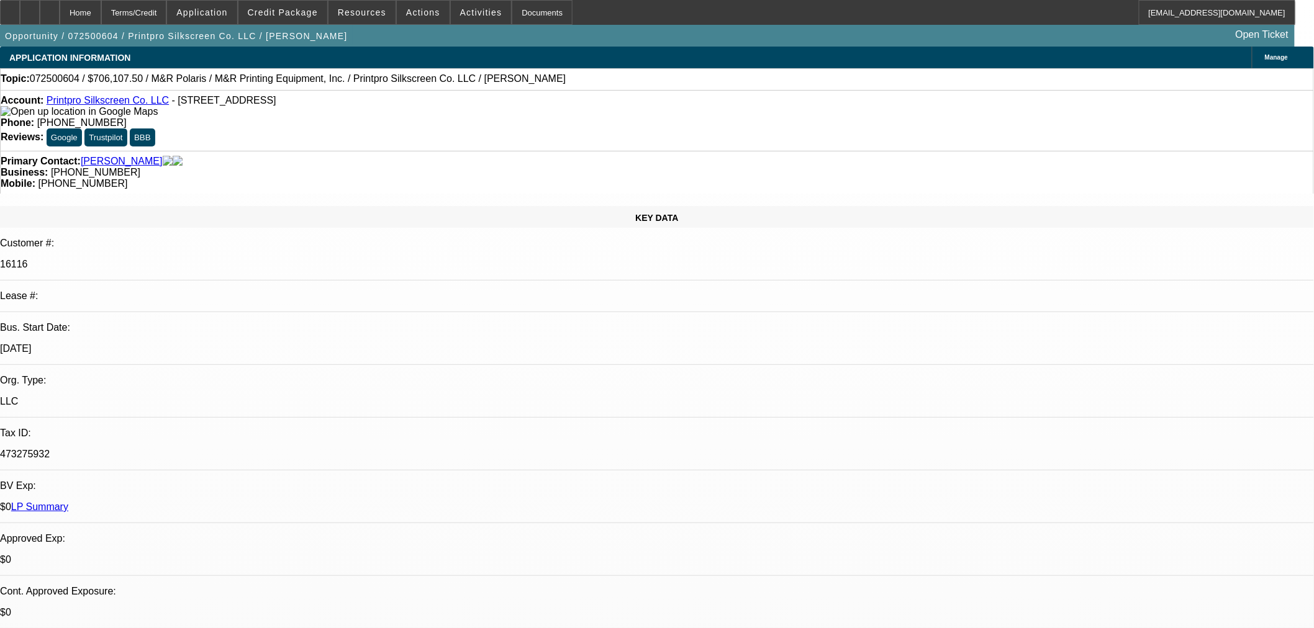
select select "0"
select select "1"
select select "6"
select select "1"
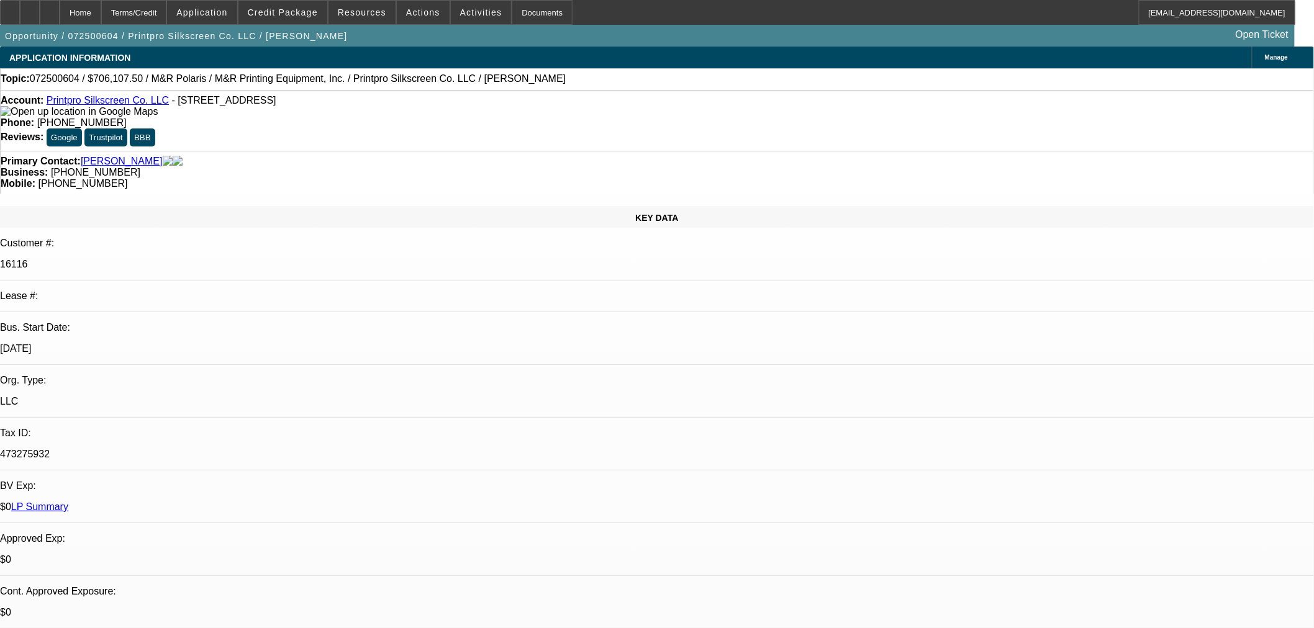
select select "1"
select select "6"
select select "1"
select select "6"
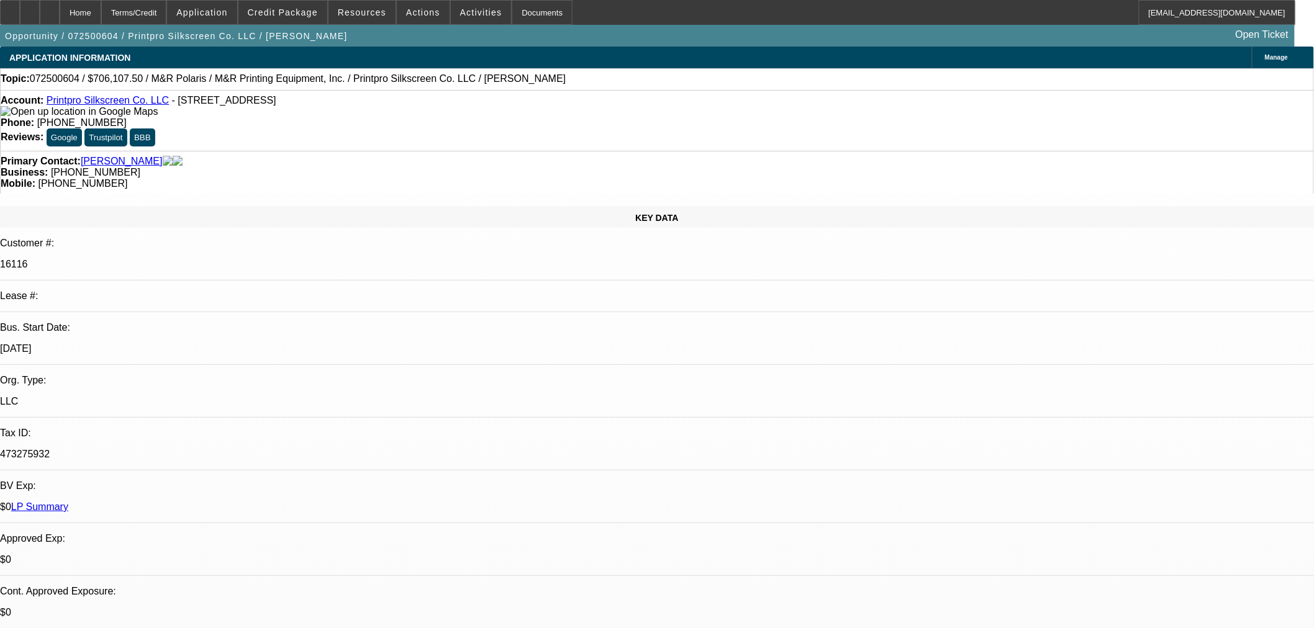
select select "1"
select select "6"
click at [286, 22] on span at bounding box center [282, 13] width 89 height 30
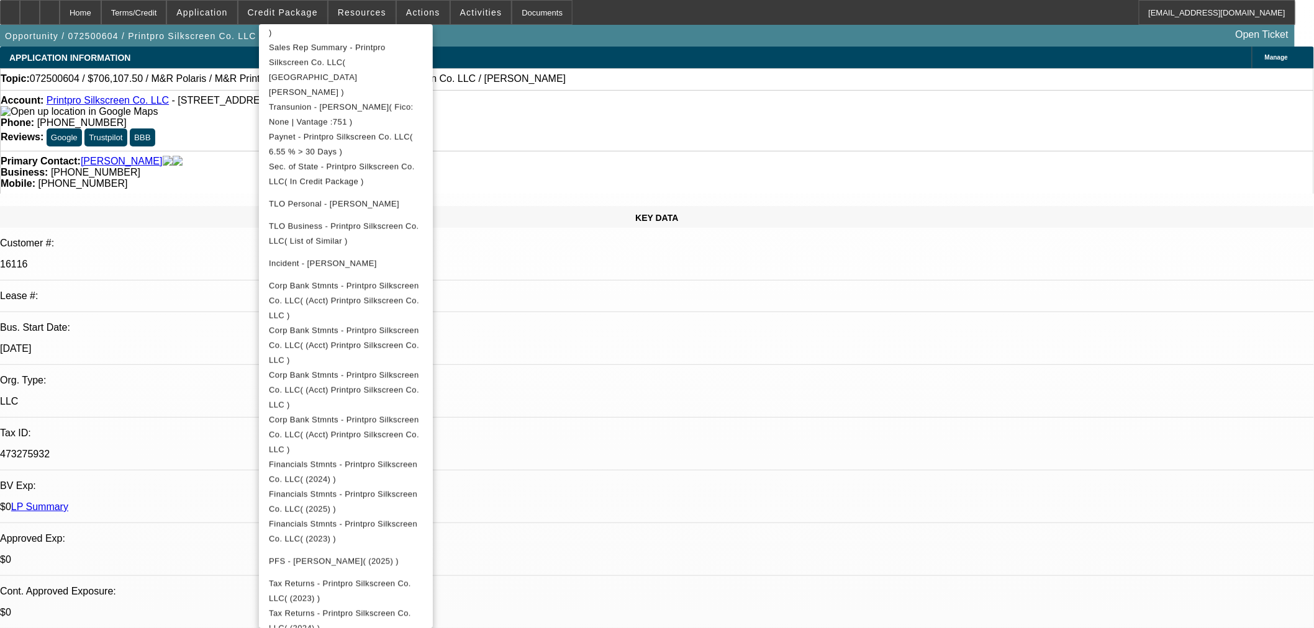
scroll to position [458, 0]
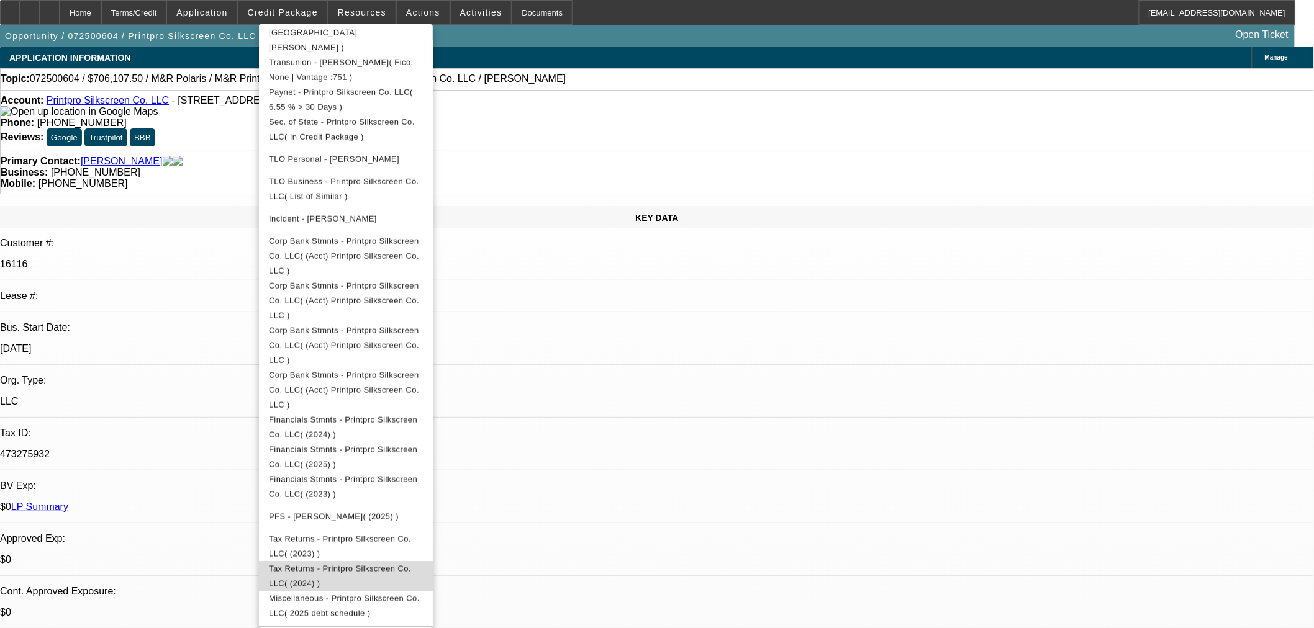
click at [399, 564] on span "Tax Returns - Printpro Silkscreen Co. LLC( (2024) )" at bounding box center [340, 576] width 142 height 24
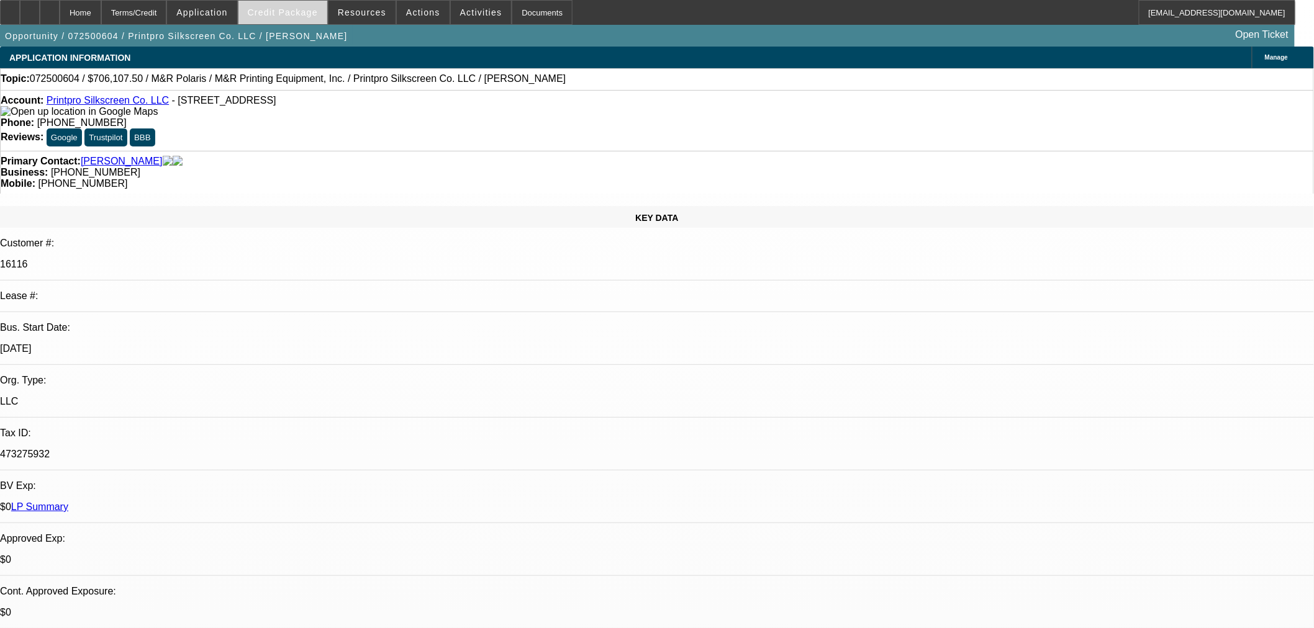
click at [304, 2] on span at bounding box center [282, 13] width 89 height 30
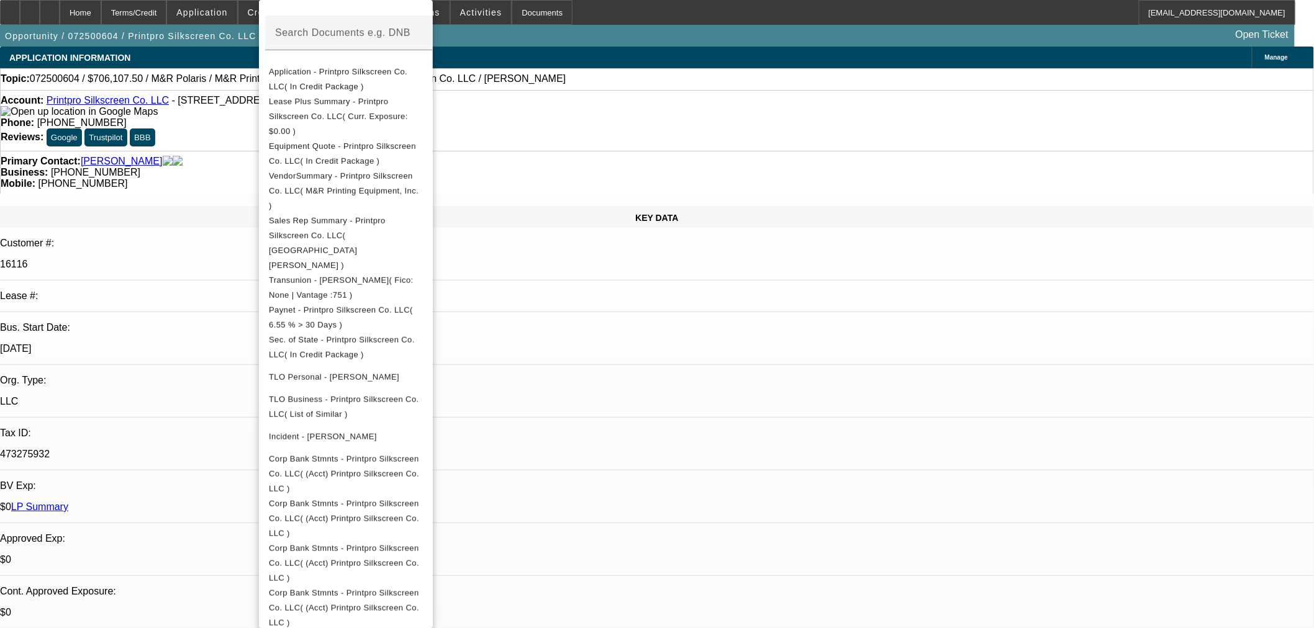
scroll to position [413, 0]
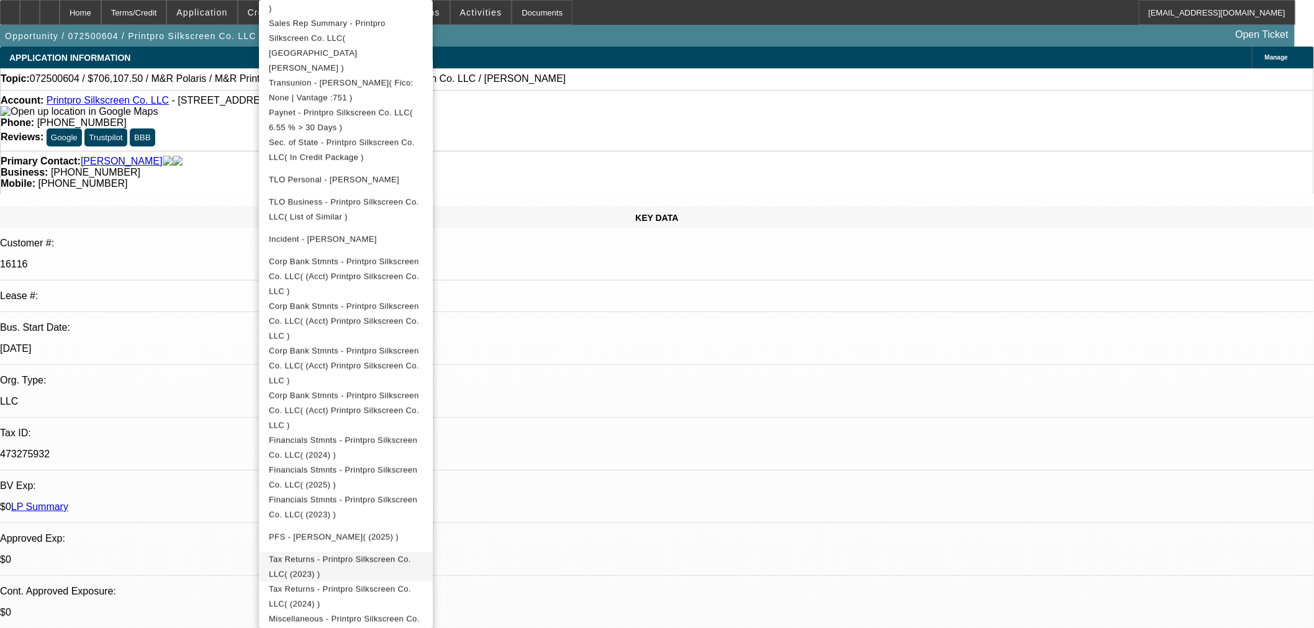
click at [411, 555] on span "Tax Returns - Printpro Silkscreen Co. LLC( (2023) )" at bounding box center [340, 567] width 142 height 24
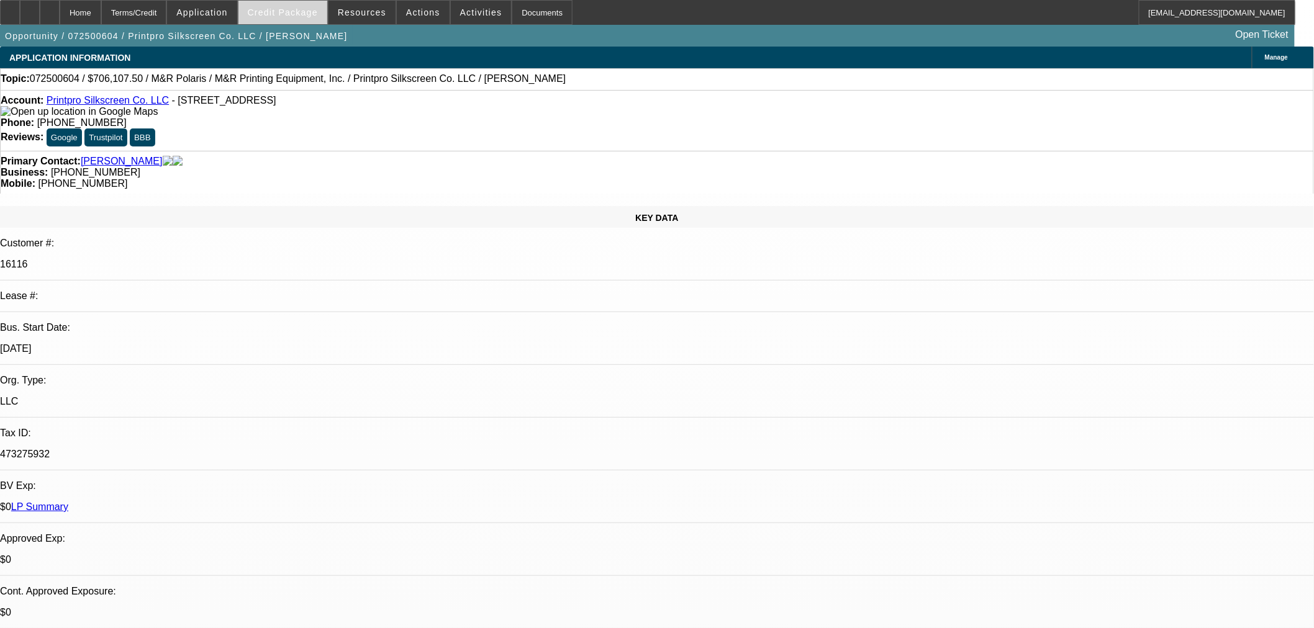
click at [286, 9] on span "Credit Package" at bounding box center [283, 12] width 70 height 10
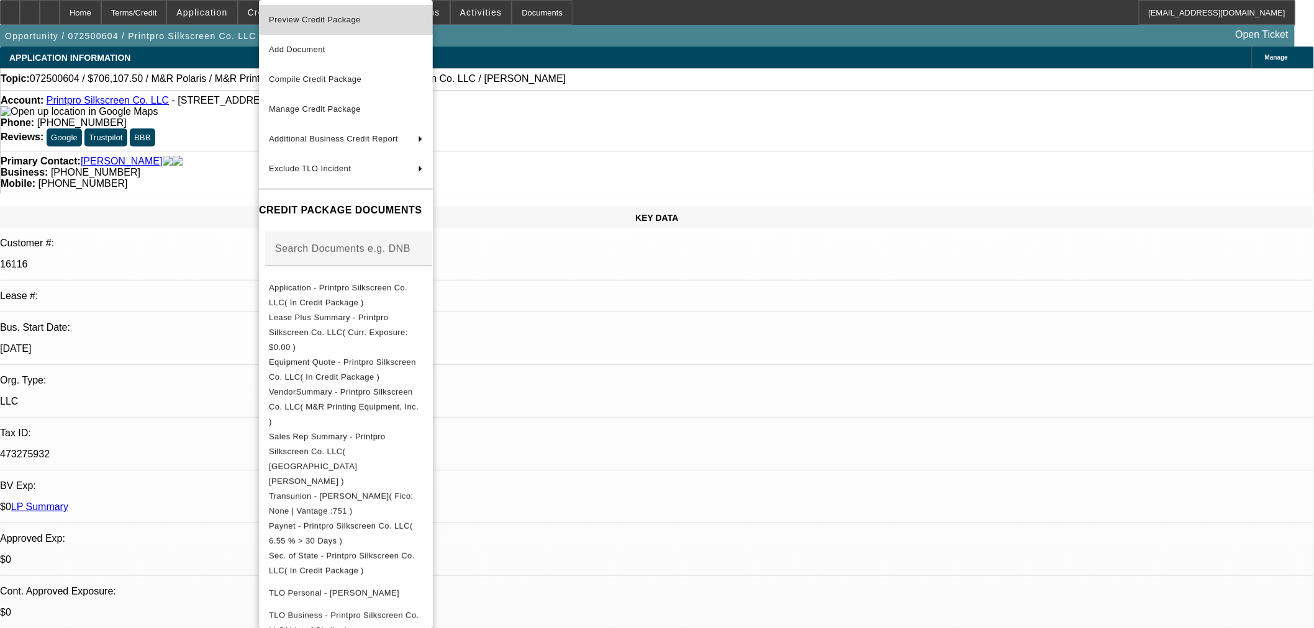
click at [317, 27] on span "Preview Credit Package" at bounding box center [346, 19] width 154 height 15
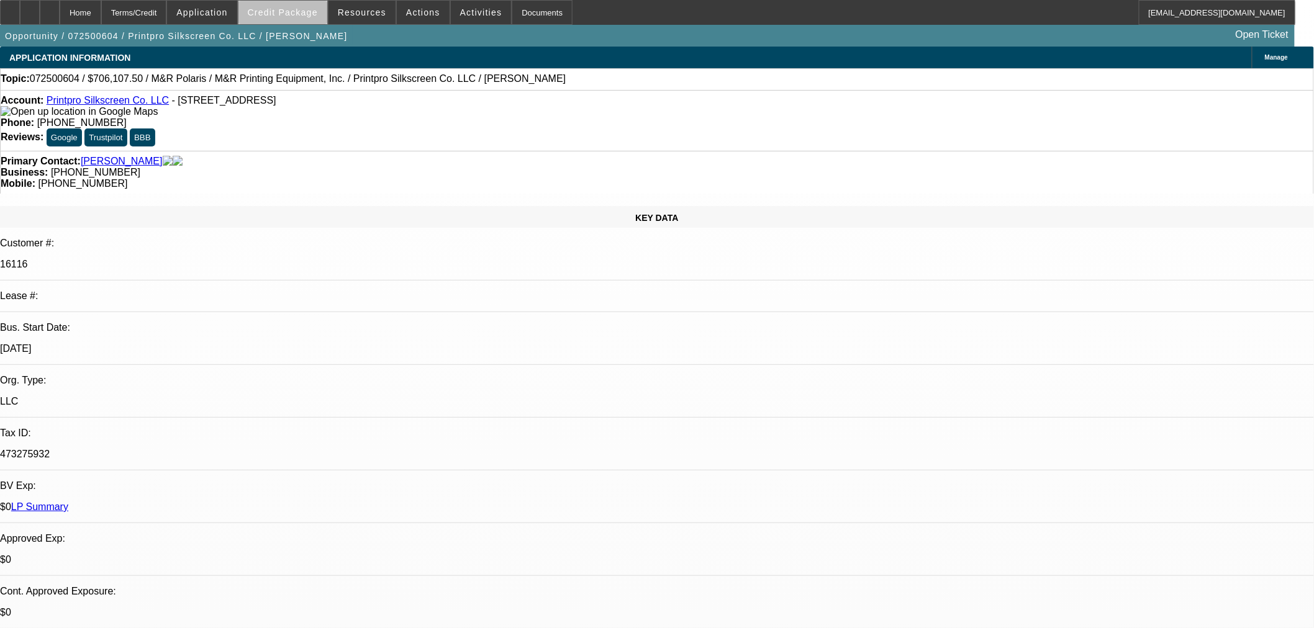
click at [313, 14] on span "Credit Package" at bounding box center [283, 12] width 70 height 10
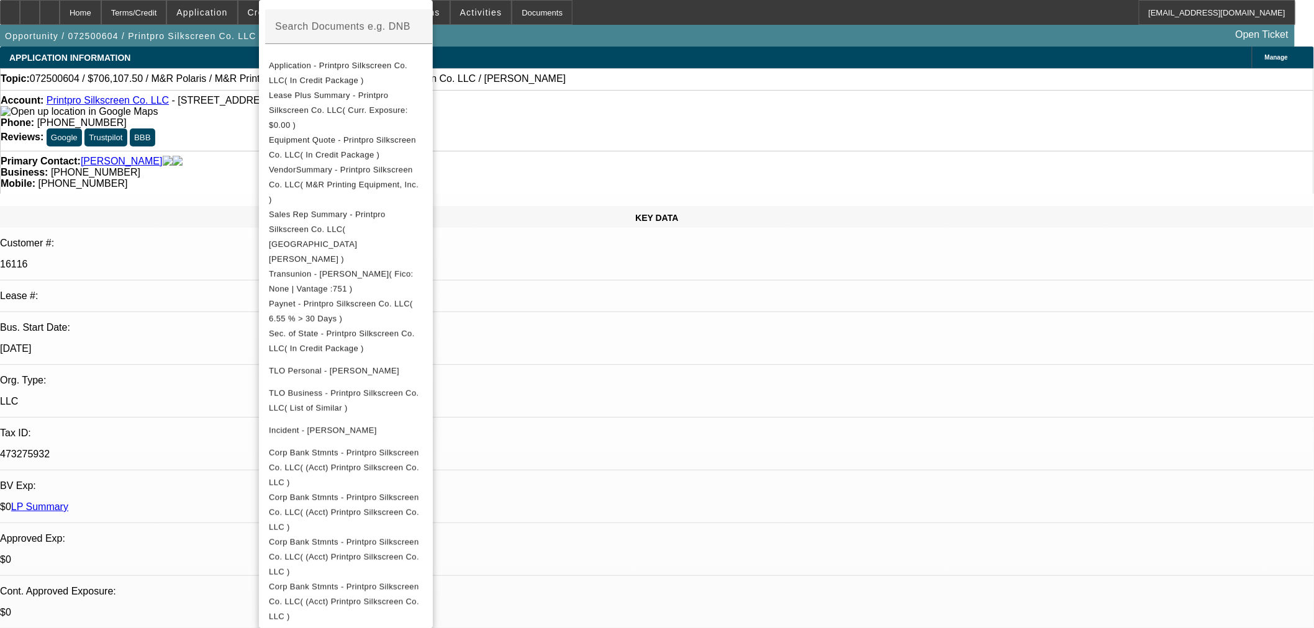
scroll to position [435, 0]
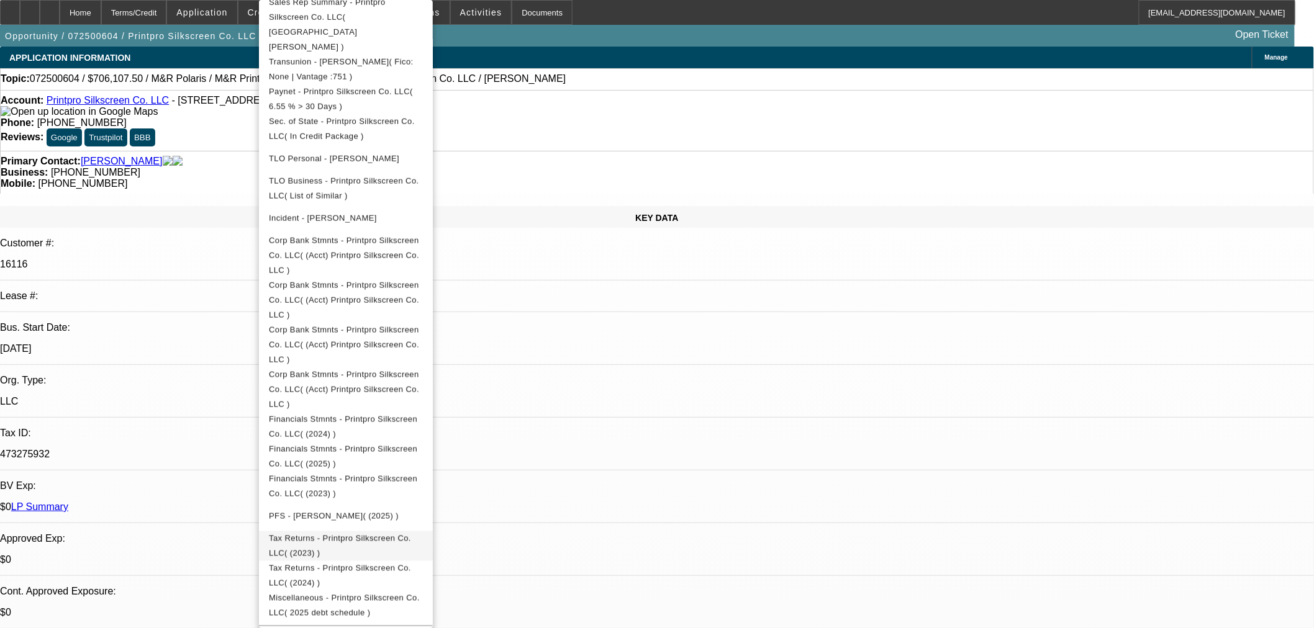
click at [423, 531] on span "Tax Returns - Printpro Silkscreen Co. LLC( (2023) )" at bounding box center [346, 546] width 154 height 30
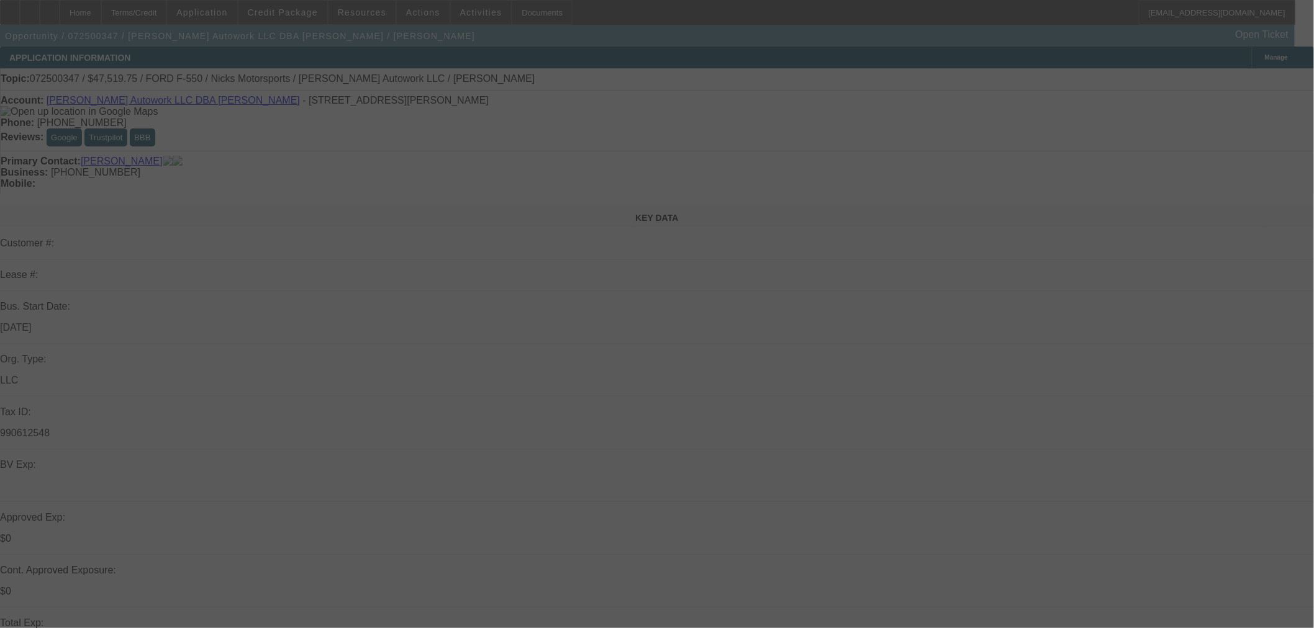
select select "0"
select select "2"
select select "0.1"
select select "4"
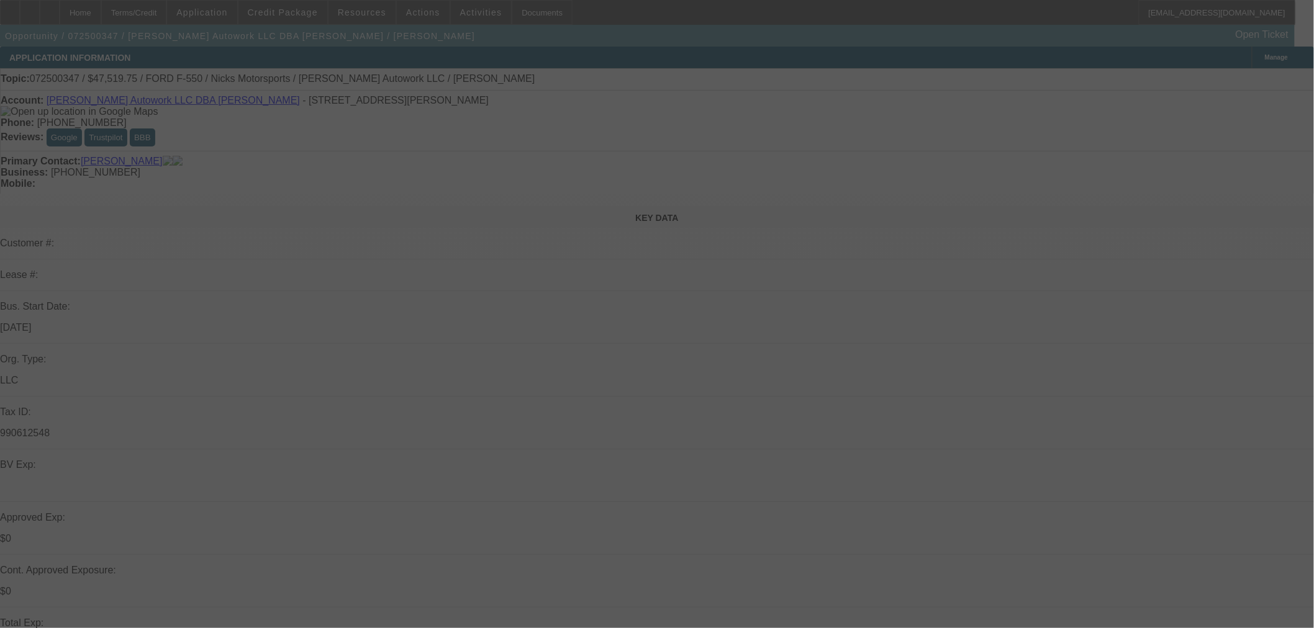
select select "0"
select select "2"
select select "0.1"
select select "4"
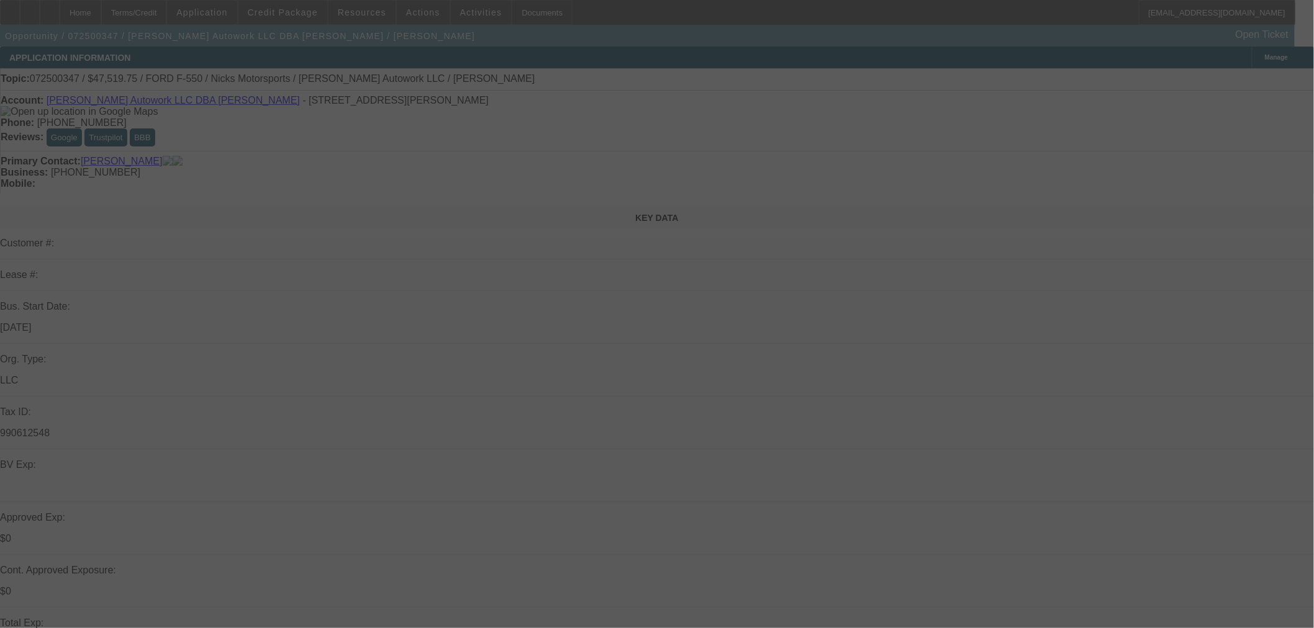
select select "0"
select select "2"
select select "0.1"
select select "4"
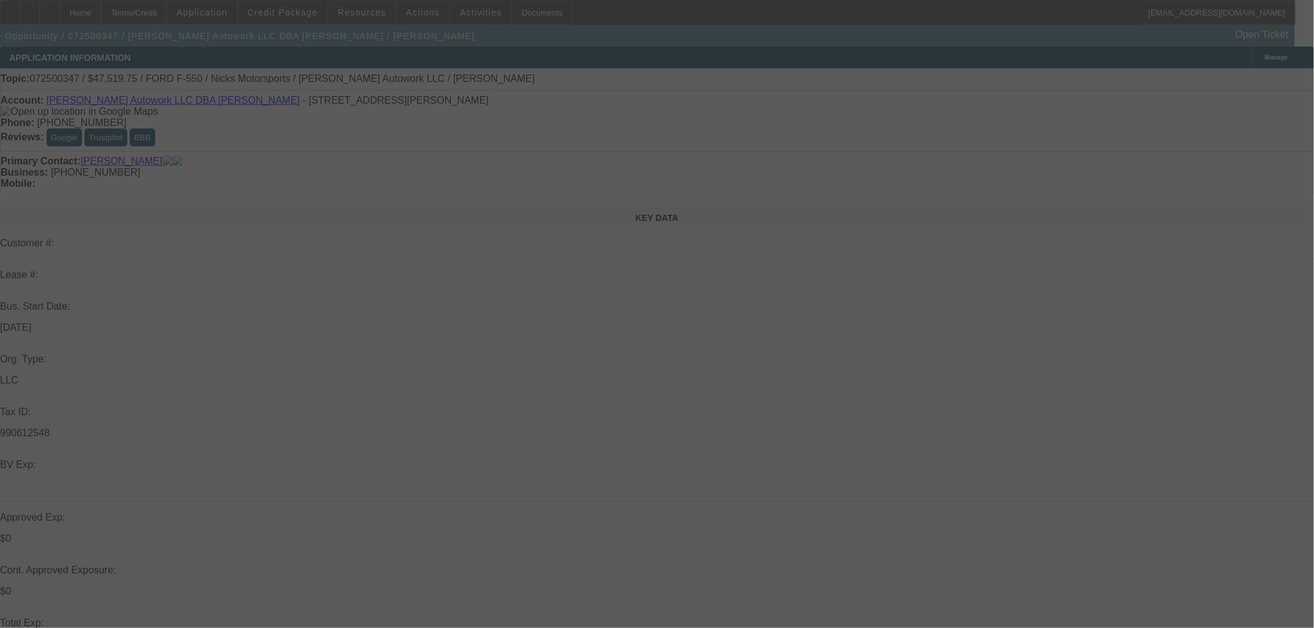
select select "0.15"
select select "2"
select select "0.1"
select select "4"
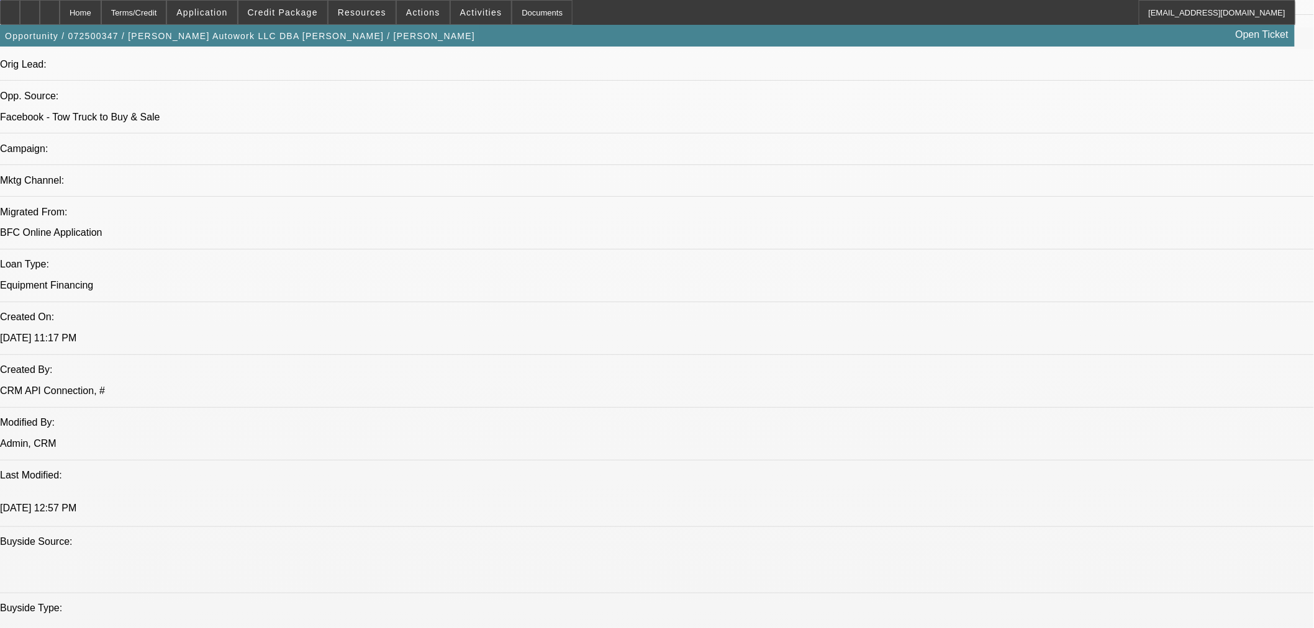
scroll to position [805, 0]
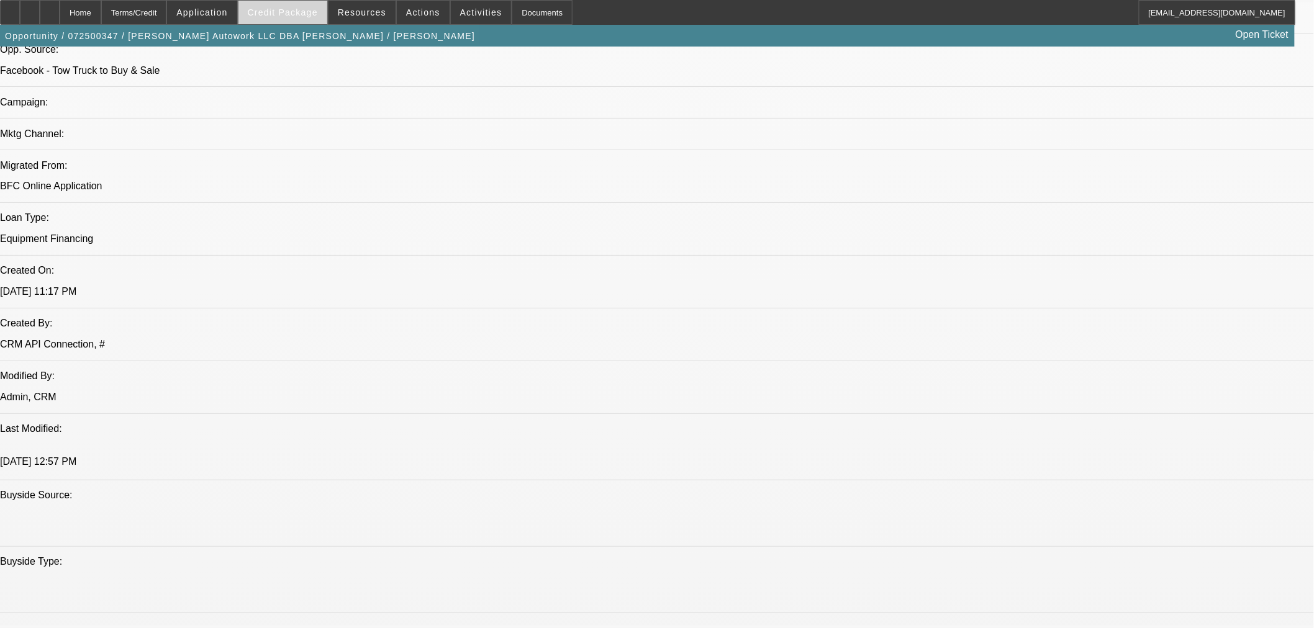
click at [327, 19] on span at bounding box center [282, 13] width 89 height 30
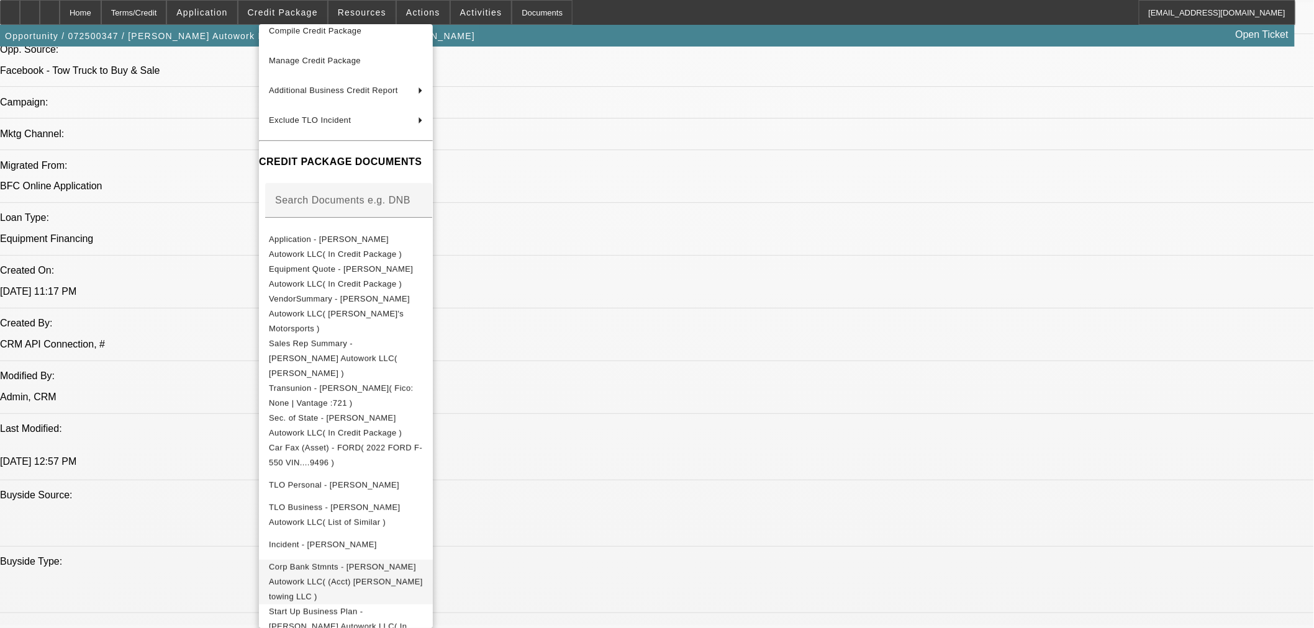
scroll to position [73, 0]
click at [376, 561] on span "Corp Bank Stmnts - Jaimes Autowork LLC( (Acct) Jaimes towing LLC )" at bounding box center [346, 580] width 154 height 39
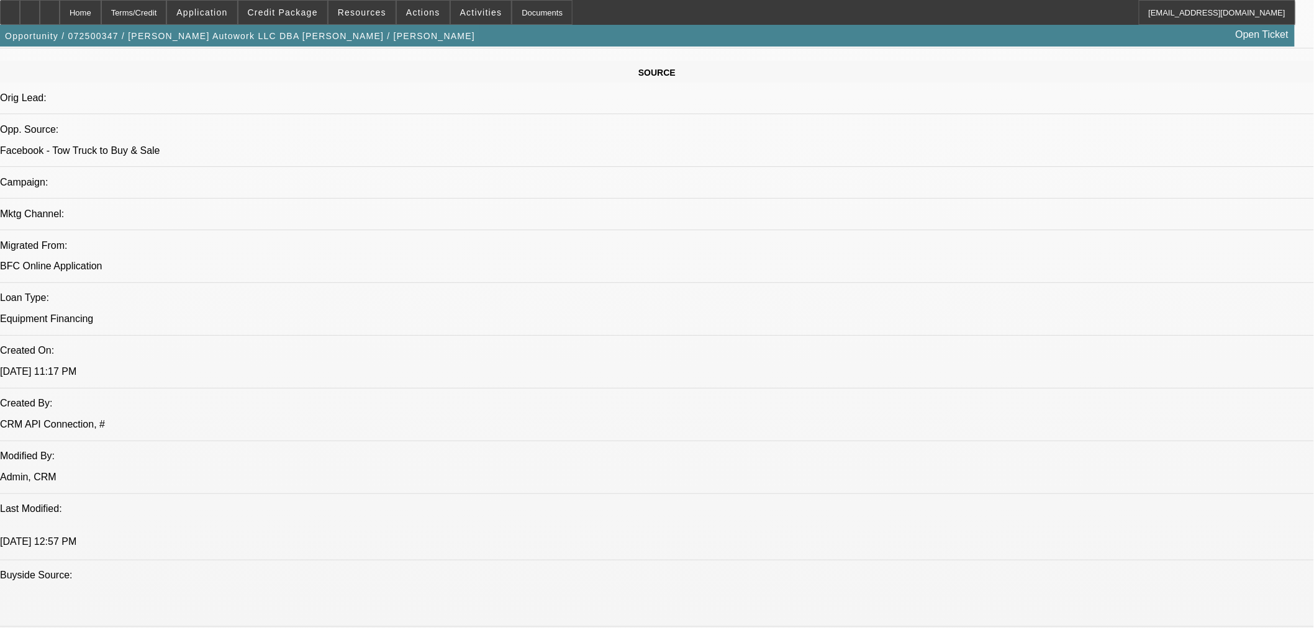
scroll to position [461, 0]
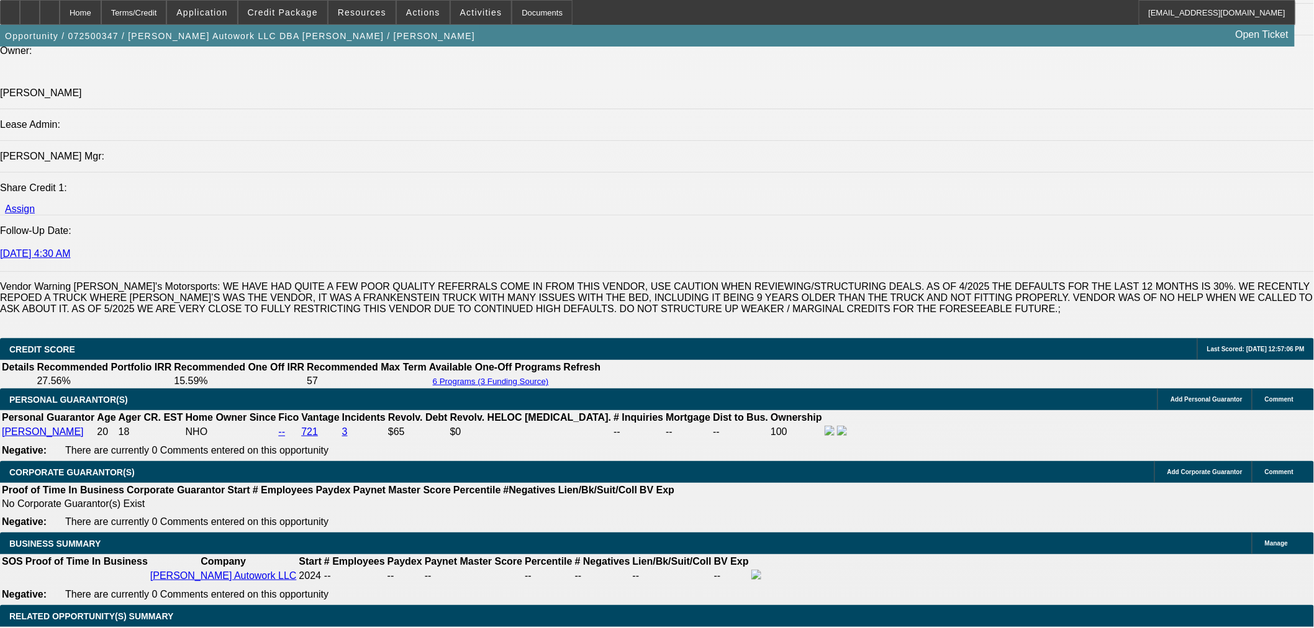
scroll to position [1702, 0]
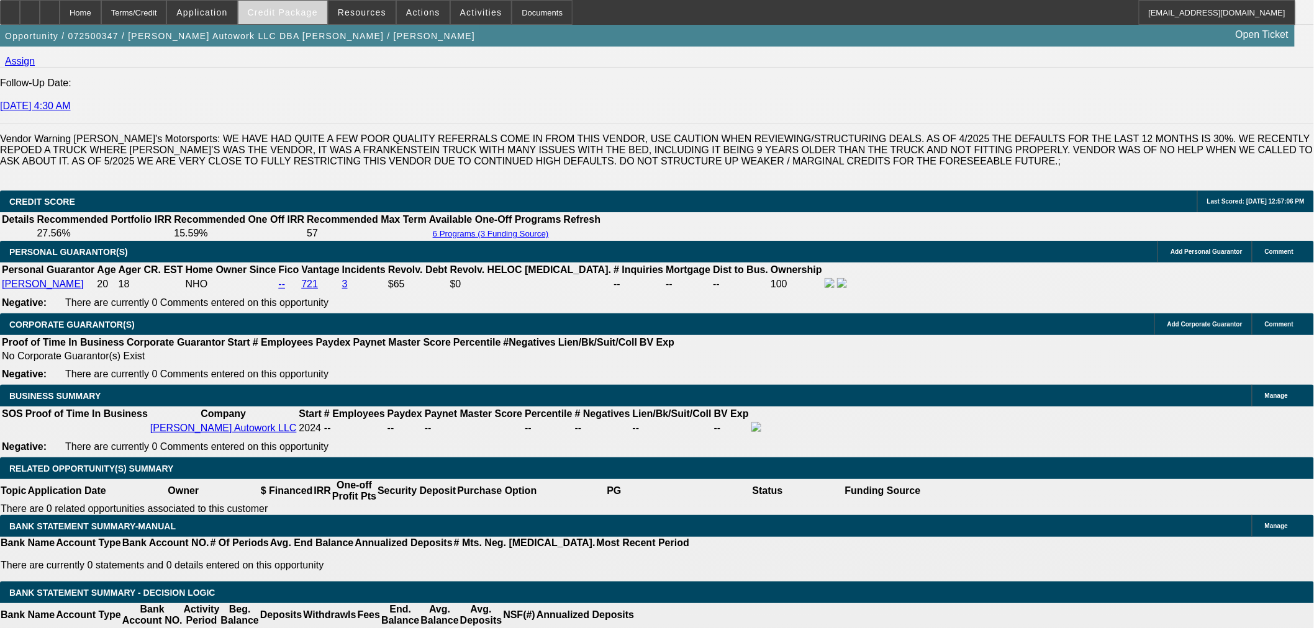
click at [305, 7] on span "Credit Package" at bounding box center [283, 12] width 70 height 10
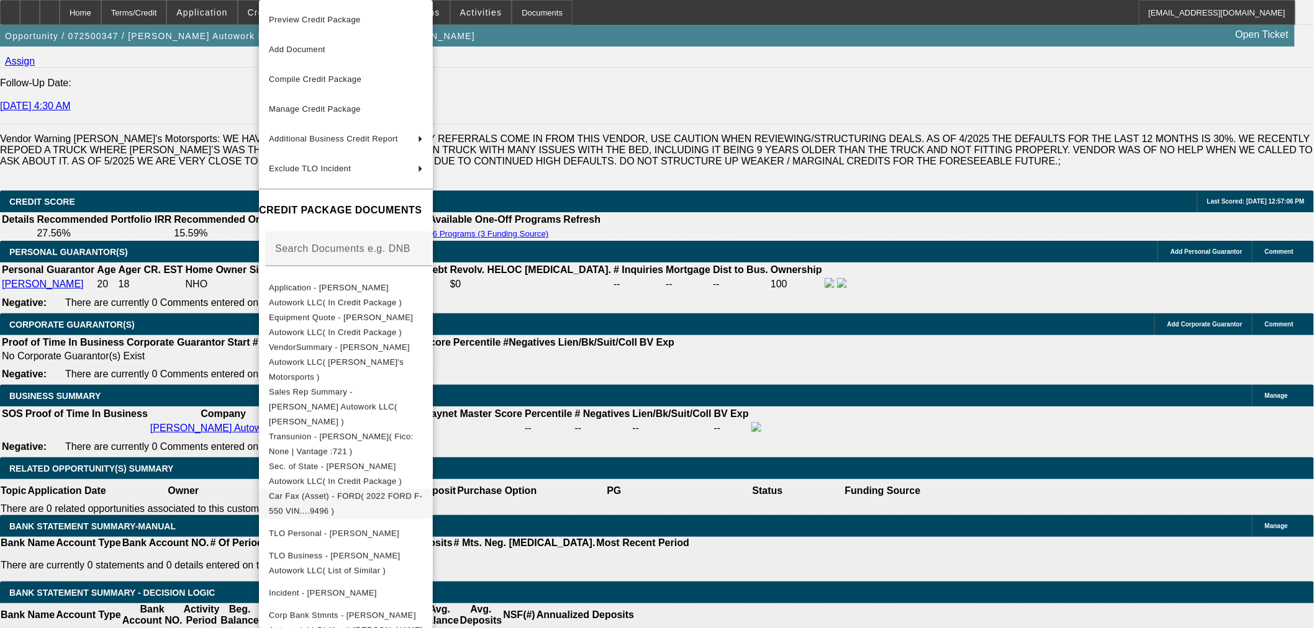
click at [375, 492] on span "Car Fax (Asset) - FORD( 2022 FORD F-550 VIN....9496 )" at bounding box center [345, 504] width 153 height 24
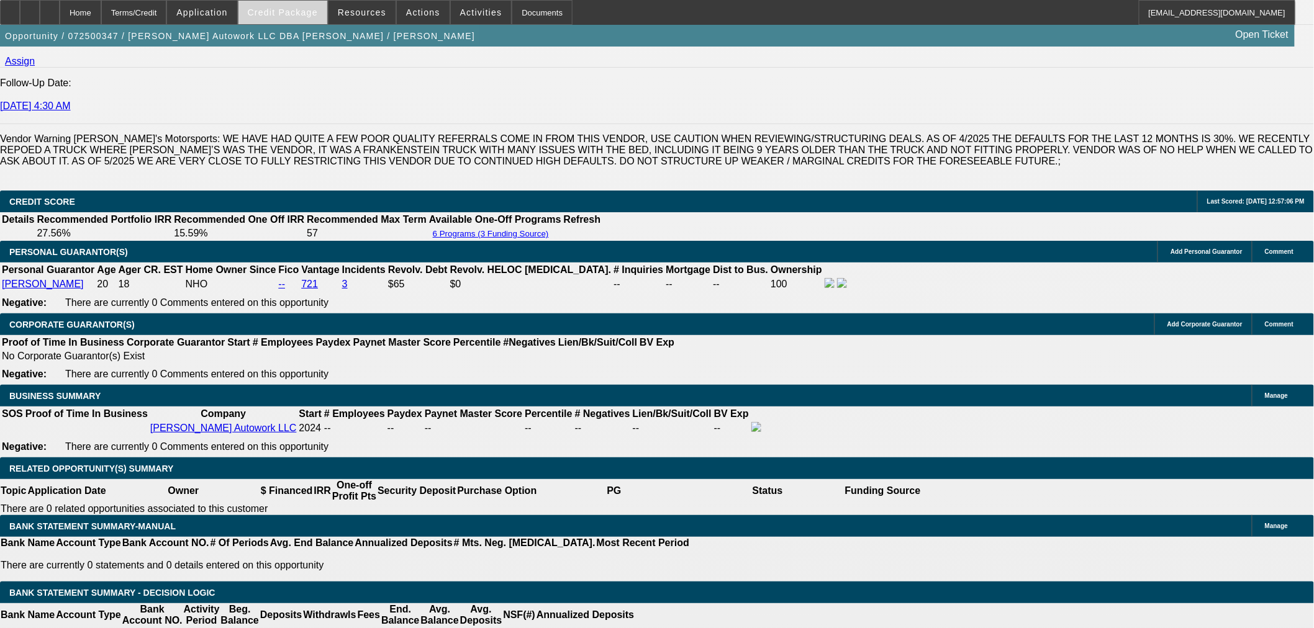
click at [292, 7] on span at bounding box center [282, 13] width 89 height 30
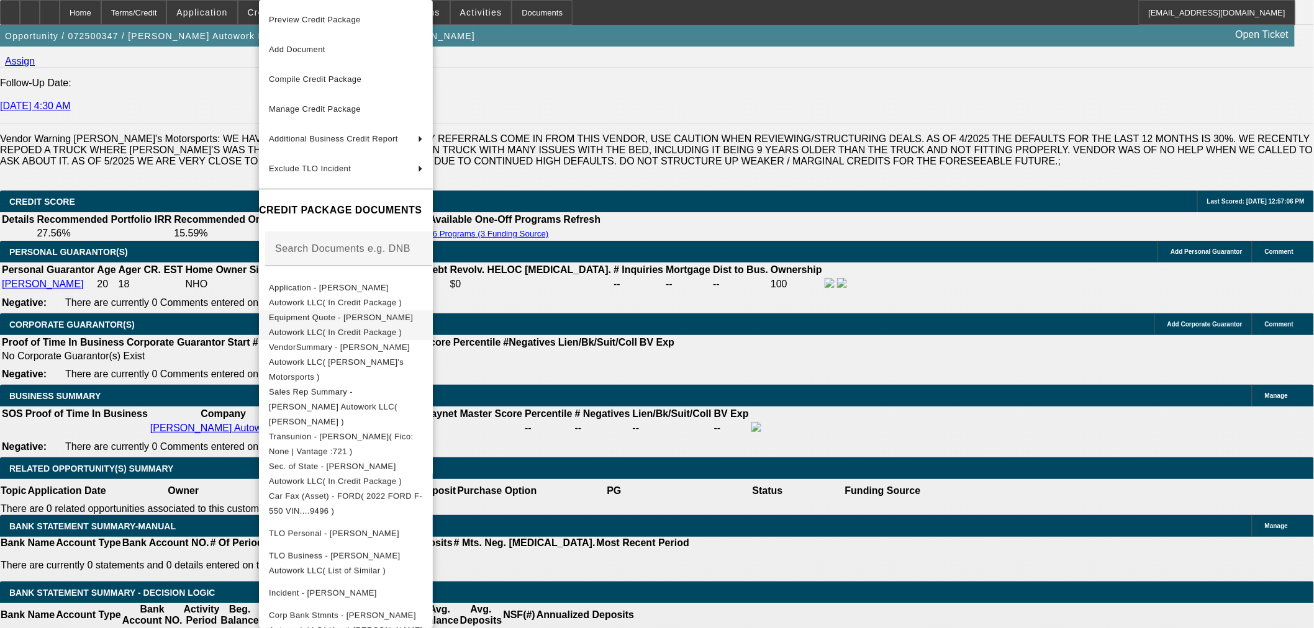
click at [308, 331] on button "Equipment Quote - [PERSON_NAME] Autowork LLC( In Credit Package )" at bounding box center [346, 325] width 174 height 30
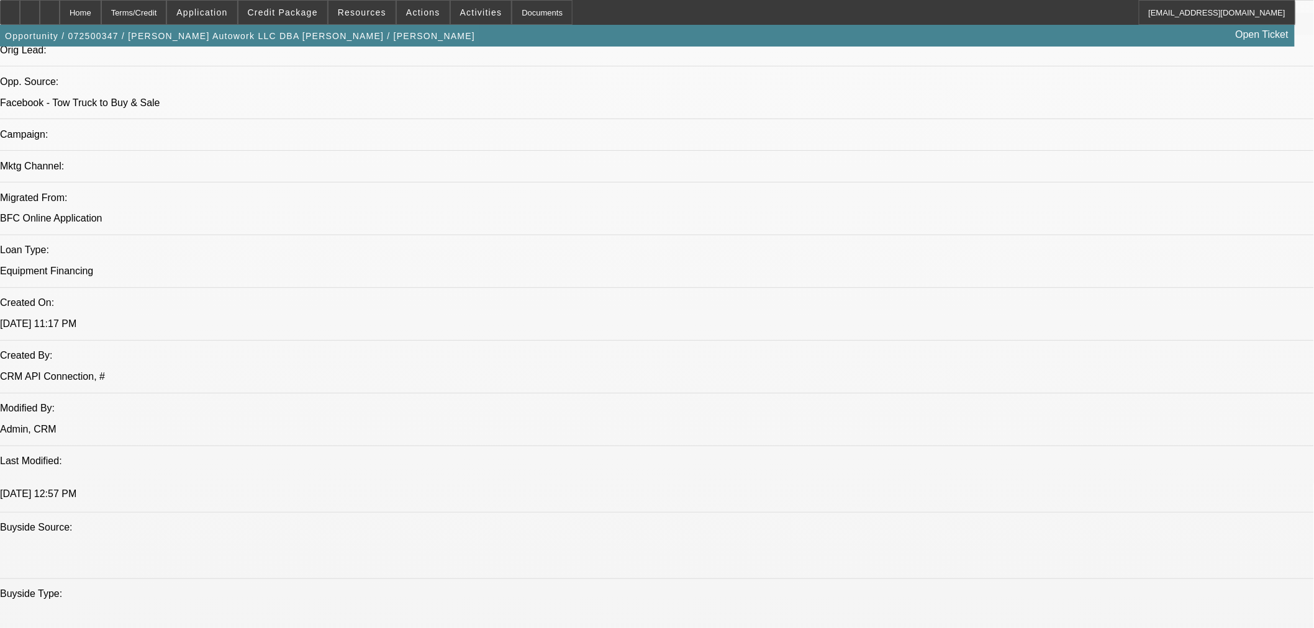
scroll to position [896, 0]
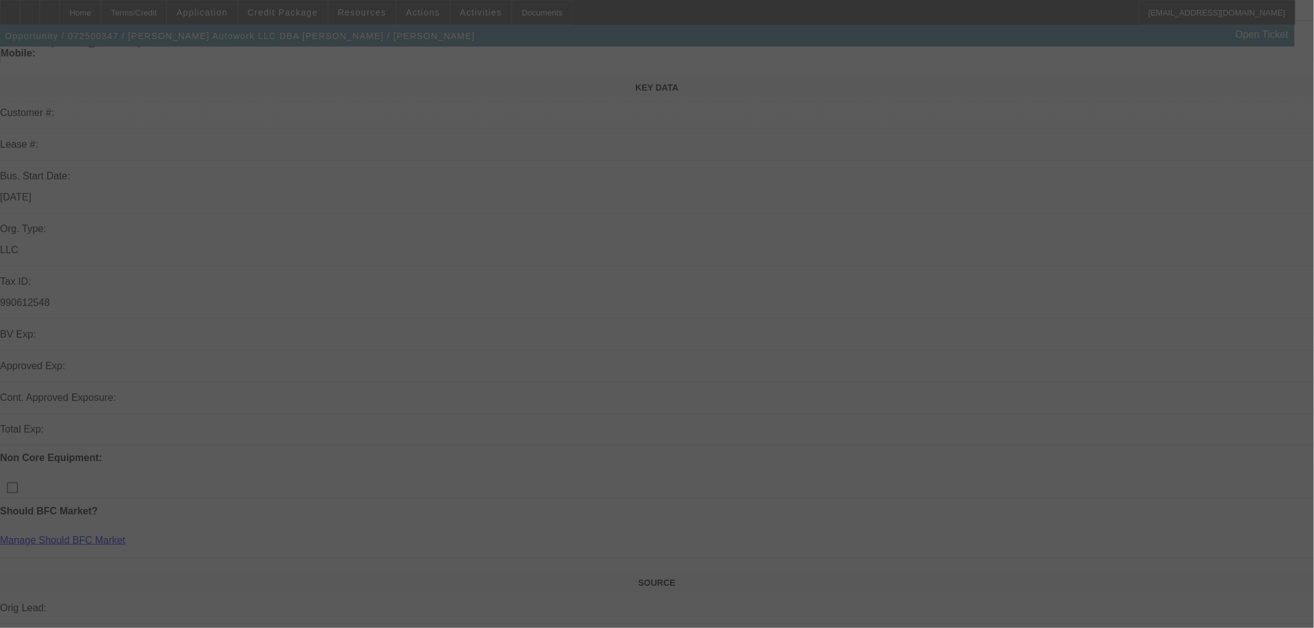
scroll to position [138, 0]
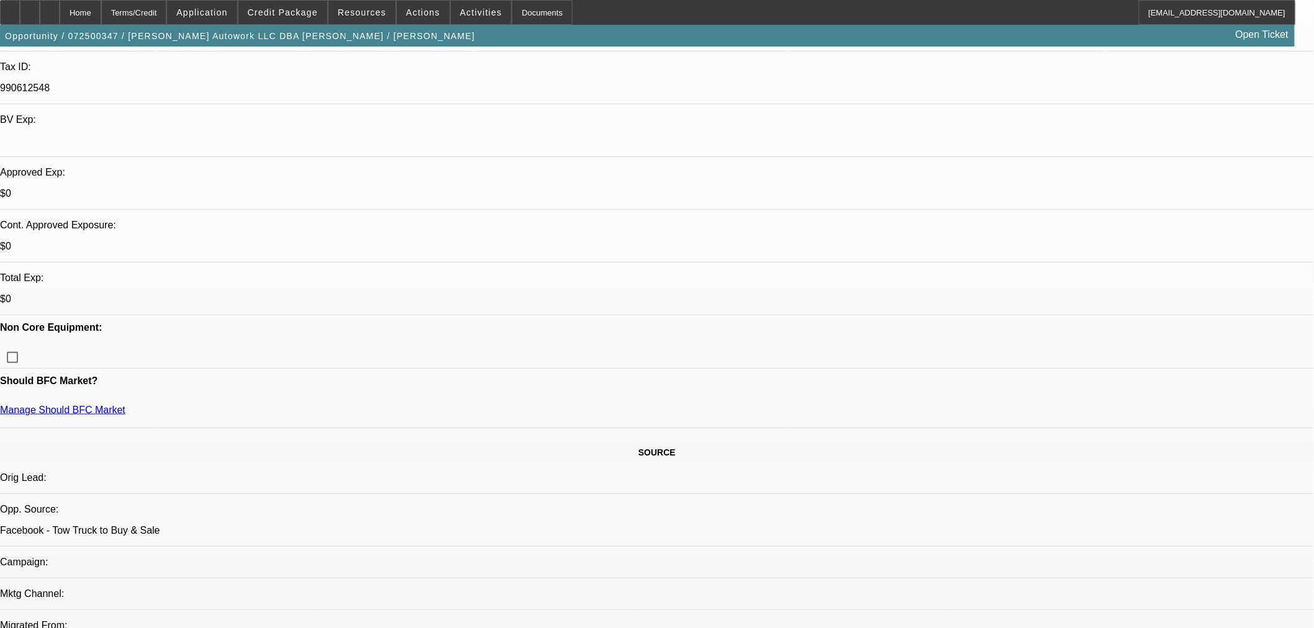
select select "0"
select select "2"
select select "0.1"
select select "4"
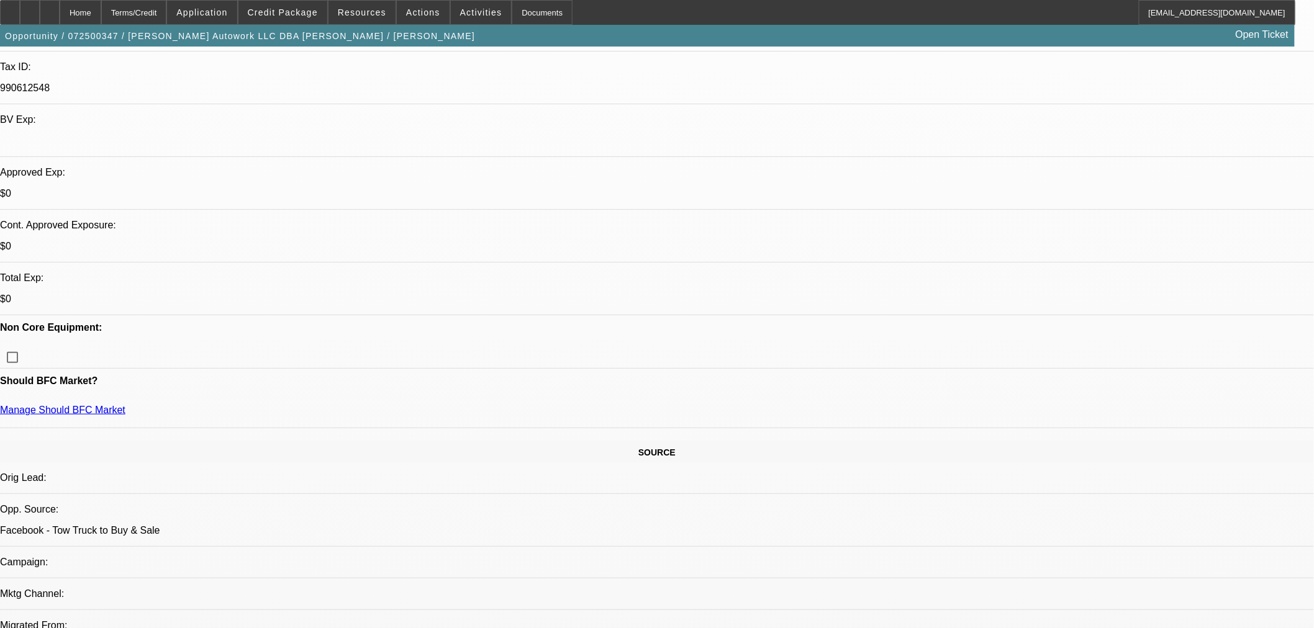
select select "0"
select select "2"
select select "0.1"
select select "4"
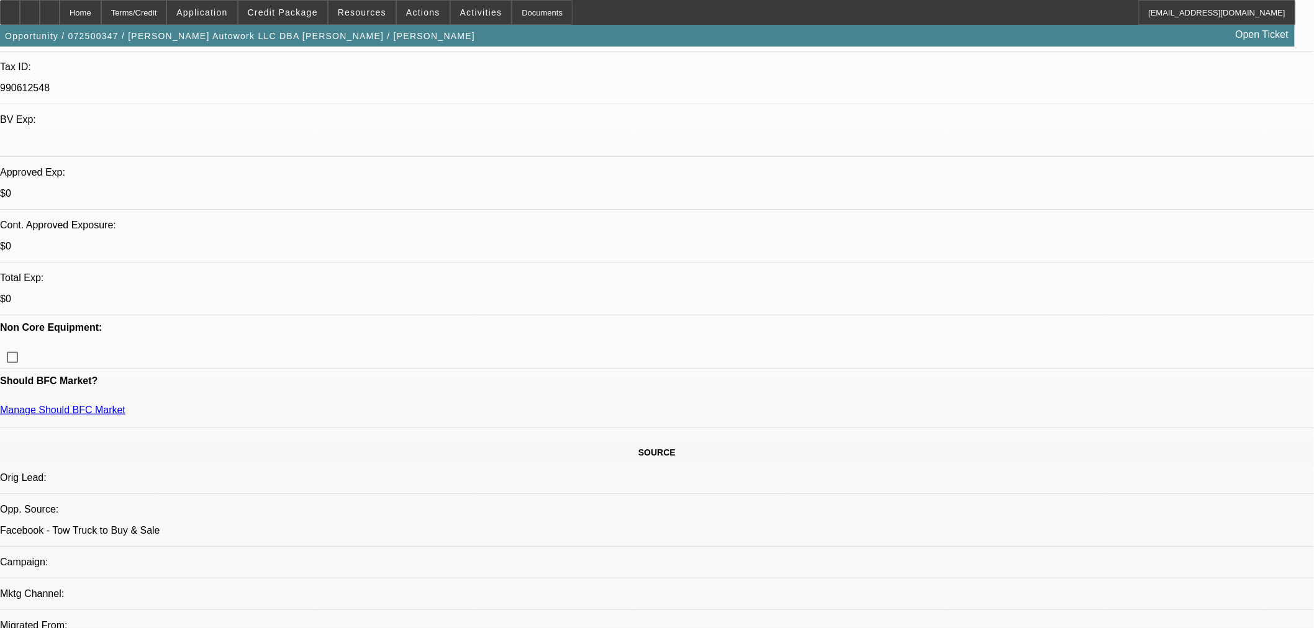
select select "0"
select select "2"
select select "0.1"
select select "4"
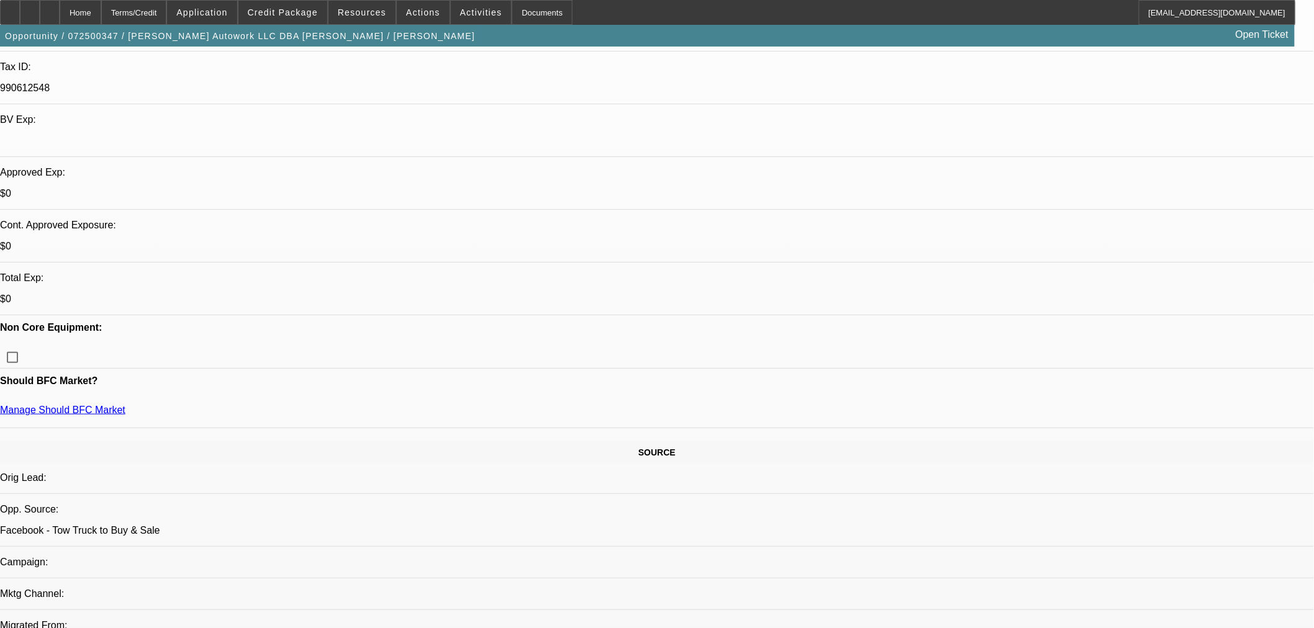
select select "0.15"
select select "2"
select select "0.1"
select select "4"
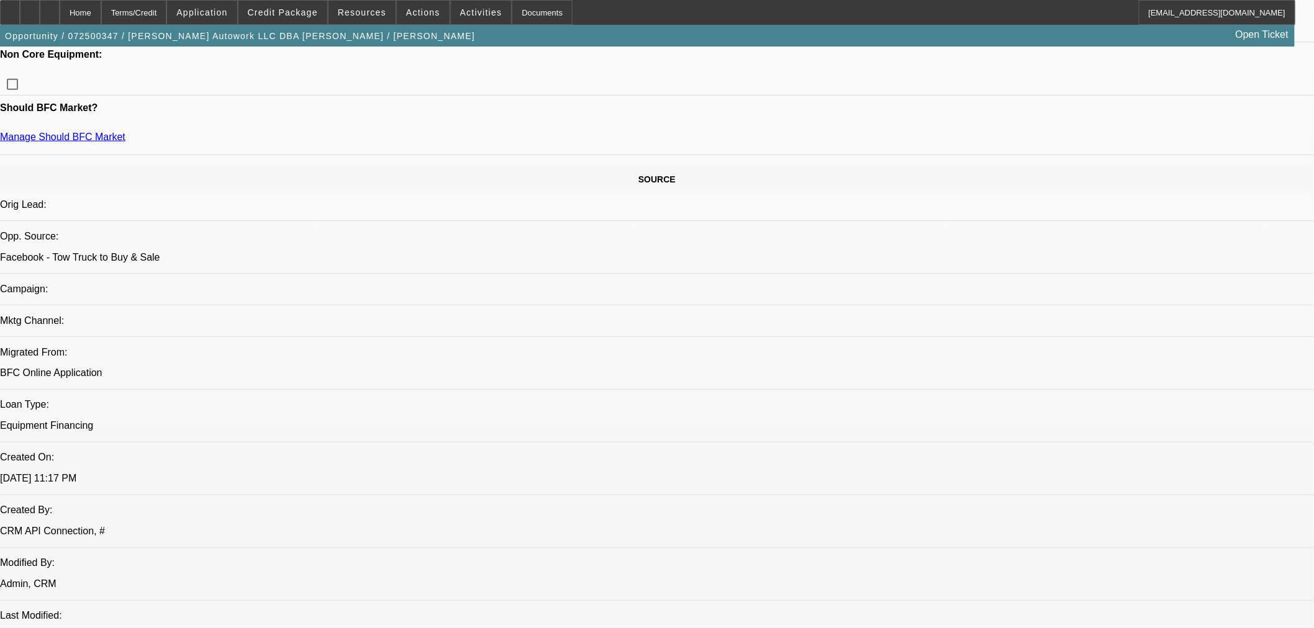
scroll to position [482, 0]
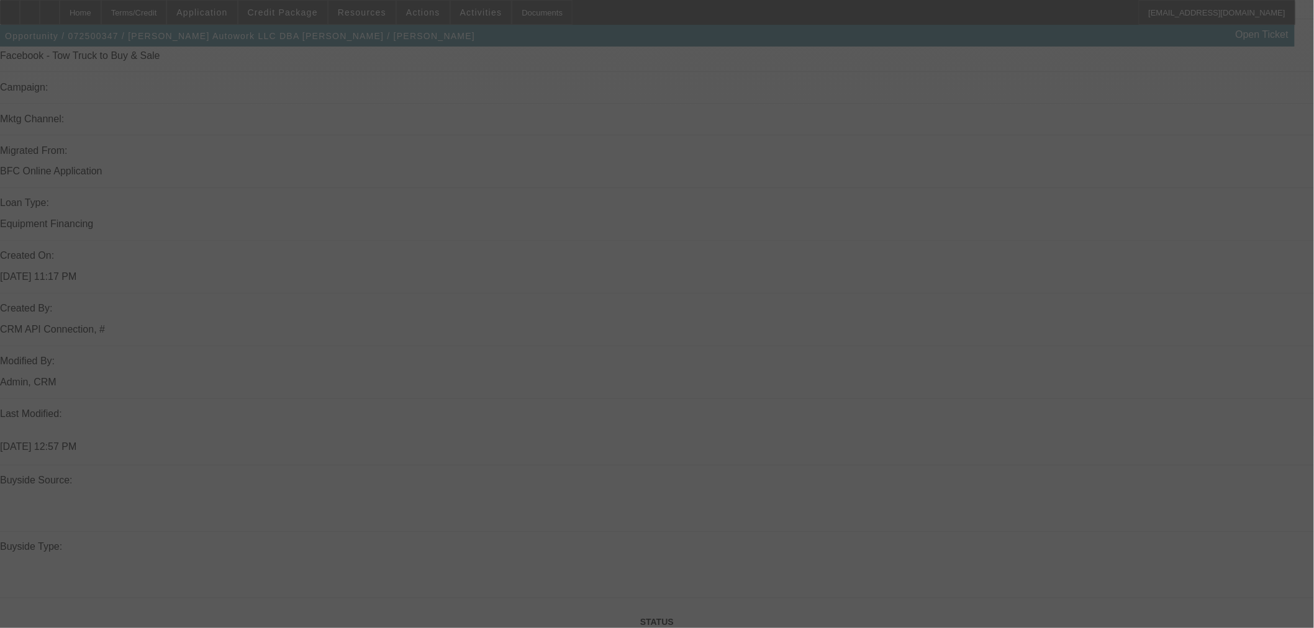
scroll to position [823, 0]
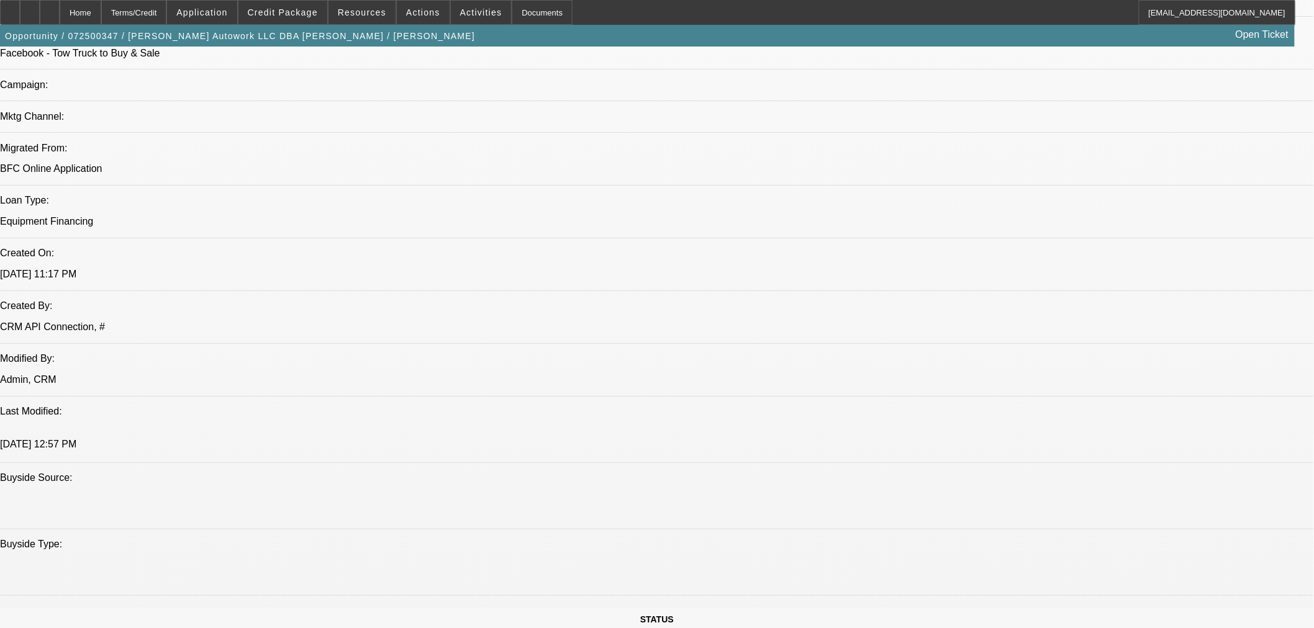
select select "0"
select select "2"
select select "0.1"
select select "4"
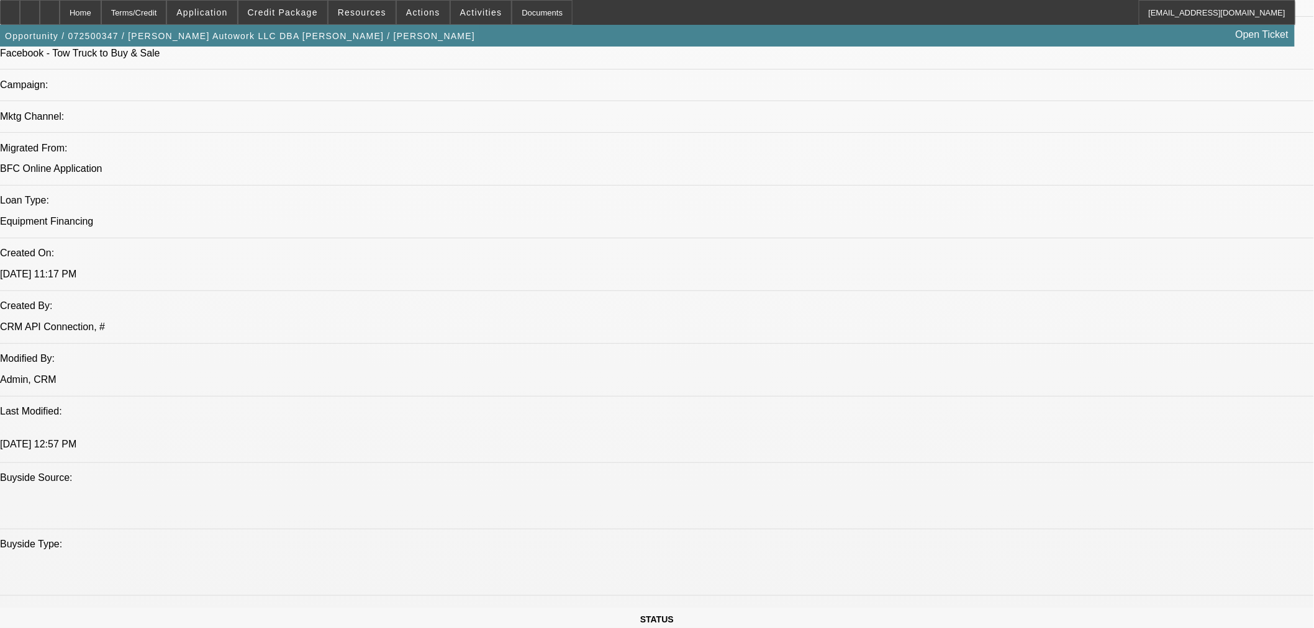
select select "0"
select select "2"
select select "0.1"
select select "4"
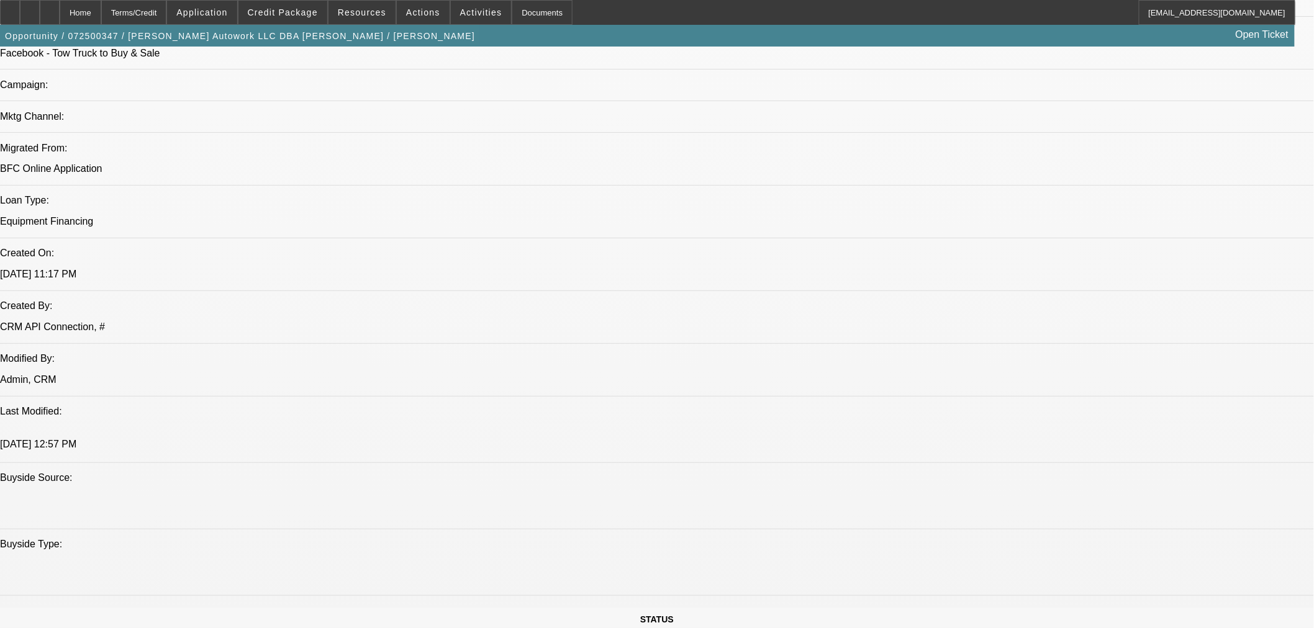
select select "0"
select select "2"
select select "0.1"
select select "4"
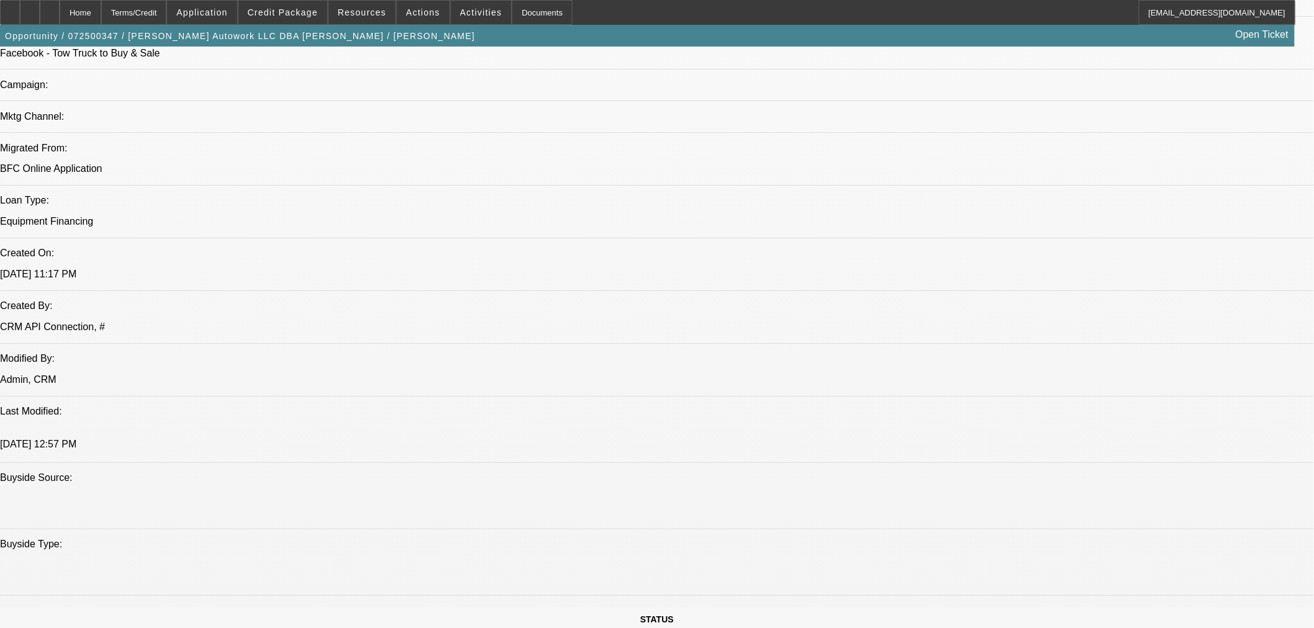
select select "0.15"
select select "2"
select select "0.1"
select select "4"
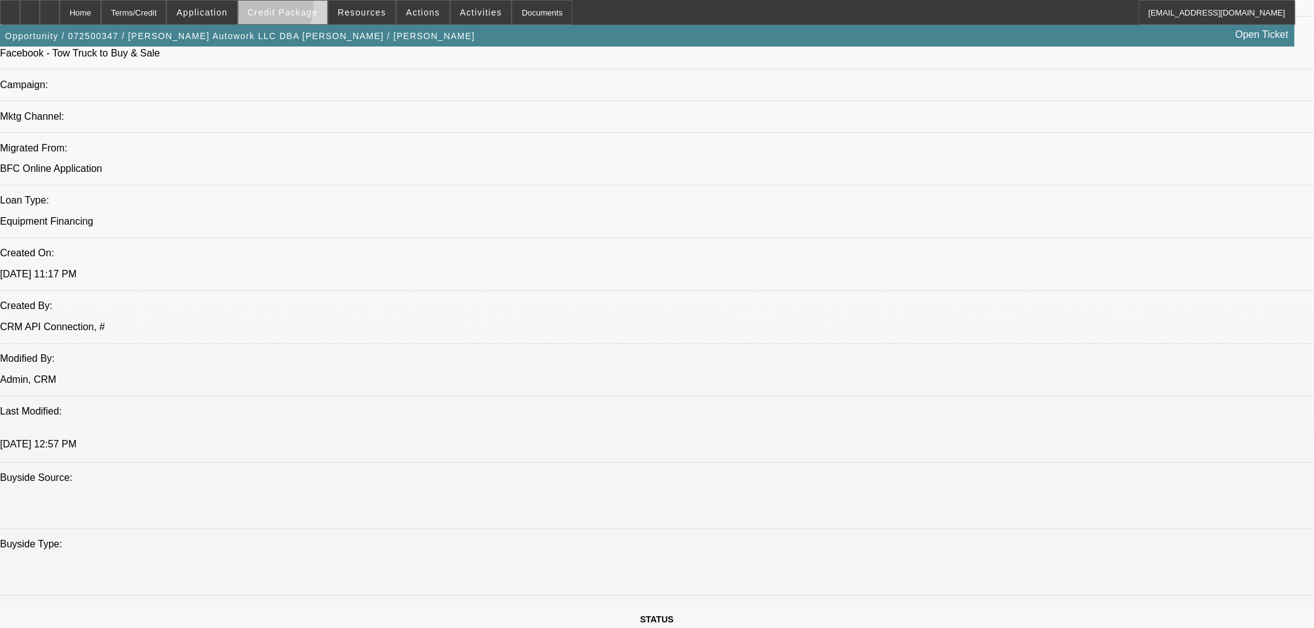
click at [271, 7] on span at bounding box center [282, 13] width 89 height 30
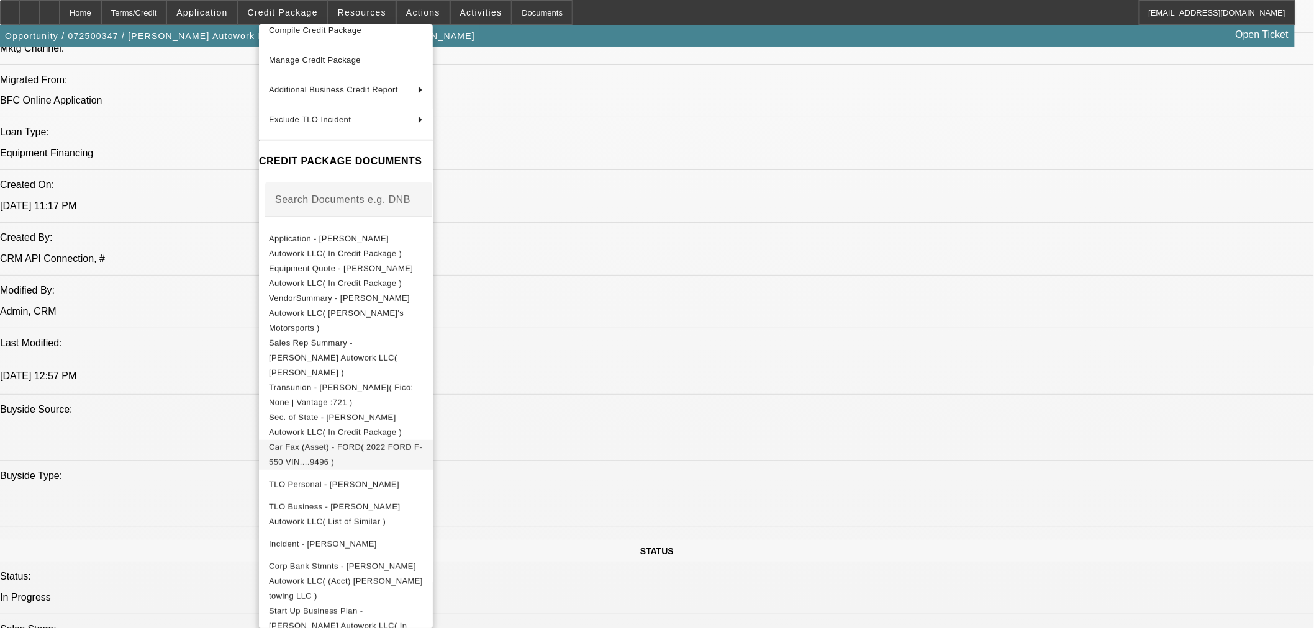
scroll to position [891, 0]
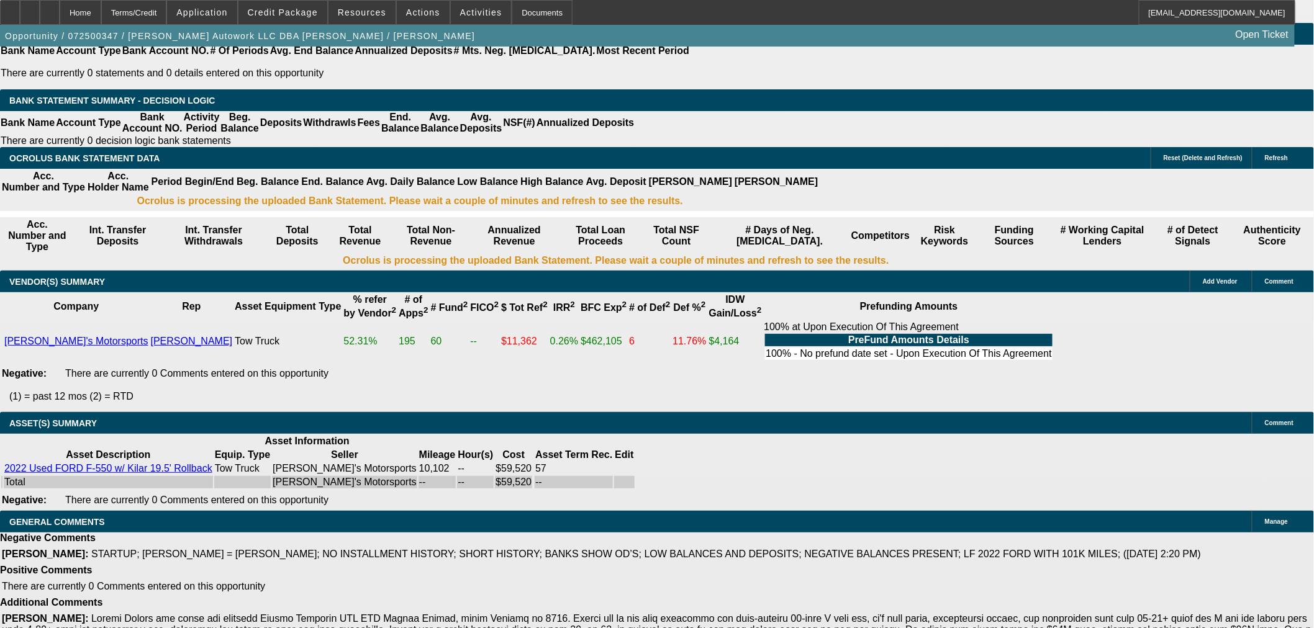
scroll to position [2254, 0]
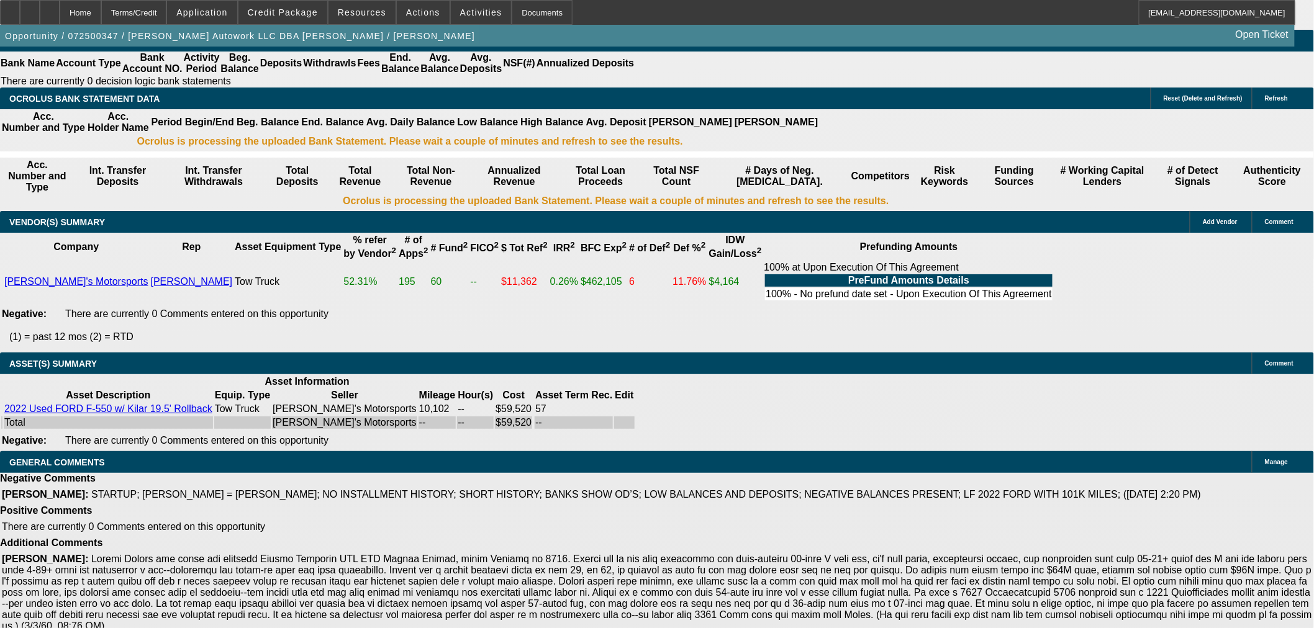
drag, startPoint x: 228, startPoint y: 358, endPoint x: 236, endPoint y: 364, distance: 10.1
select select "4"
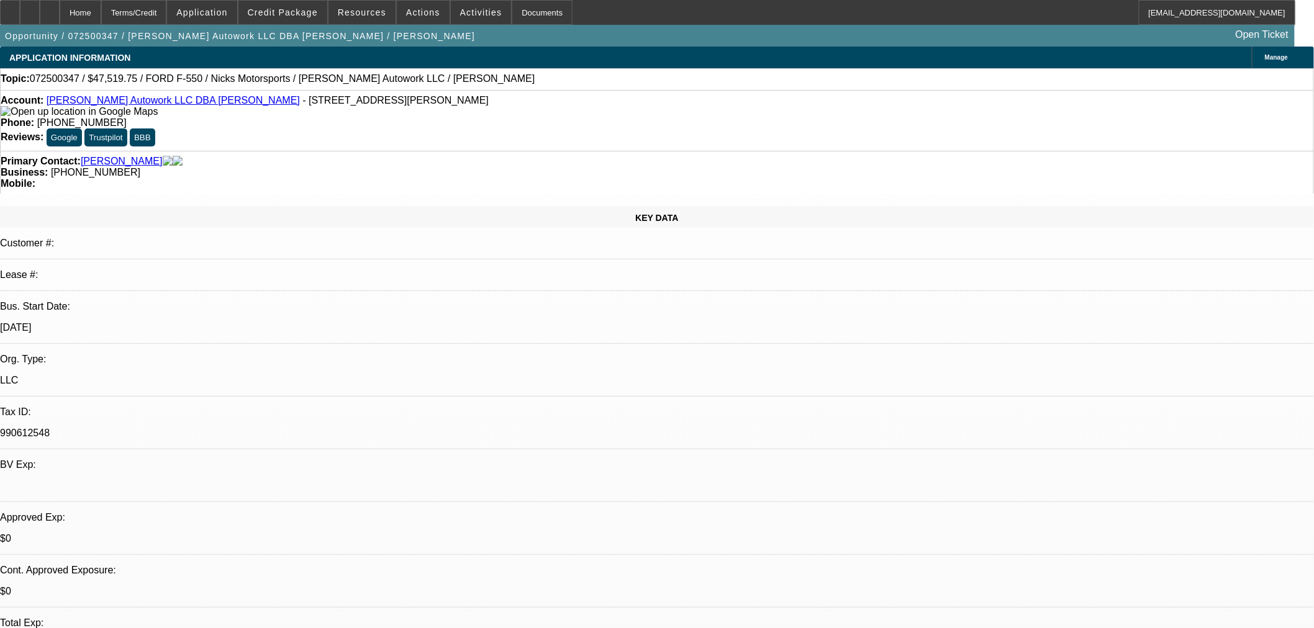
type textarea "I AGREE, TOO LIGHT AND TOO MANY NEGATIVES"
click at [284, 21] on span at bounding box center [282, 13] width 89 height 30
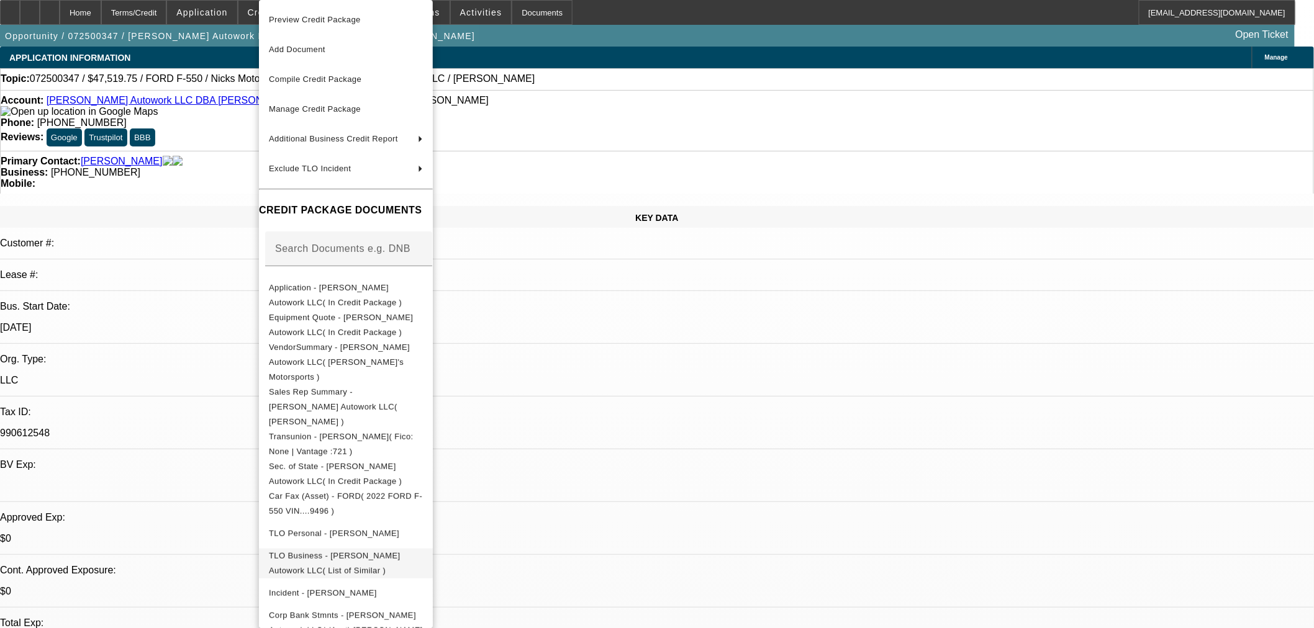
scroll to position [50, 0]
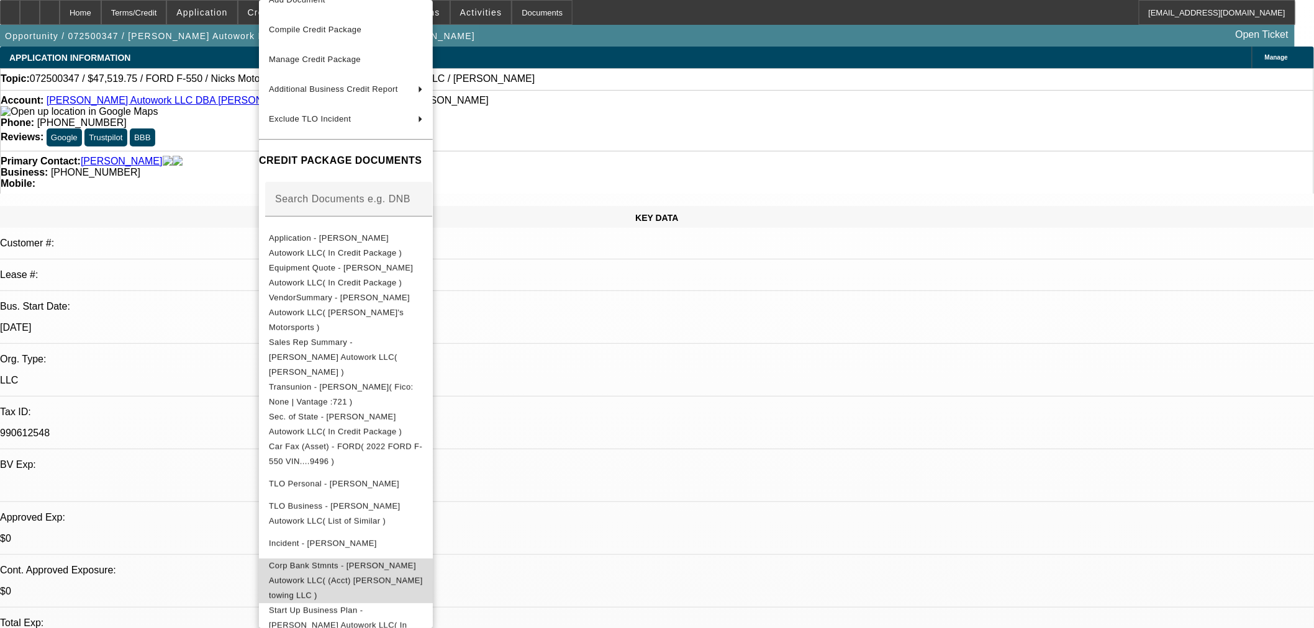
click at [370, 561] on span "Corp Bank Stmnts - [PERSON_NAME] Autowork LLC( (Acct) [PERSON_NAME] towing LLC )" at bounding box center [346, 580] width 154 height 39
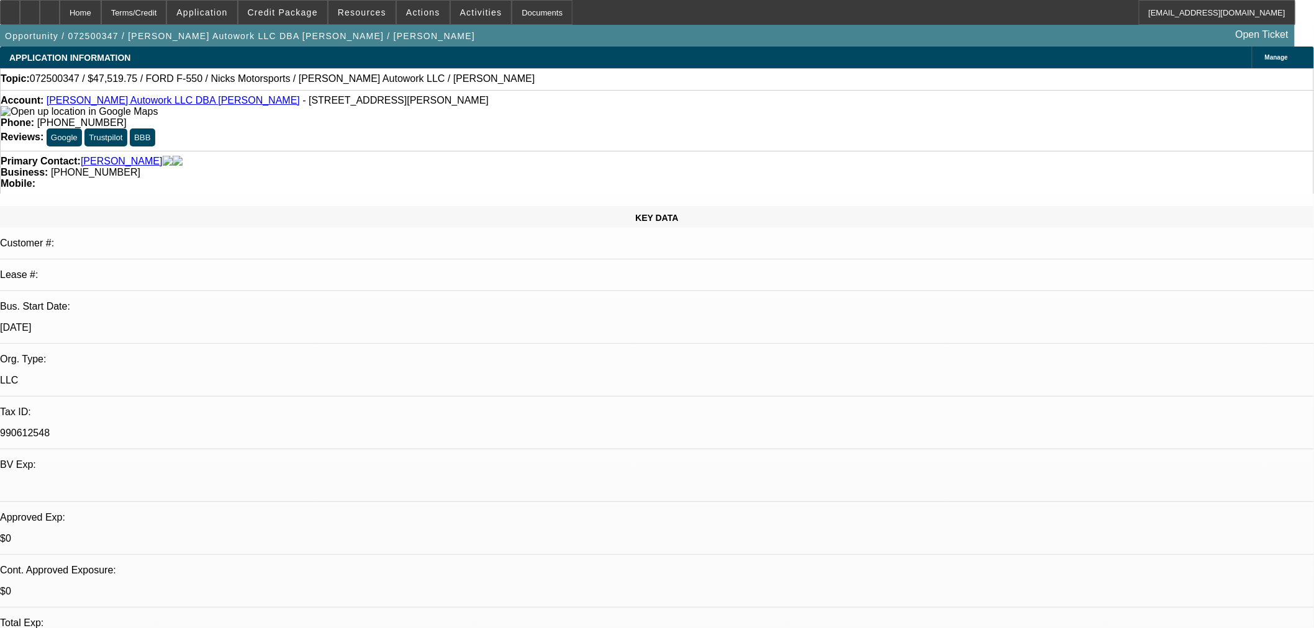
select select "0"
select select "2"
select select "0.1"
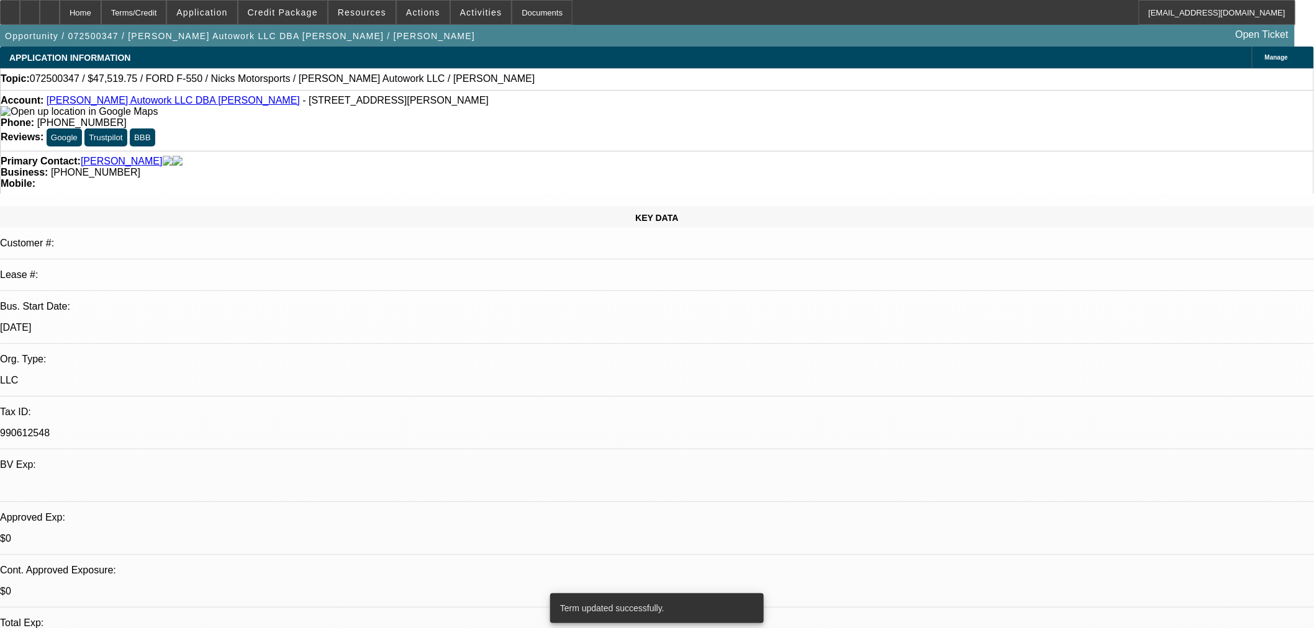
select select "4"
select select "0"
select select "2"
select select "0.1"
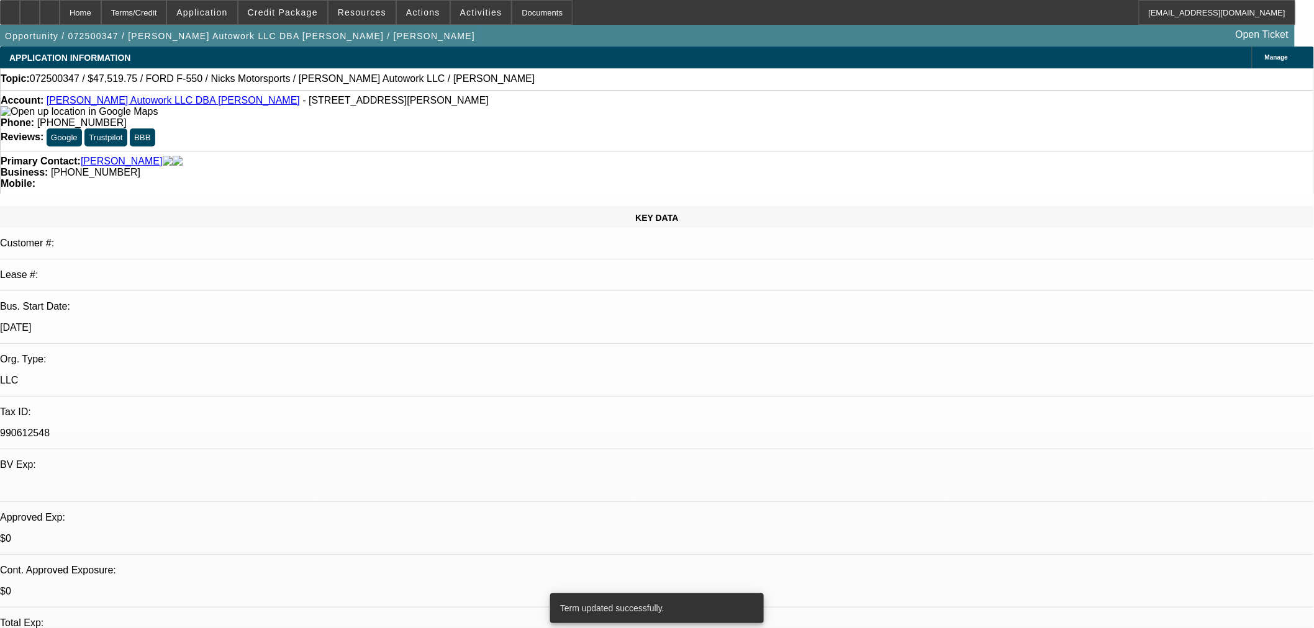
select select "4"
select select "0"
select select "2"
select select "0.1"
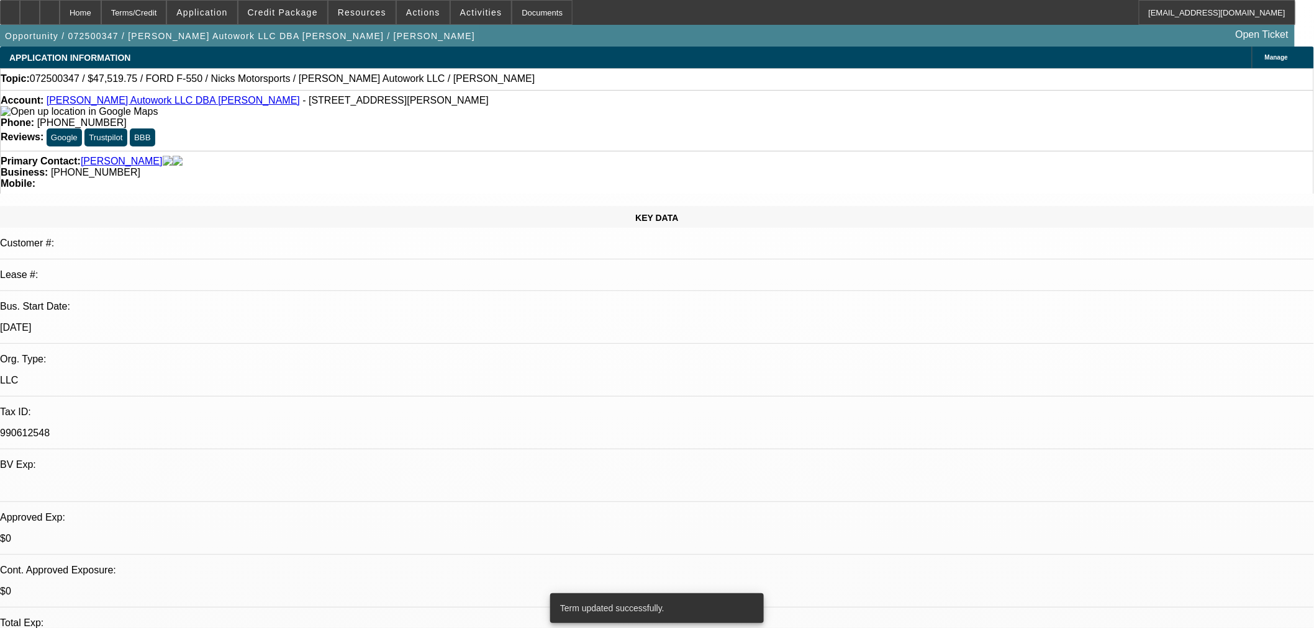
select select "4"
select select "0.15"
select select "2"
select select "0.1"
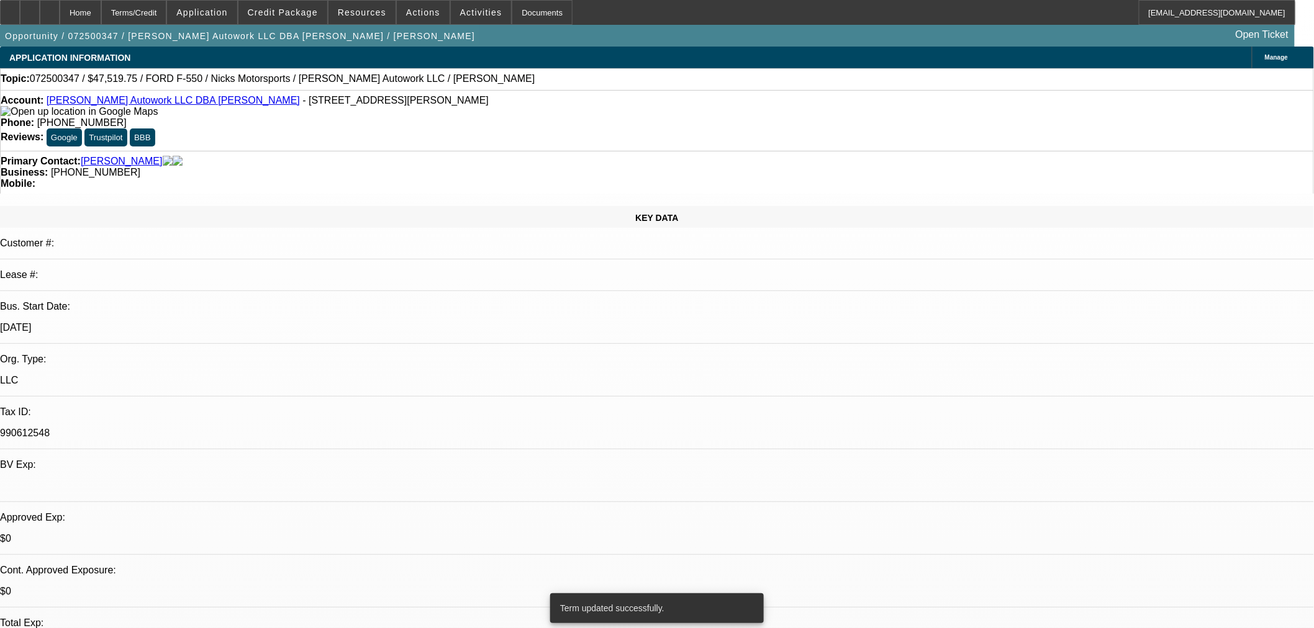
select select "4"
